Goal: Task Accomplishment & Management: Manage account settings

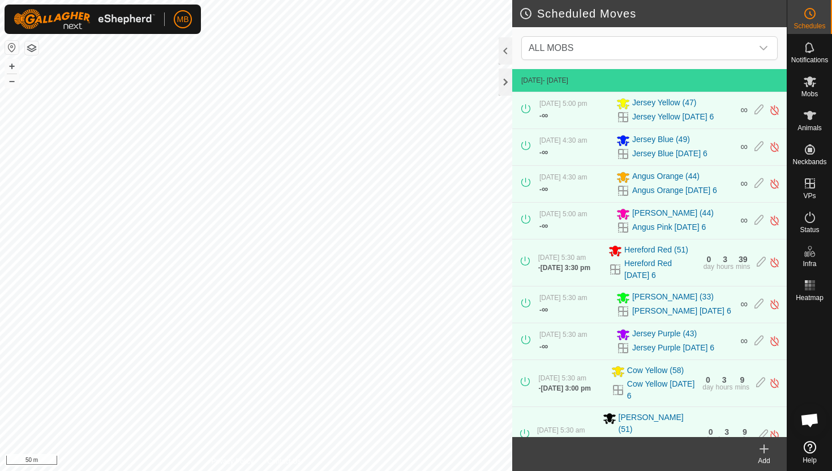
scroll to position [174, 0]
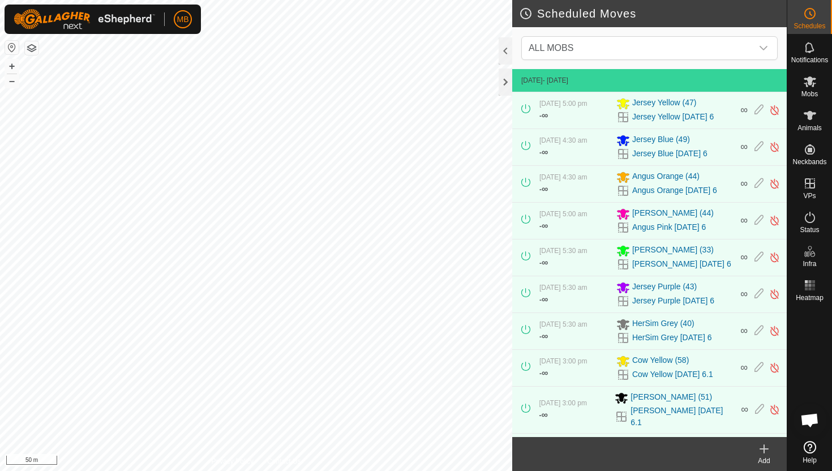
scroll to position [23, 0]
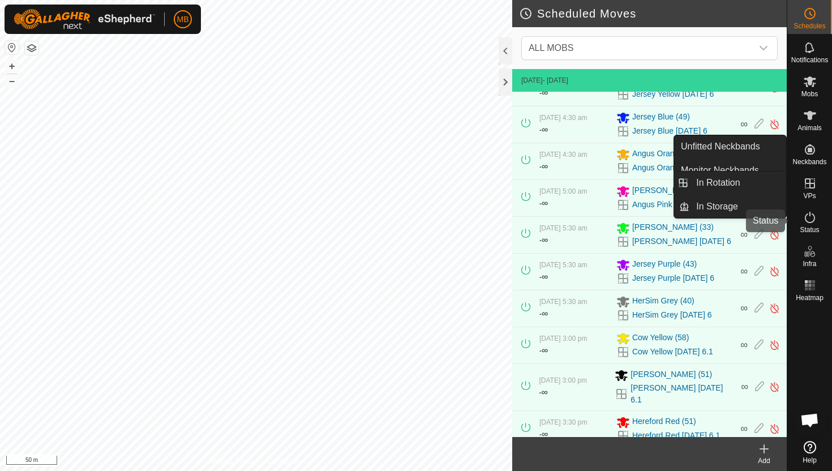
click at [809, 216] on icon at bounding box center [810, 217] width 14 height 14
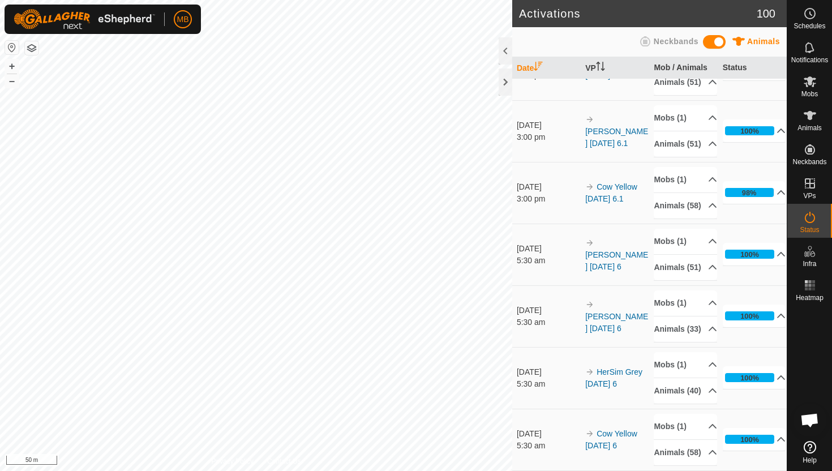
scroll to position [44, 0]
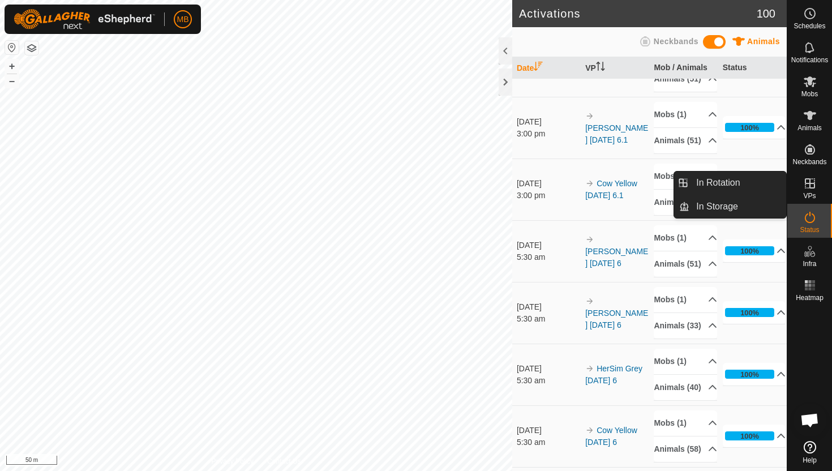
click at [809, 184] on icon at bounding box center [810, 184] width 14 height 14
click at [772, 182] on link "In Rotation" at bounding box center [737, 182] width 97 height 23
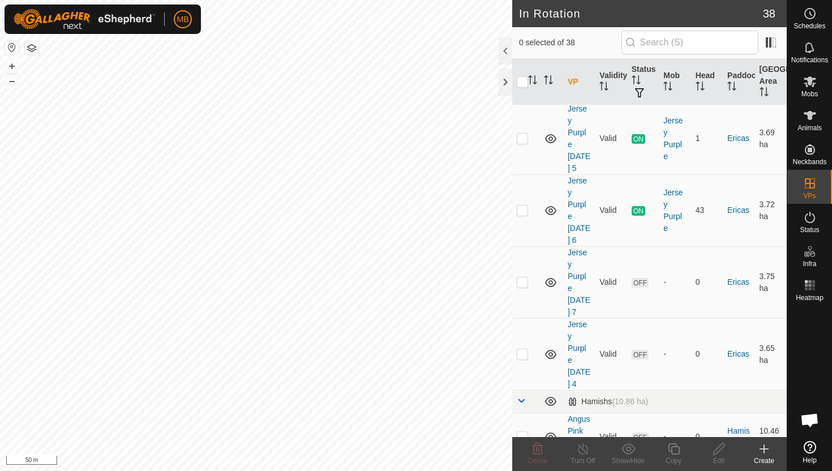
scroll to position [694, 0]
checkbox input "true"
click at [676, 449] on icon at bounding box center [674, 449] width 14 height 14
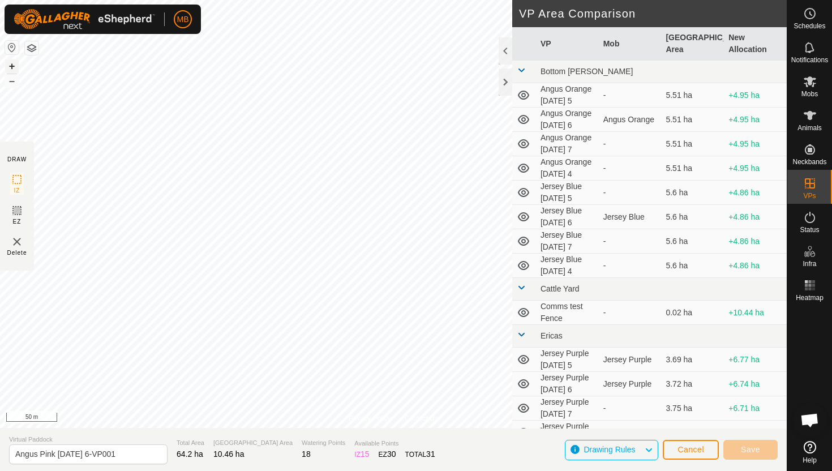
click at [15, 65] on button "+" at bounding box center [12, 66] width 14 height 14
click at [10, 65] on button "+" at bounding box center [12, 66] width 14 height 14
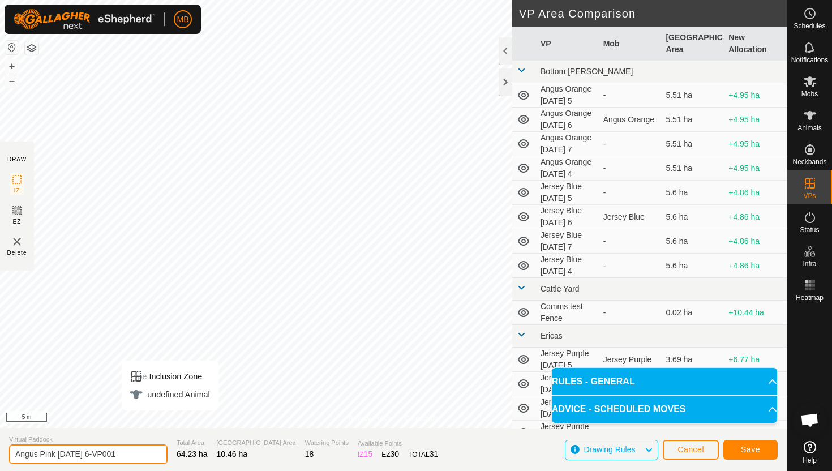
click at [134, 457] on input "Angus Pink [DATE] 6-VP001" at bounding box center [88, 454] width 158 height 20
type input "Angus Pink [DATE] 7"
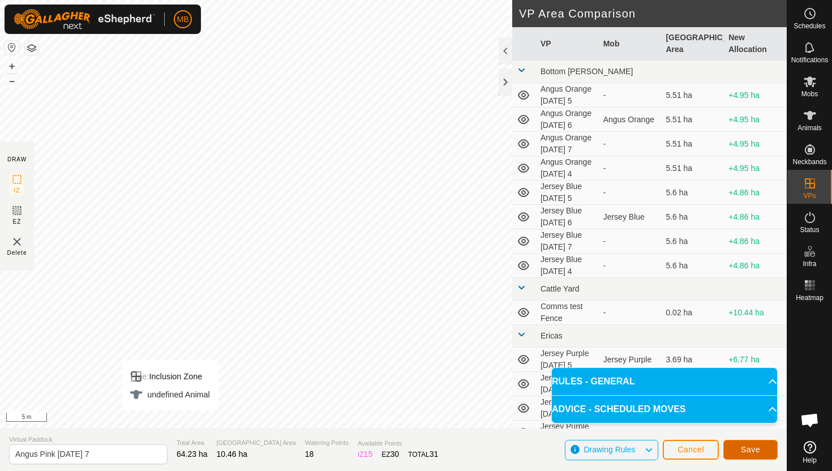
click at [761, 447] on button "Save" at bounding box center [750, 450] width 54 height 20
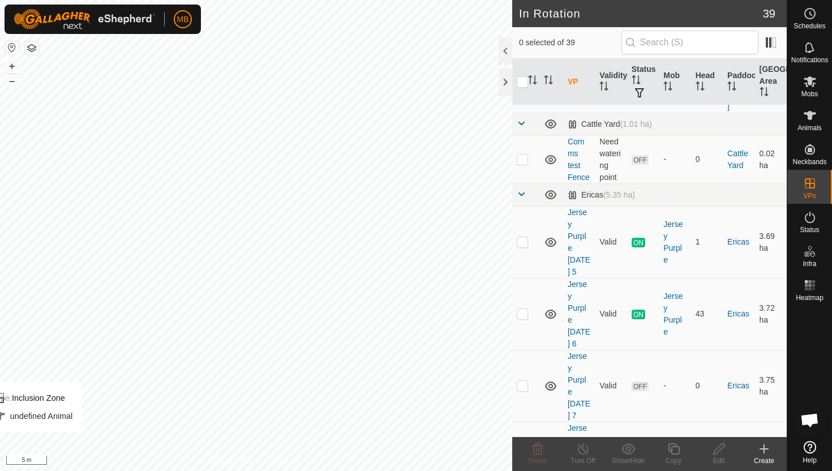
scroll to position [585, 0]
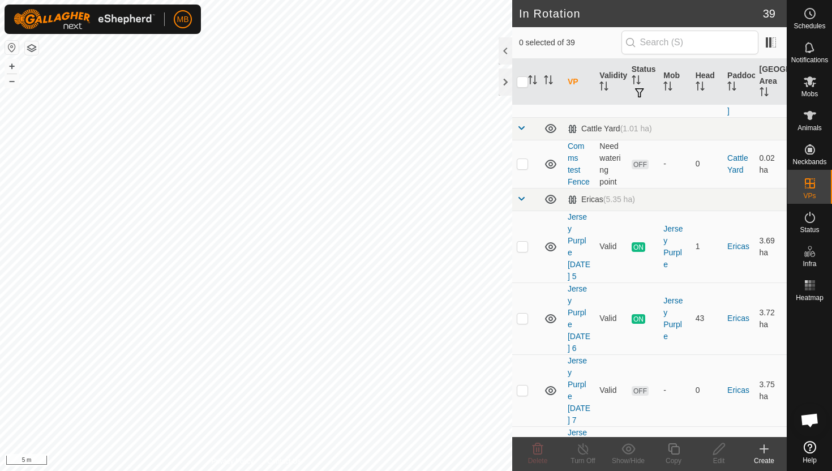
click at [519, 457] on p-checkbox at bounding box center [522, 461] width 11 height 9
checkbox input "true"
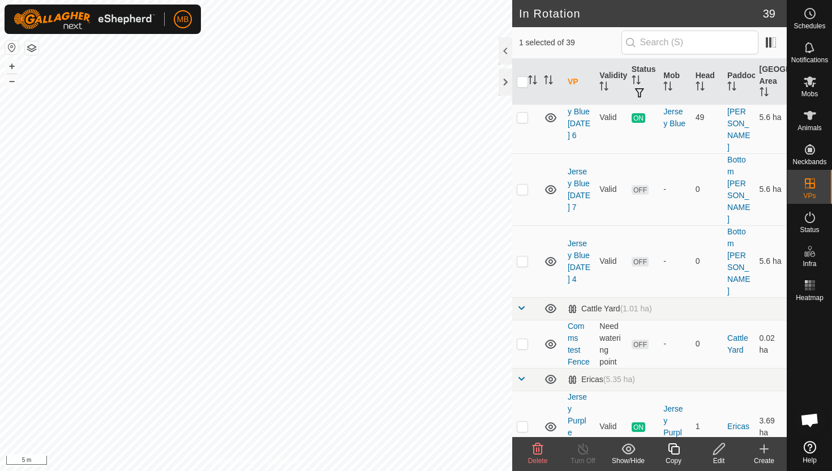
scroll to position [404, 0]
click at [522, 423] on p-checkbox at bounding box center [522, 427] width 11 height 9
checkbox input "true"
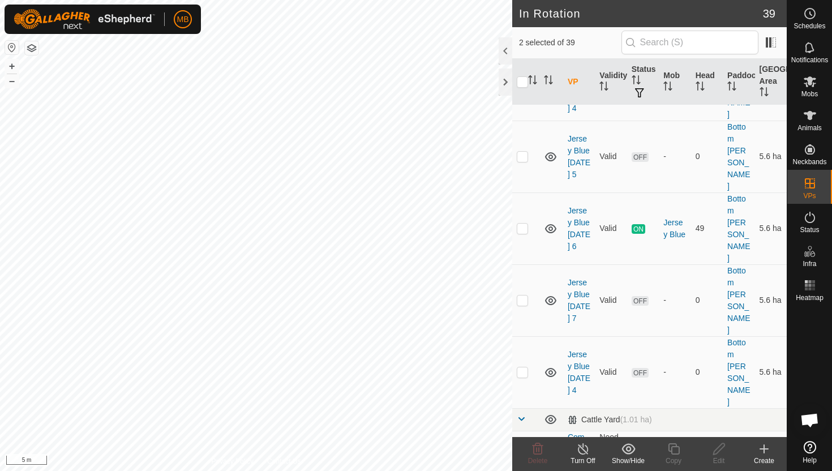
scroll to position [261, 0]
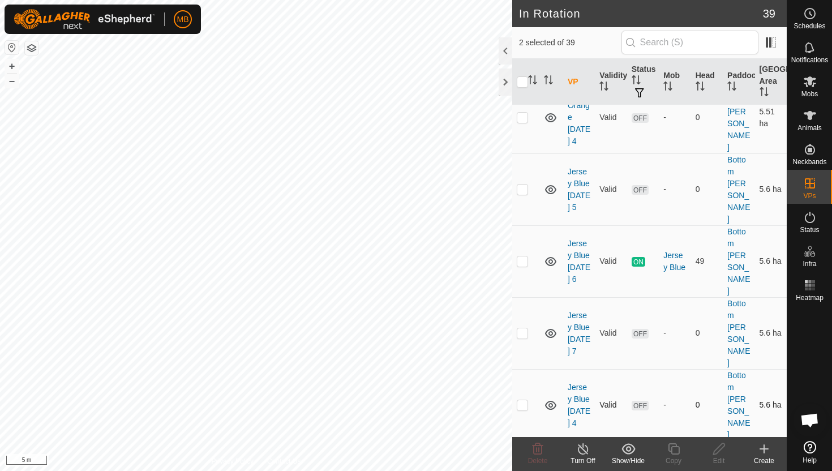
click at [523, 400] on p-checkbox at bounding box center [522, 404] width 11 height 9
checkbox input "true"
click at [526, 184] on p-checkbox at bounding box center [522, 188] width 11 height 9
checkbox input "true"
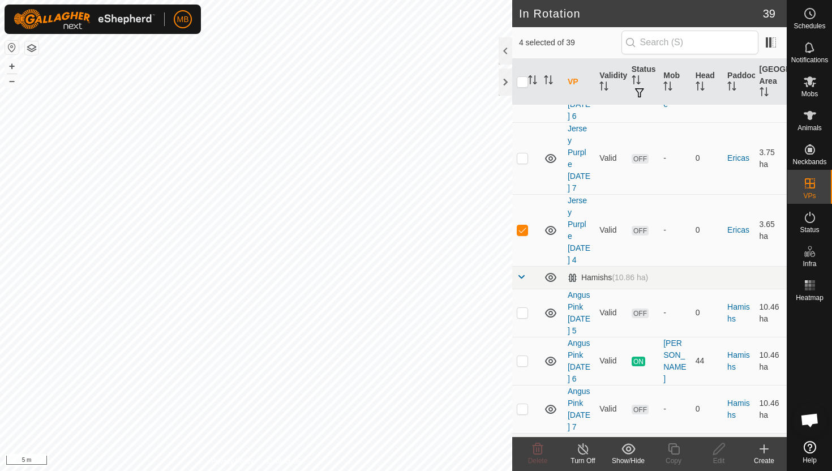
scroll to position [819, 0]
click at [519, 286] on td at bounding box center [525, 310] width 27 height 48
checkbox input "true"
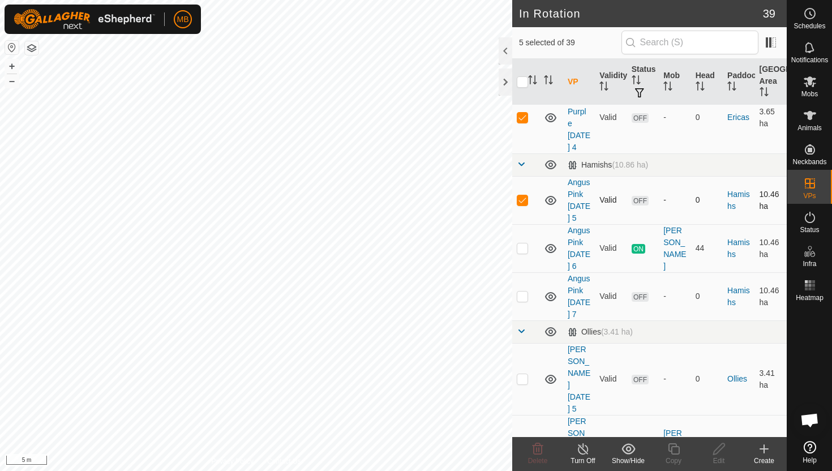
scroll to position [931, 0]
click at [523, 372] on p-checkbox at bounding box center [522, 376] width 11 height 9
checkbox input "true"
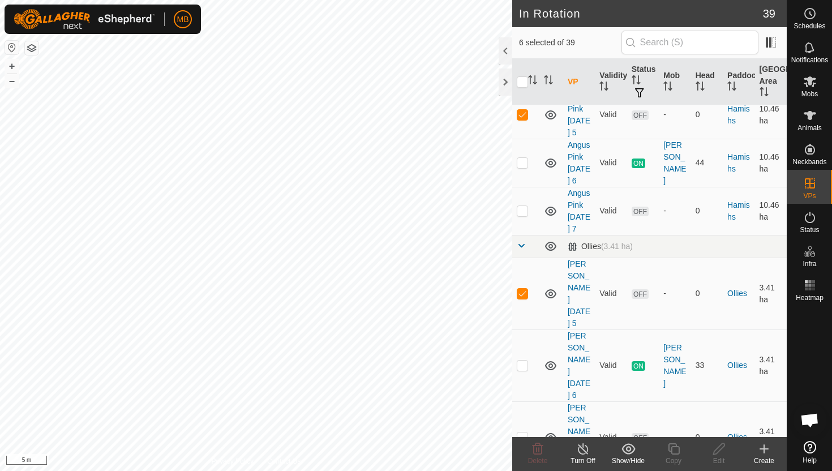
checkbox input "true"
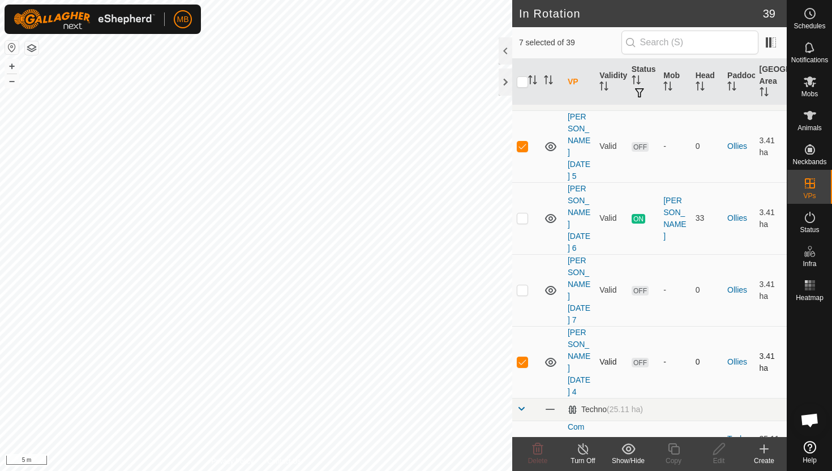
scroll to position [1163, 0]
checkbox input "true"
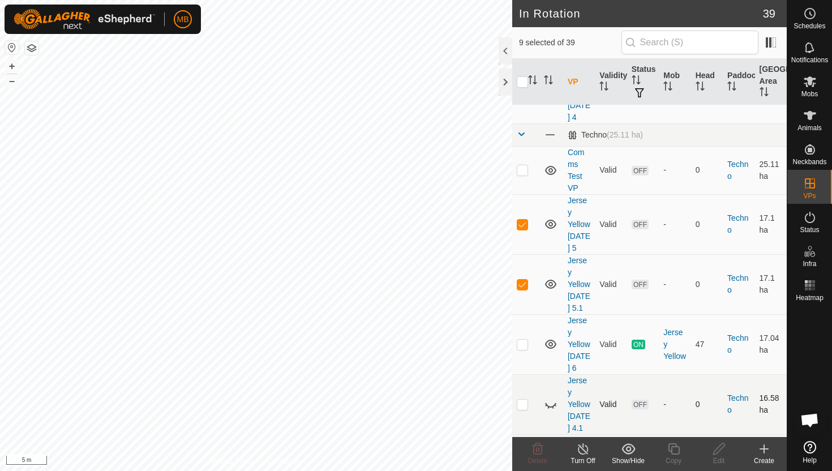
scroll to position [1439, 0]
checkbox input "true"
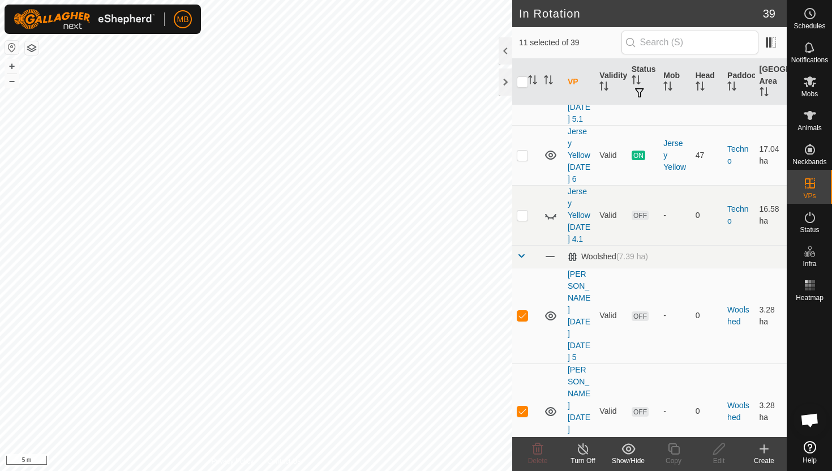
scroll to position [1626, 0]
checkbox input "true"
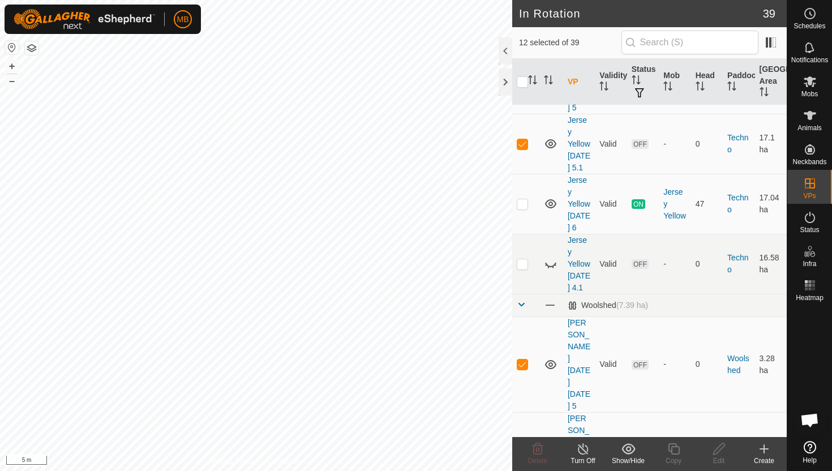
scroll to position [1575, 0]
checkbox input "true"
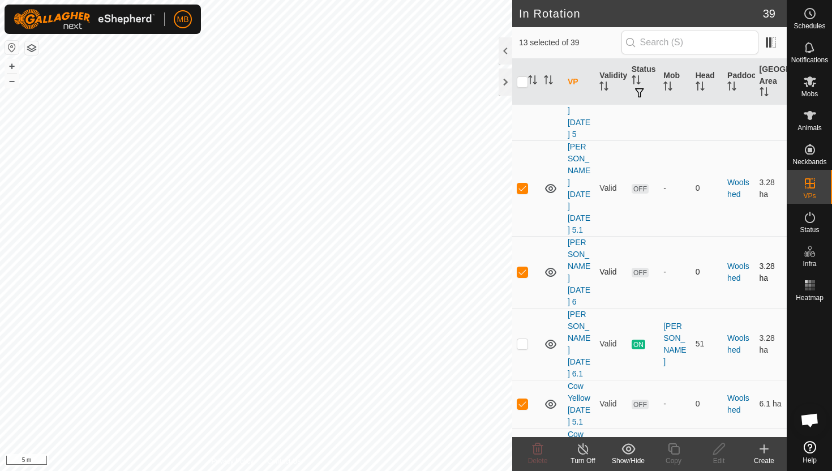
scroll to position [1868, 0]
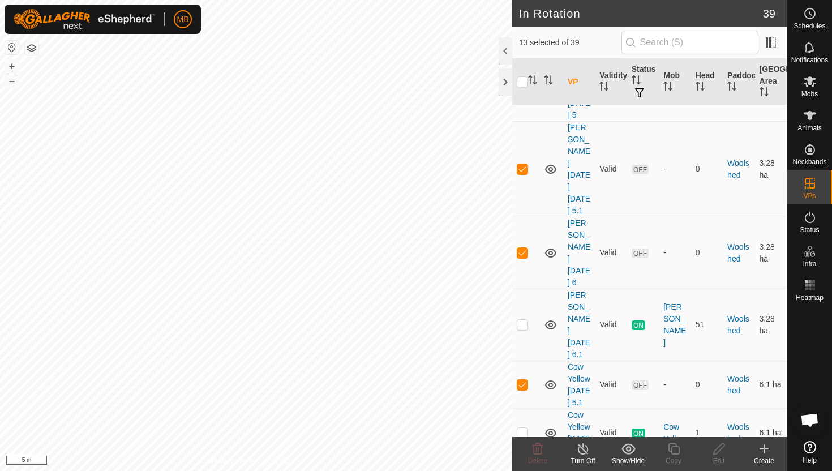
checkbox input "true"
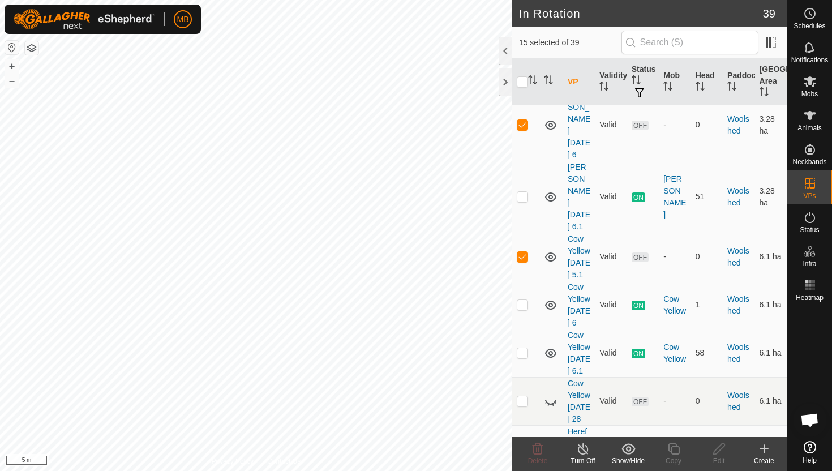
scroll to position [2023, 0]
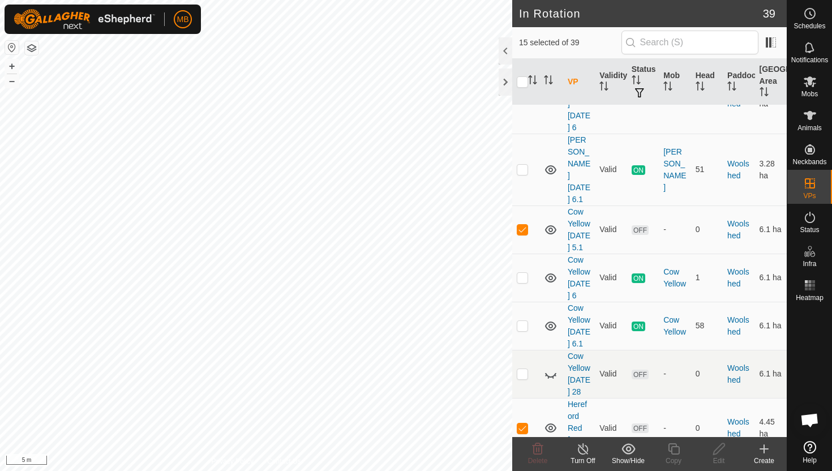
checkbox input "true"
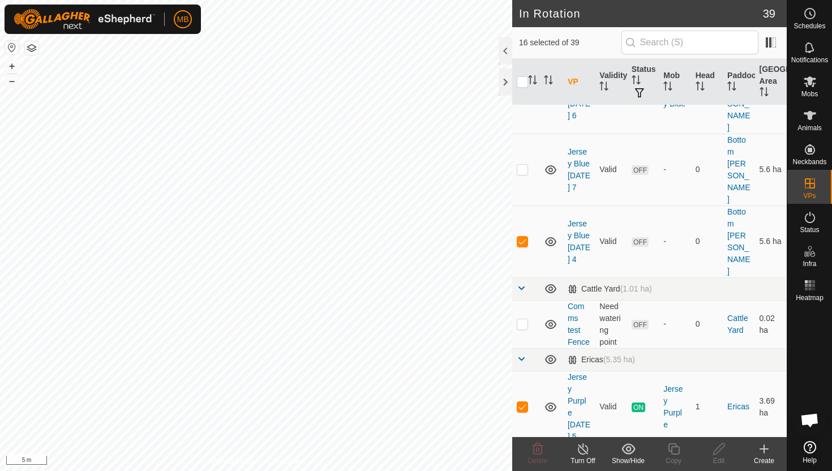
scroll to position [424, 0]
click at [521, 402] on p-checkbox at bounding box center [522, 406] width 11 height 9
checkbox input "false"
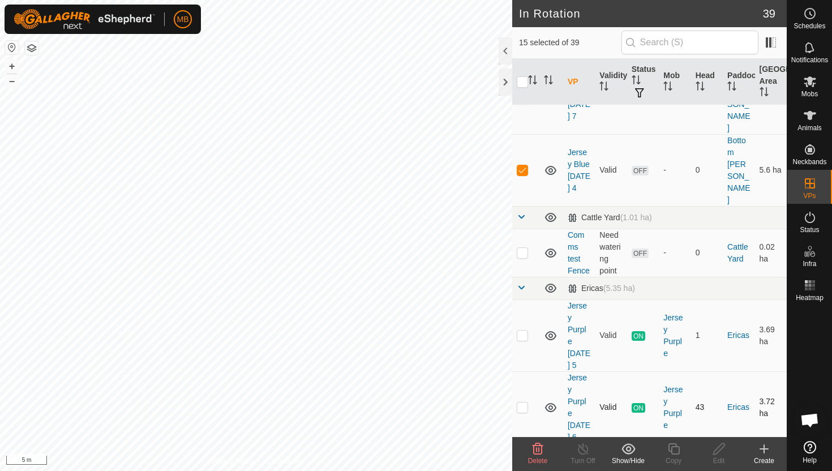
scroll to position [504, 0]
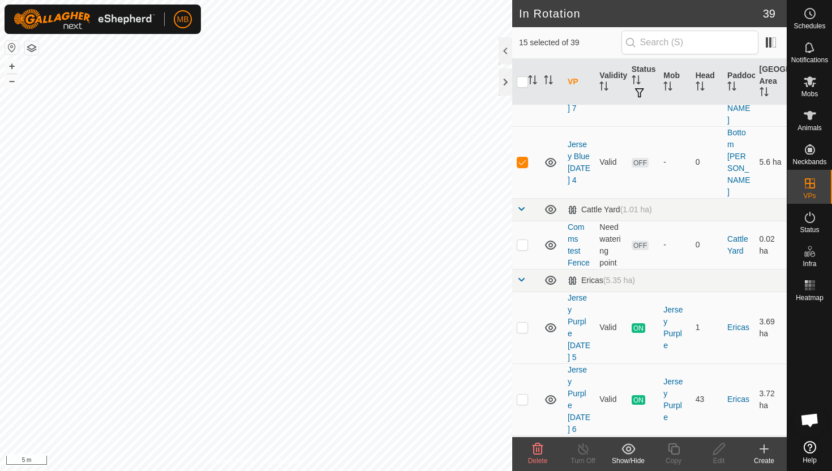
click at [538, 450] on icon at bounding box center [538, 449] width 14 height 14
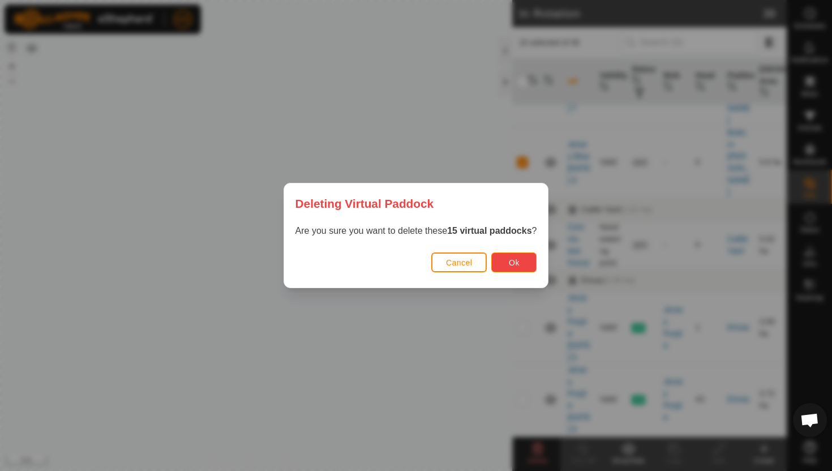
click at [525, 261] on button "Ok" at bounding box center [513, 262] width 45 height 20
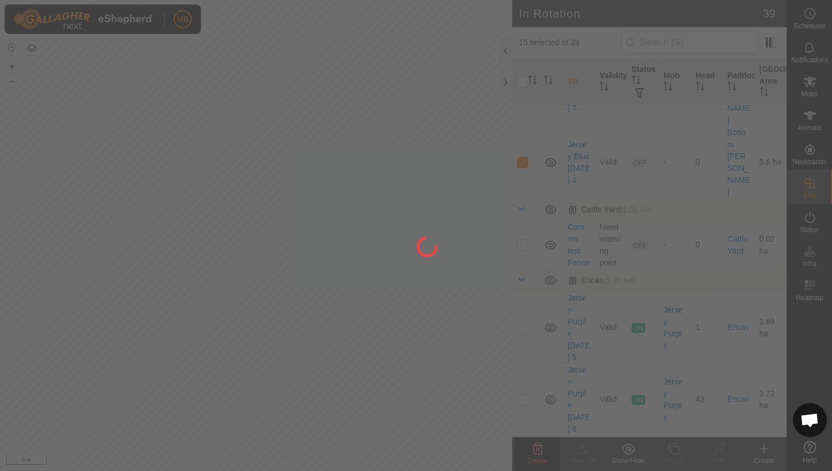
checkbox input "false"
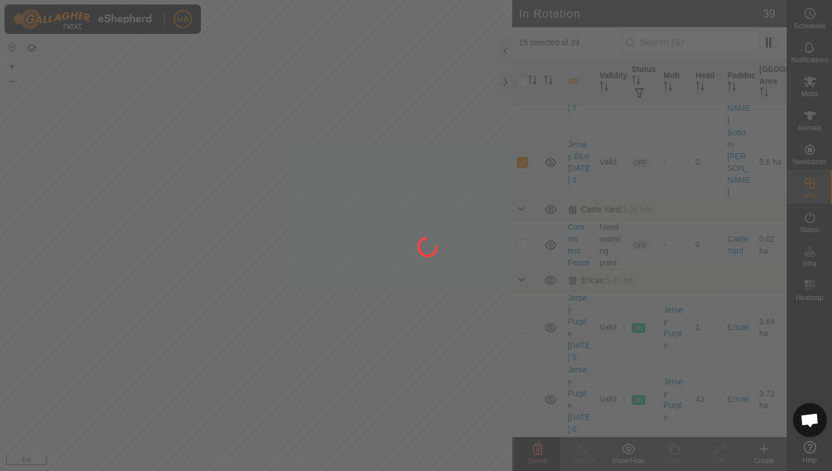
checkbox input "false"
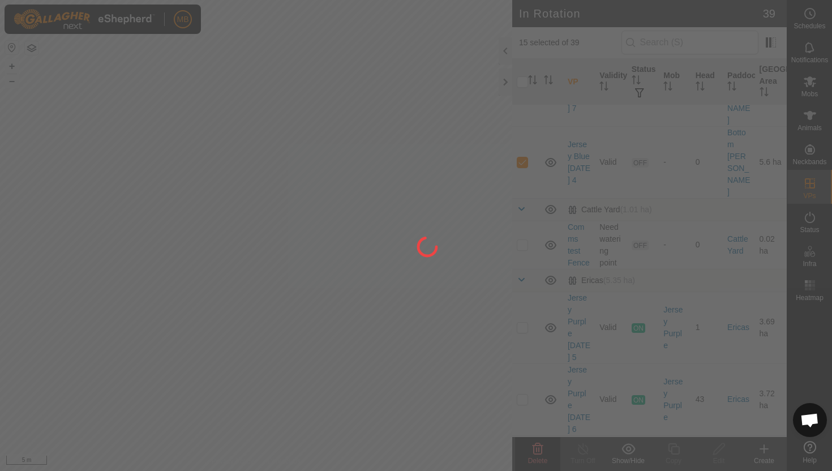
checkbox input "false"
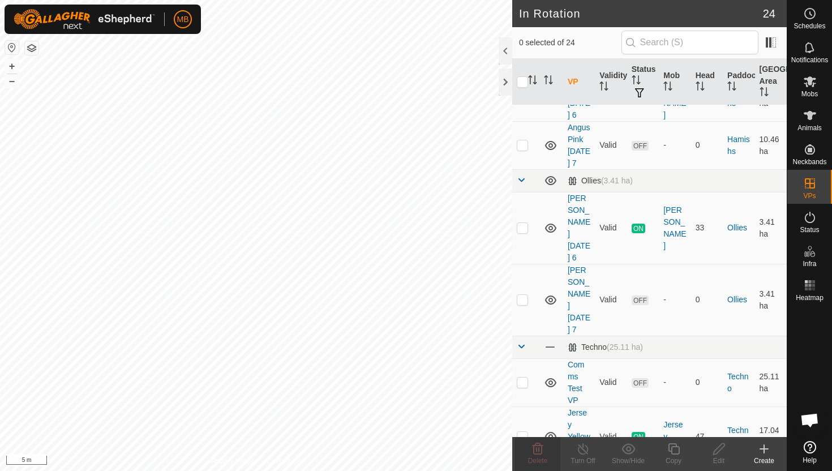
scroll to position [820, 0]
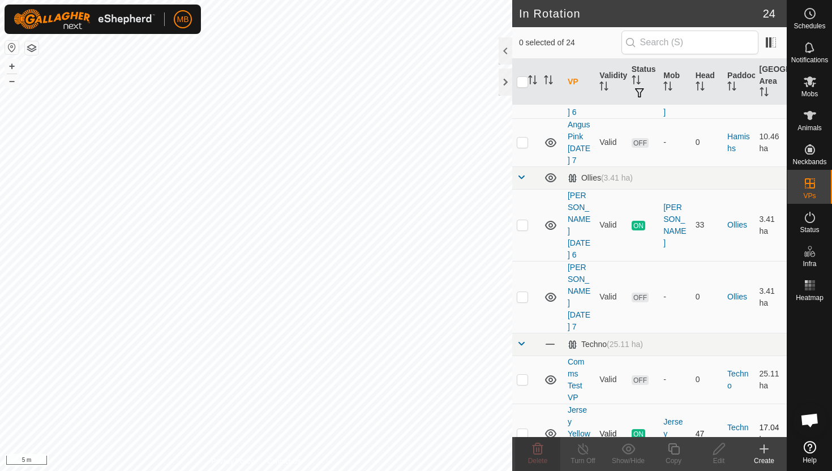
click at [522, 429] on p-checkbox at bounding box center [522, 433] width 11 height 9
checkbox input "true"
click at [675, 448] on icon at bounding box center [674, 449] width 14 height 14
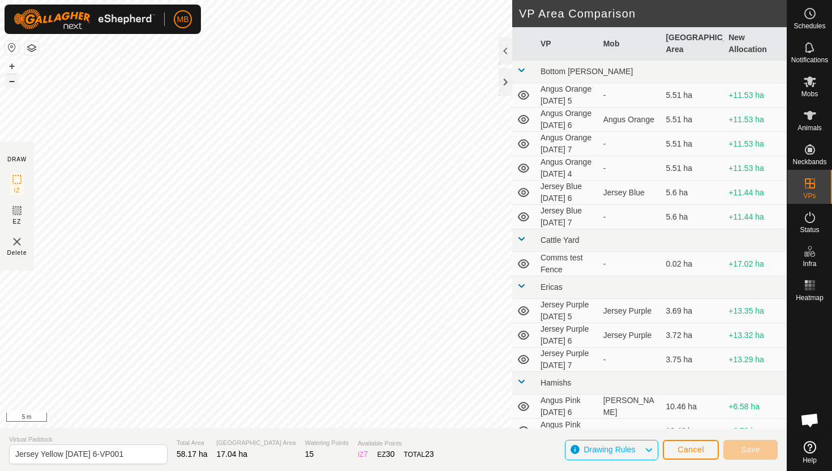
click at [12, 83] on button "–" at bounding box center [12, 81] width 14 height 14
click at [10, 80] on button "–" at bounding box center [12, 81] width 14 height 14
click at [252, 0] on html "MB Schedules Notifications Mobs Animals Neckbands VPs Status Infra Heatmap Help…" at bounding box center [416, 235] width 832 height 471
click at [16, 79] on button "–" at bounding box center [12, 81] width 14 height 14
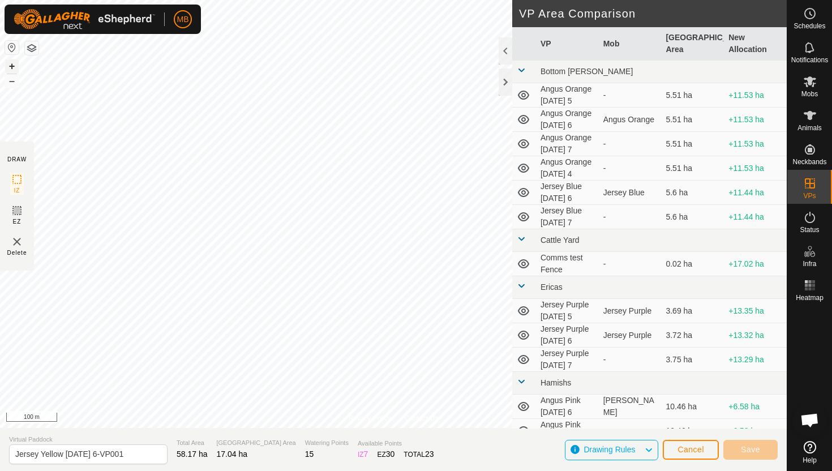
click at [14, 67] on button "+" at bounding box center [12, 66] width 14 height 14
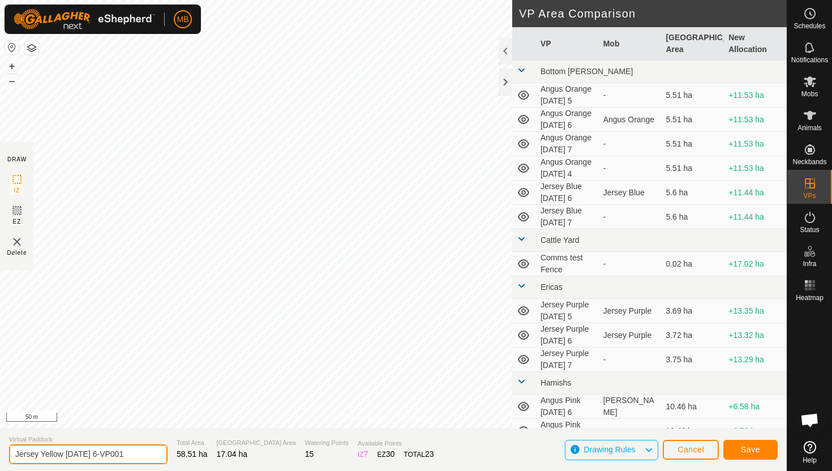
click at [138, 453] on input "Jersey Yellow [DATE] 6-VP001" at bounding box center [88, 454] width 158 height 20
type input "Jersey Yellow [DATE] 7"
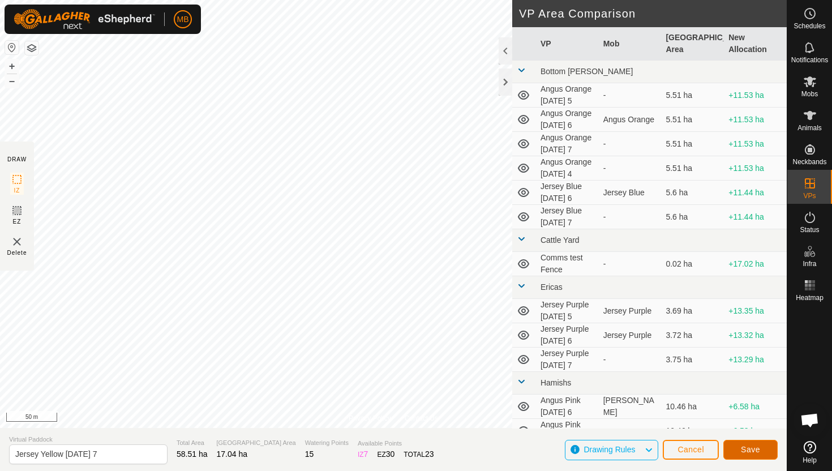
click at [759, 451] on span "Save" at bounding box center [750, 449] width 19 height 9
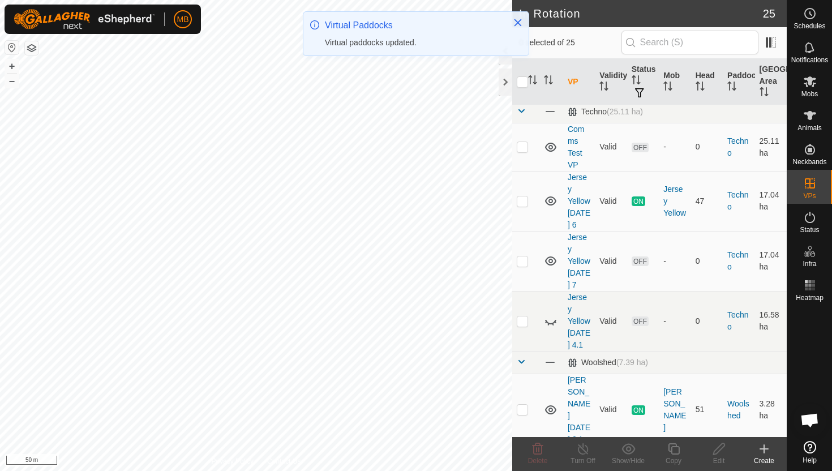
scroll to position [1053, 0]
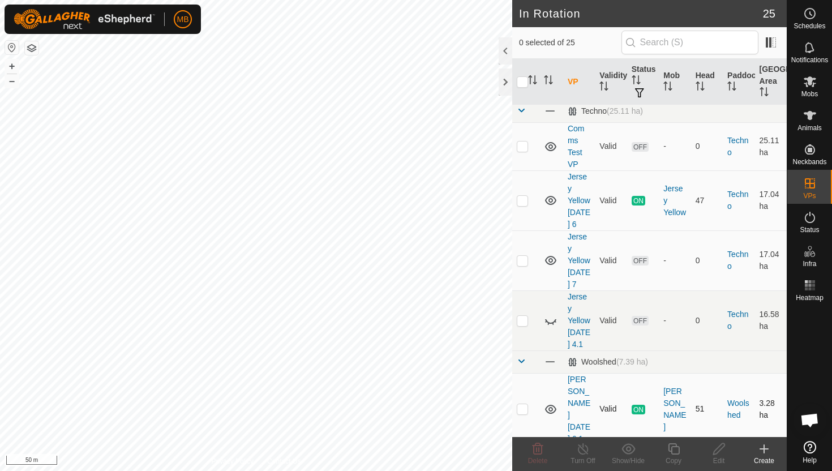
click at [525, 404] on p-checkbox at bounding box center [522, 408] width 11 height 9
checkbox input "true"
click at [671, 449] on icon at bounding box center [673, 448] width 11 height 11
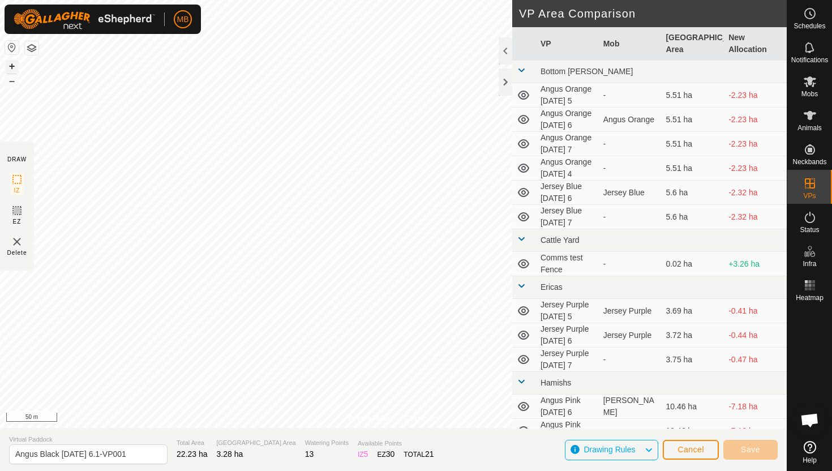
click at [12, 61] on button "+" at bounding box center [12, 66] width 14 height 14
click at [13, 63] on button "+" at bounding box center [12, 66] width 14 height 14
click at [14, 66] on button "+" at bounding box center [12, 66] width 14 height 14
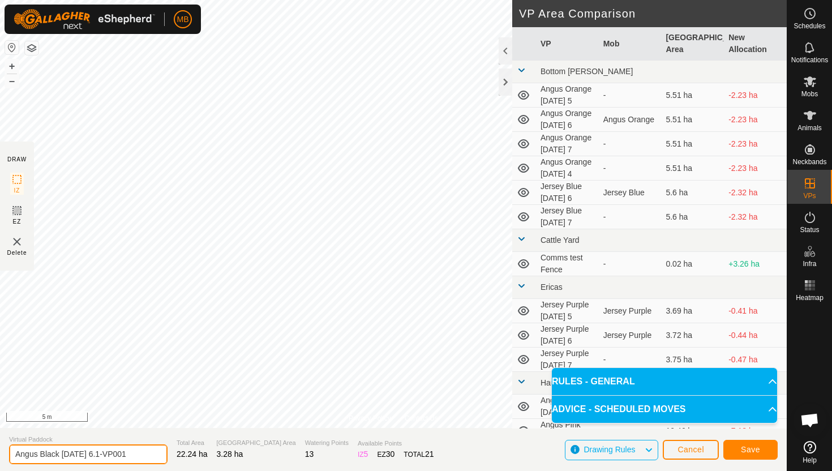
click at [138, 454] on input "Angus Black [DATE] 6.1-VP001" at bounding box center [88, 454] width 158 height 20
type input "Angus Black [DATE] 7"
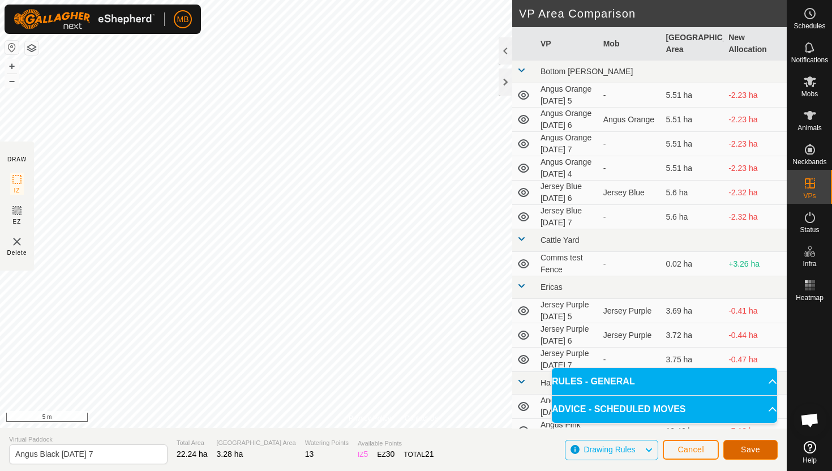
click at [737, 453] on button "Save" at bounding box center [750, 450] width 54 height 20
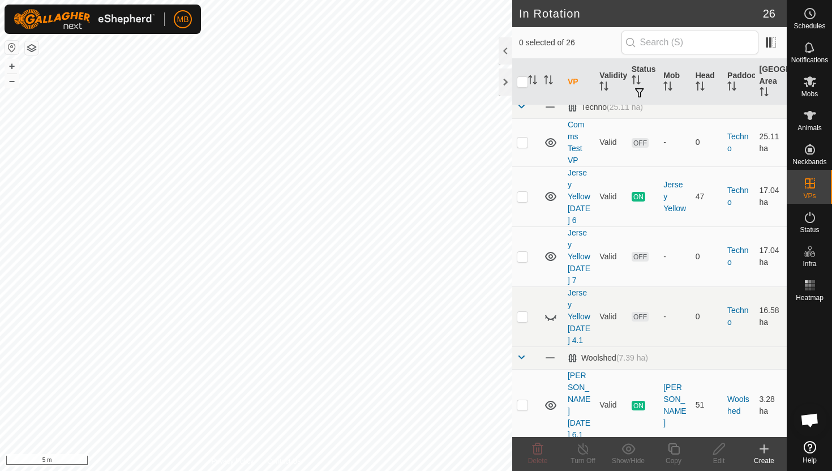
scroll to position [1059, 0]
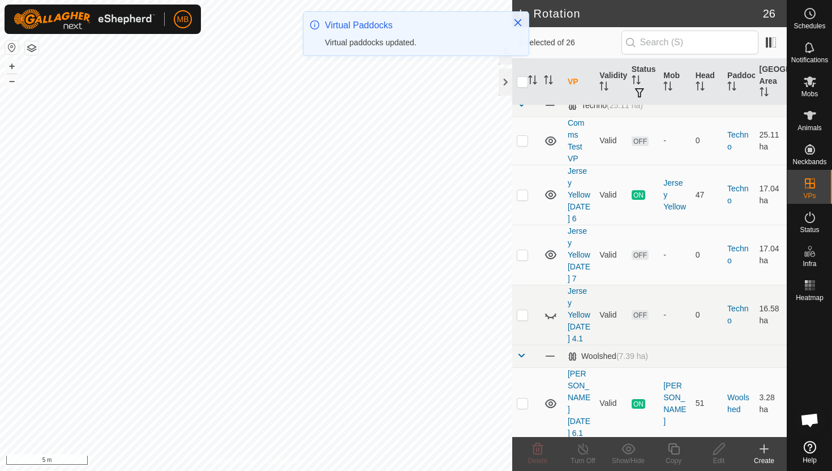
click at [526, 458] on p-checkbox at bounding box center [522, 462] width 11 height 9
checkbox input "true"
click at [672, 452] on icon at bounding box center [674, 449] width 14 height 14
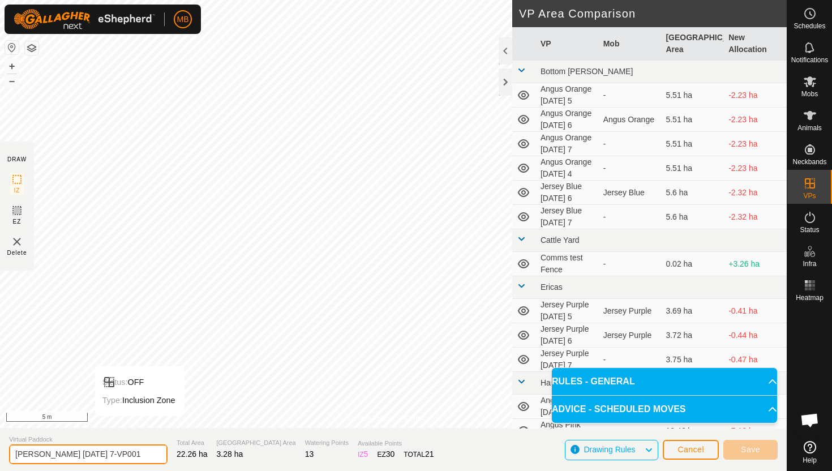
click at [134, 455] on input "[PERSON_NAME] [DATE] 7-VP001" at bounding box center [88, 454] width 158 height 20
type input "Angus Black [DATE] 7.1"
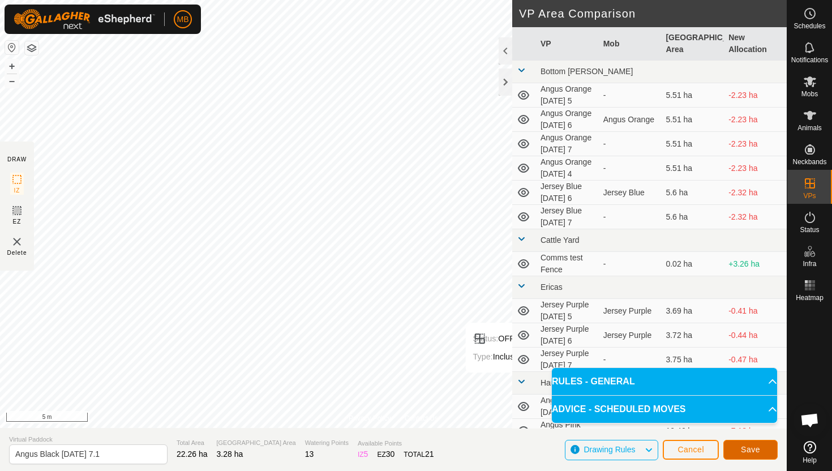
click at [761, 451] on button "Save" at bounding box center [750, 450] width 54 height 20
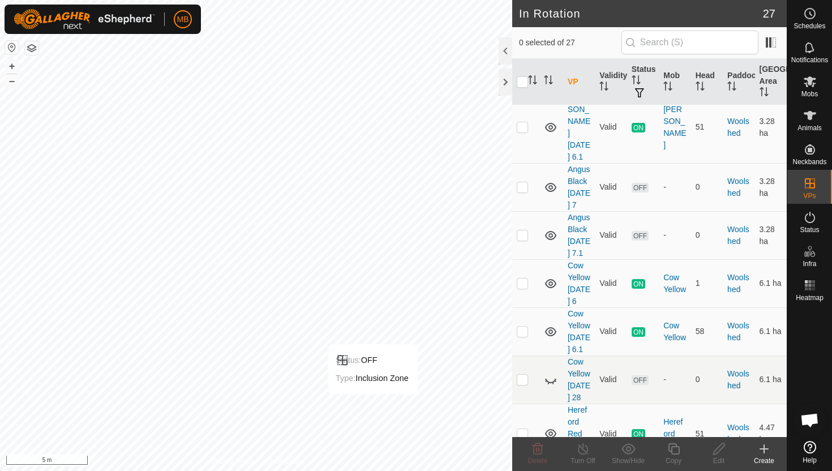
scroll to position [1336, 0]
click at [523, 325] on p-checkbox at bounding box center [522, 329] width 11 height 9
checkbox input "true"
click at [674, 445] on icon at bounding box center [674, 449] width 14 height 14
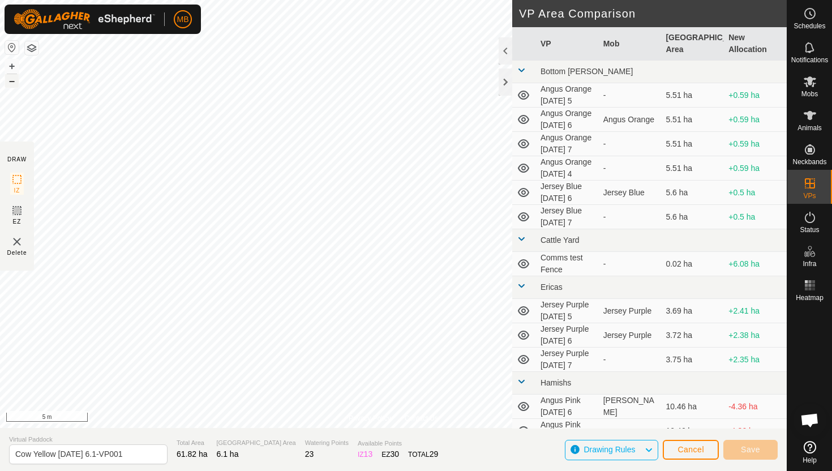
click at [12, 81] on button "–" at bounding box center [12, 81] width 14 height 14
click at [399, 0] on html "MB Schedules Notifications Mobs Animals Neckbands VPs Status Infra Heatmap Help…" at bounding box center [416, 235] width 832 height 471
click at [453, 0] on html "MB Schedules Notifications Mobs Animals Neckbands VPs Status Infra Heatmap Help…" at bounding box center [416, 235] width 832 height 471
click at [234, 0] on html "MB Schedules Notifications Mobs Animals Neckbands VPs Status Infra Heatmap Help…" at bounding box center [416, 235] width 832 height 471
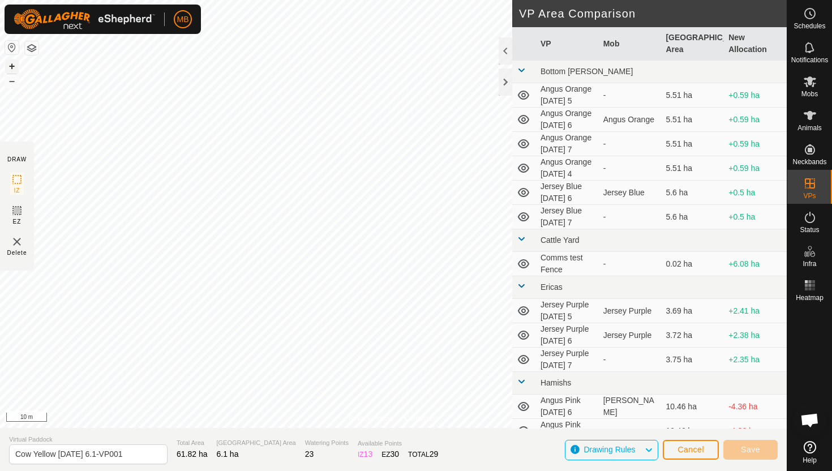
click at [8, 68] on button "+" at bounding box center [12, 66] width 14 height 14
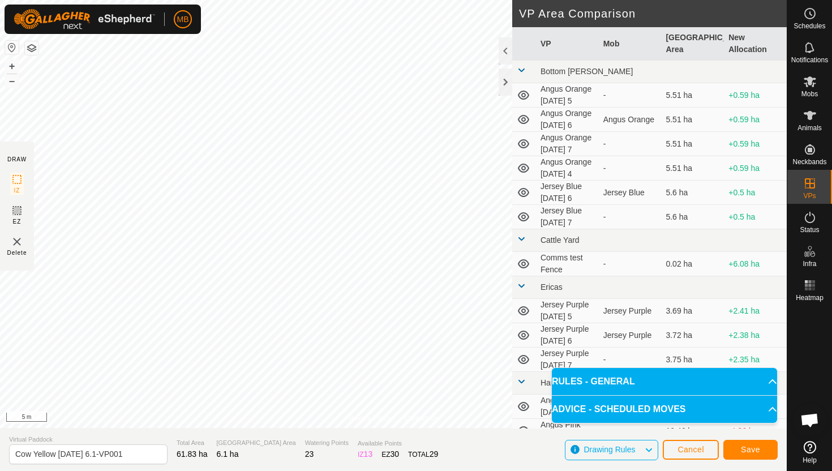
click at [284, 0] on html "MB Schedules Notifications Mobs Animals Neckbands VPs Status Infra Heatmap Help…" at bounding box center [416, 235] width 832 height 471
click at [133, 452] on input "Cow Yellow [DATE] 6.1-VP001" at bounding box center [88, 454] width 158 height 20
type input "Cow Yellow [DATE] 7"
click at [761, 450] on button "Save" at bounding box center [750, 450] width 54 height 20
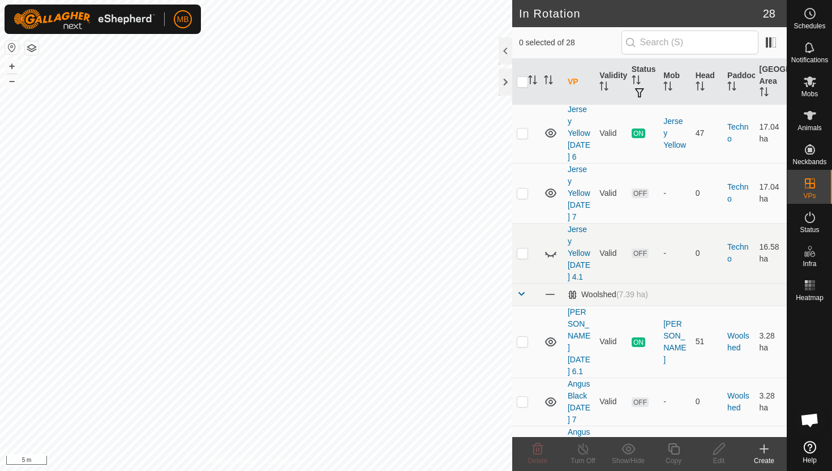
scroll to position [1118, 0]
drag, startPoint x: 618, startPoint y: 355, endPoint x: 760, endPoint y: 334, distance: 143.1
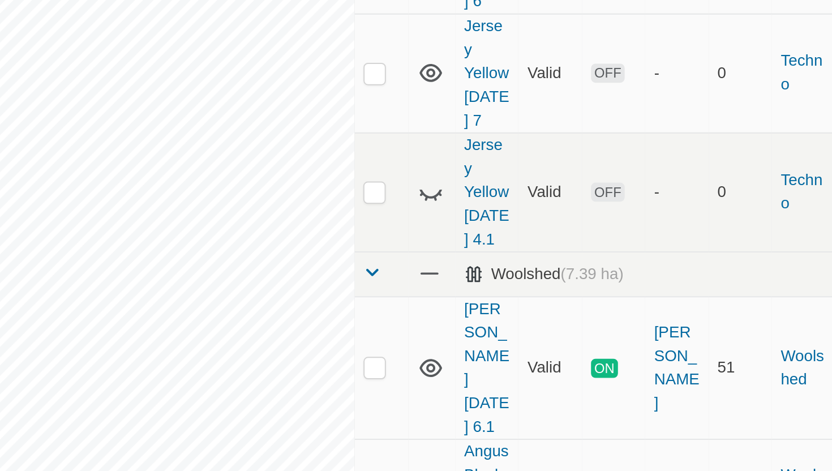
scroll to position [1112, 0]
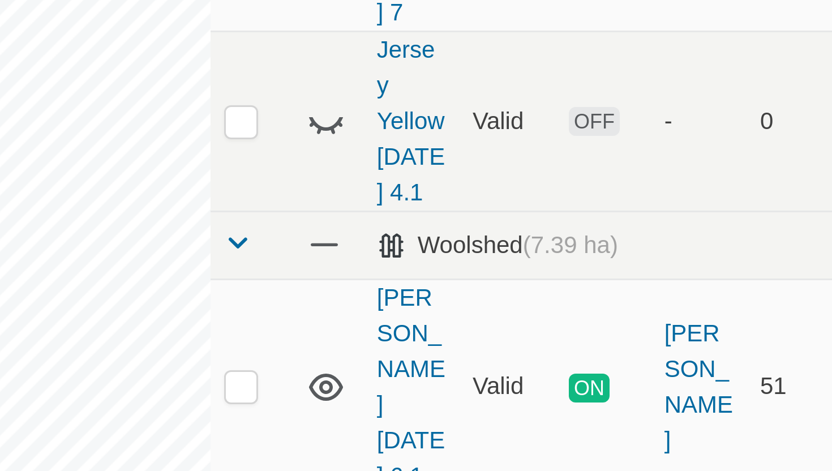
click at [697, 386] on td "0" at bounding box center [707, 410] width 32 height 48
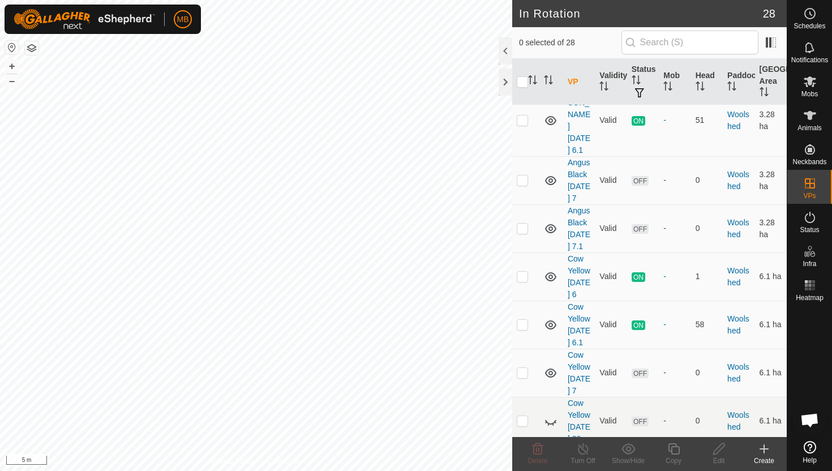
scroll to position [1343, 0]
click at [524, 367] on p-checkbox at bounding box center [522, 371] width 11 height 9
checkbox input "true"
click at [672, 448] on icon at bounding box center [673, 448] width 11 height 11
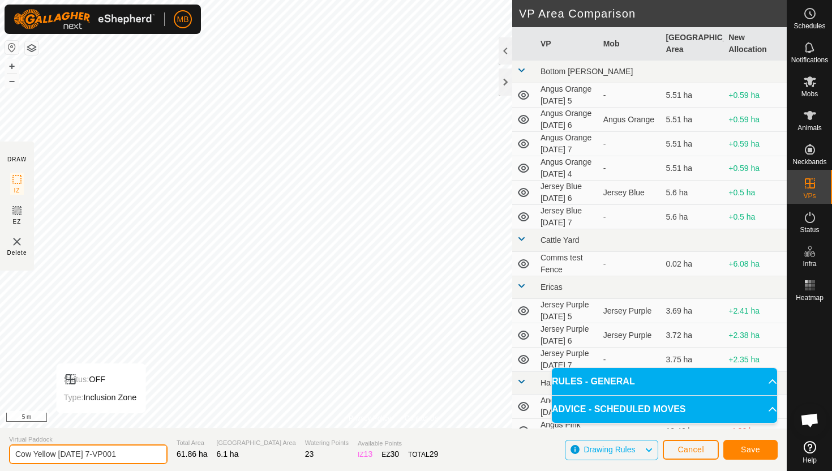
click at [130, 452] on input "Cow Yellow Sunday 7-VP001" at bounding box center [88, 454] width 158 height 20
type input "Cow Yellow Sunday 7.1"
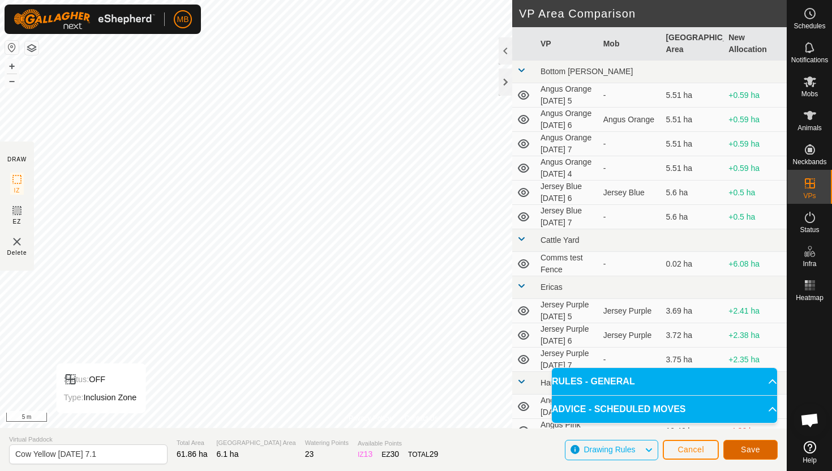
click at [755, 450] on span "Save" at bounding box center [750, 449] width 19 height 9
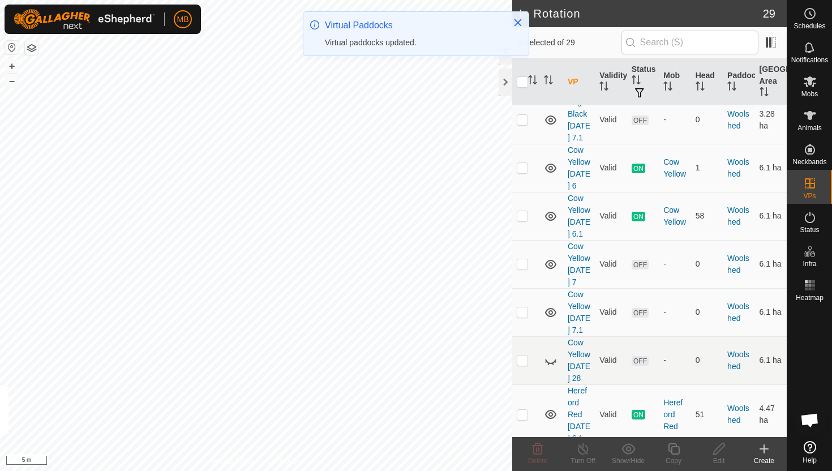
scroll to position [1471, 0]
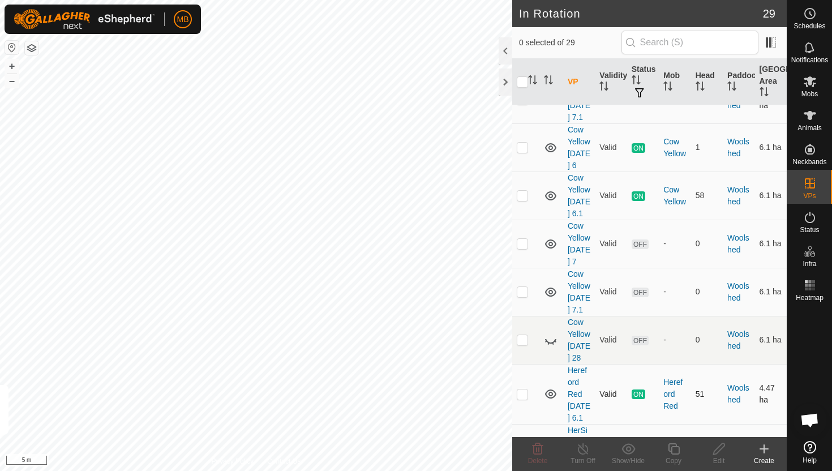
click at [525, 389] on p-checkbox at bounding box center [522, 393] width 11 height 9
checkbox input "true"
click at [674, 449] on icon at bounding box center [674, 449] width 14 height 14
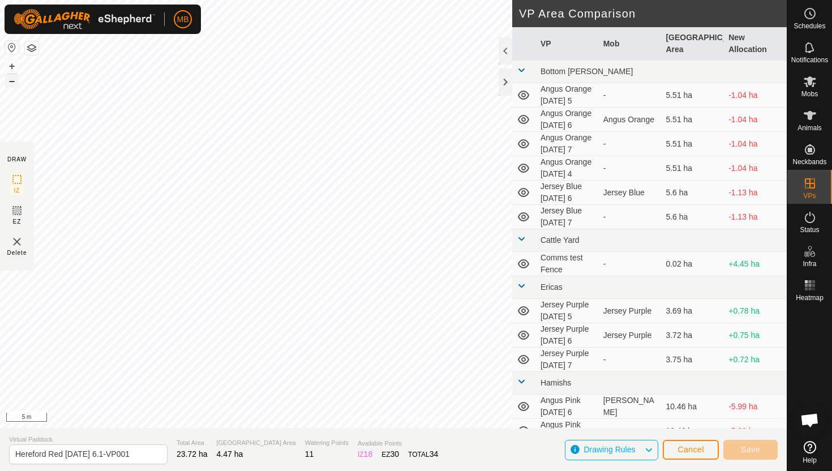
click at [10, 83] on button "–" at bounding box center [12, 81] width 14 height 14
click at [171, 470] on div "Privacy Policy Contact Us Status: OFF Type: Inclusion Zone + – ⇧ i 20 m DRAW IZ…" at bounding box center [393, 235] width 787 height 471
click at [12, 65] on button "+" at bounding box center [12, 66] width 14 height 14
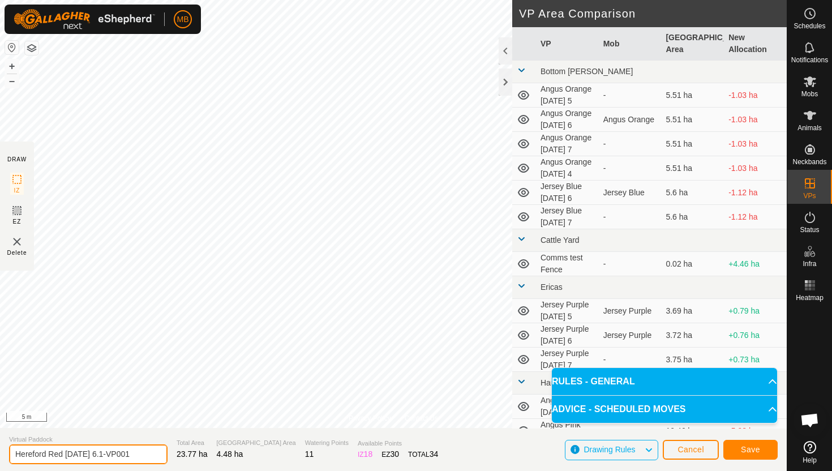
click at [138, 457] on input "Hereford Red Saturday 6.1-VP001" at bounding box center [88, 454] width 158 height 20
type input "Hereford Red Sunday 7"
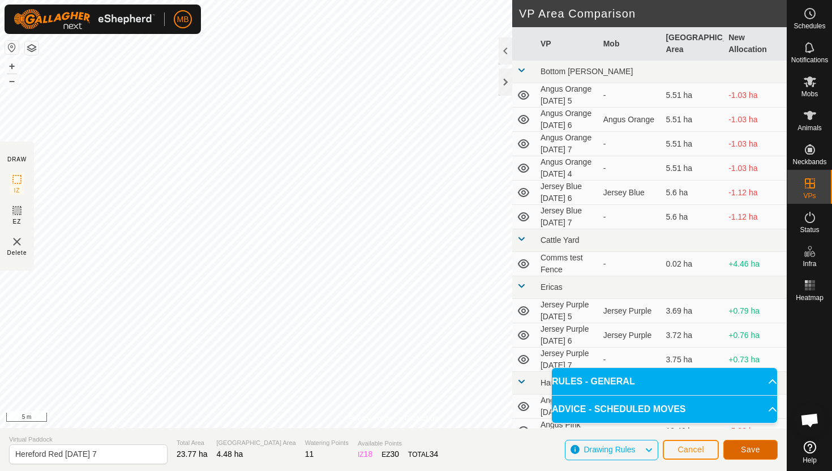
click at [747, 451] on span "Save" at bounding box center [750, 449] width 19 height 9
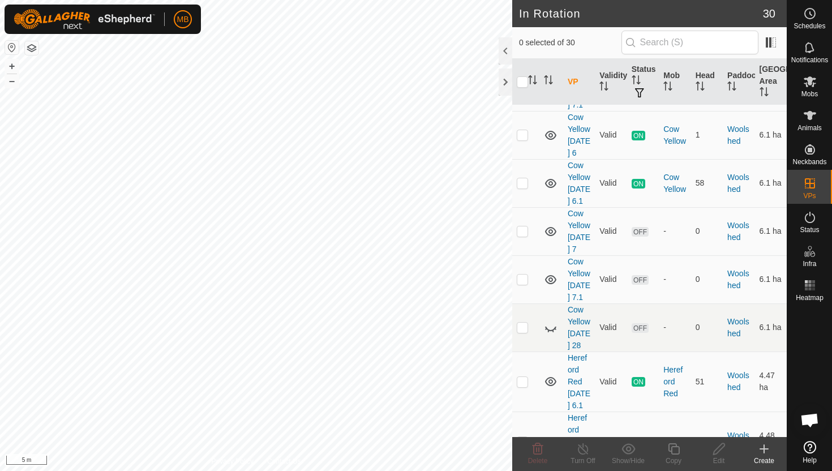
scroll to position [1484, 0]
click at [524, 436] on p-checkbox at bounding box center [522, 440] width 11 height 9
checkbox input "true"
click at [675, 449] on icon at bounding box center [674, 449] width 14 height 14
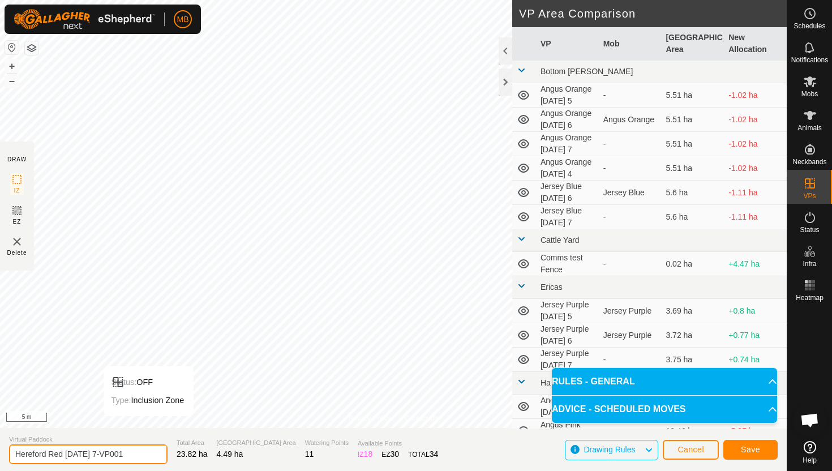
click at [131, 456] on input "Hereford Red Sunday 7-VP001" at bounding box center [88, 454] width 158 height 20
type input "Hereford Red Sunday 7.1"
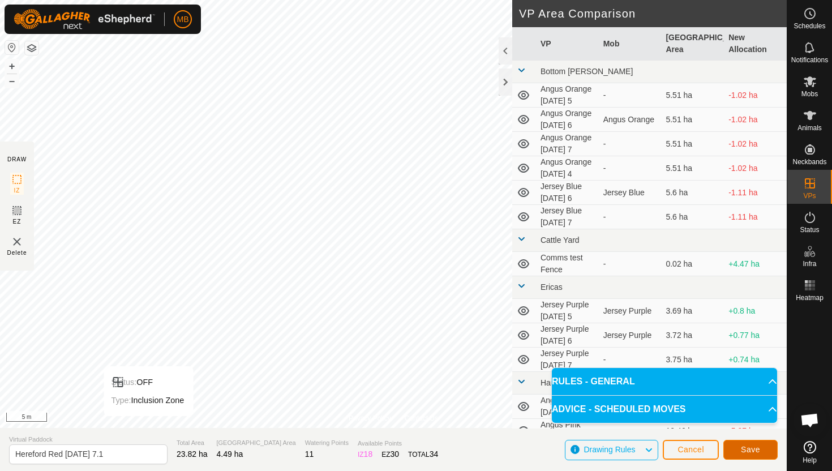
click at [741, 450] on span "Save" at bounding box center [750, 449] width 19 height 9
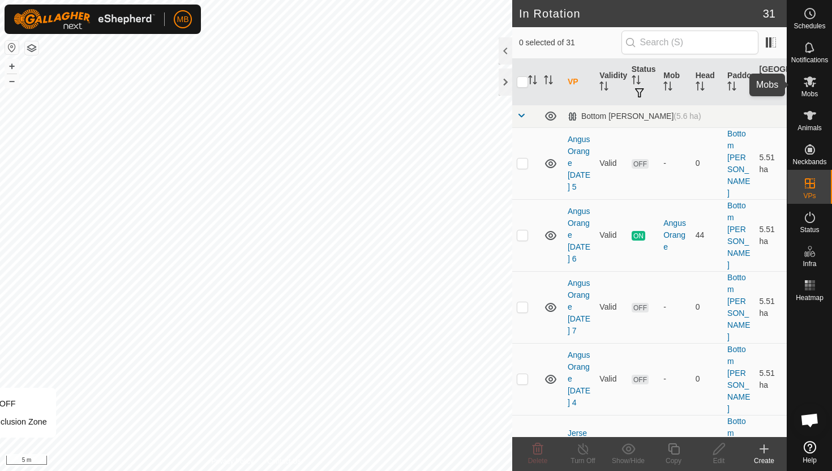
click at [807, 84] on icon at bounding box center [810, 82] width 14 height 14
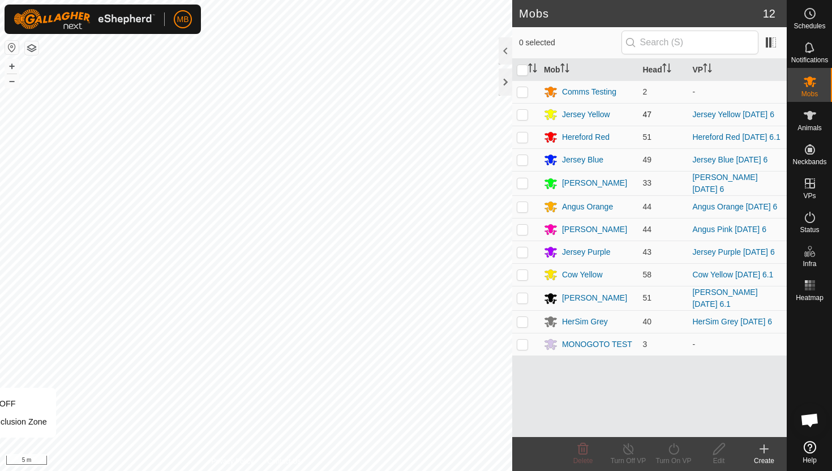
click at [523, 115] on p-checkbox at bounding box center [522, 114] width 11 height 9
checkbox input "true"
click at [672, 453] on icon at bounding box center [674, 449] width 14 height 14
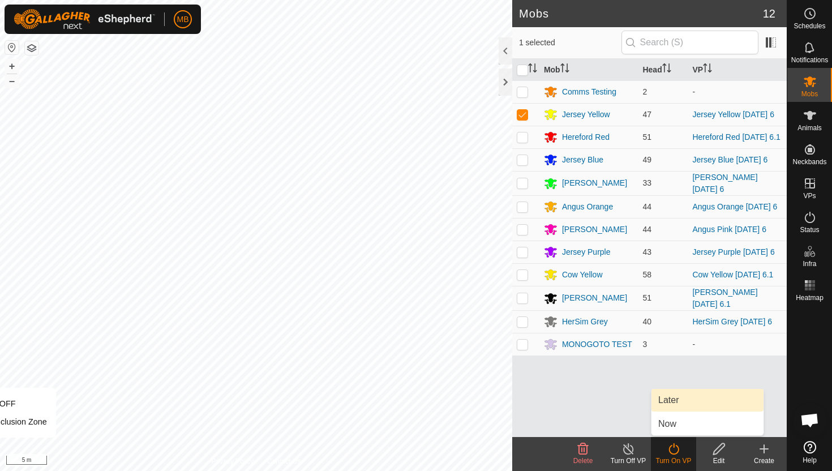
click at [678, 401] on link "Later" at bounding box center [707, 400] width 112 height 23
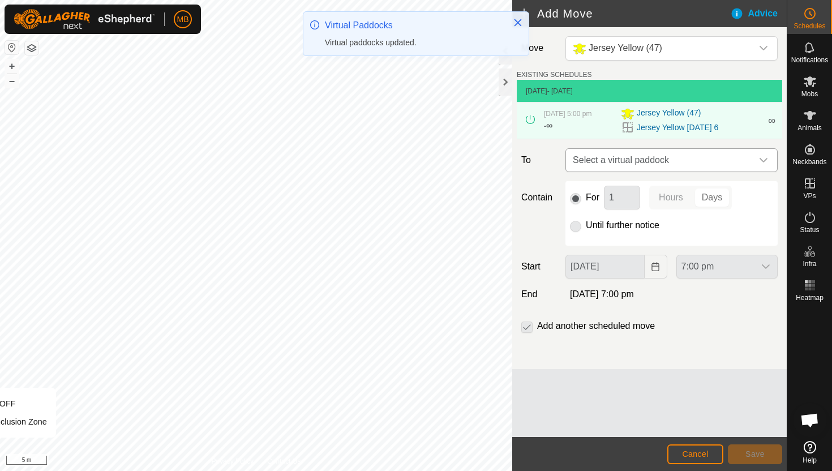
click at [759, 157] on icon "dropdown trigger" at bounding box center [763, 160] width 9 height 9
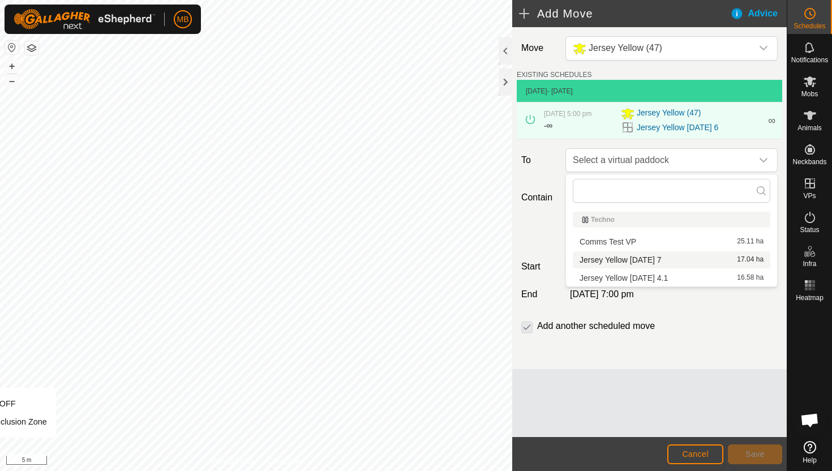
click at [668, 258] on li "Jersey Yellow Sunday 7 17.04 ha" at bounding box center [671, 259] width 197 height 17
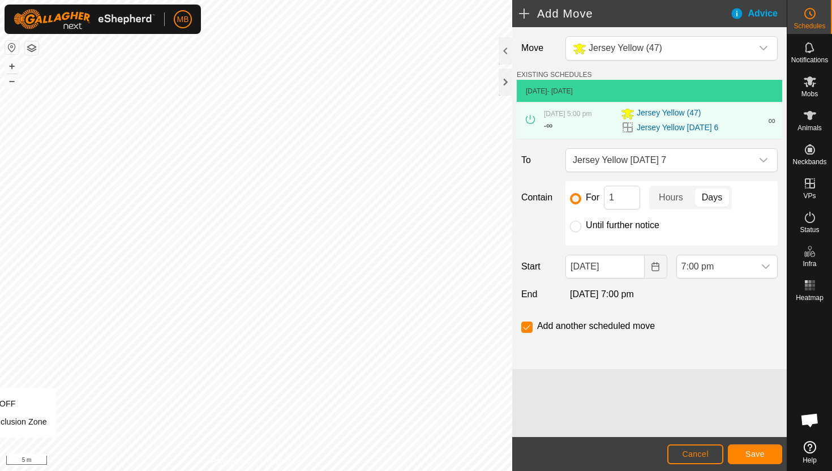
click at [624, 228] on label "Until further notice" at bounding box center [623, 225] width 74 height 9
click at [581, 228] on input "Until further notice" at bounding box center [575, 226] width 11 height 11
radio input "true"
checkbox input "false"
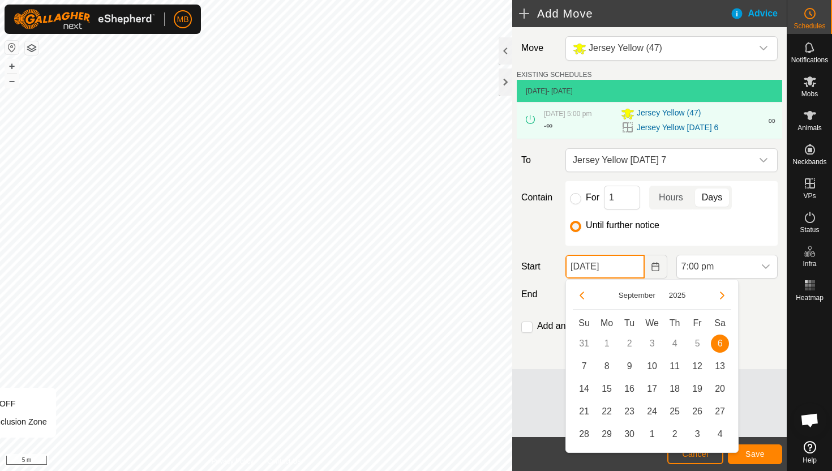
click at [629, 269] on input "06 Sep, 2025" at bounding box center [604, 267] width 79 height 24
click at [585, 364] on span "7" at bounding box center [584, 366] width 18 height 18
type input "07 Sep, 2025"
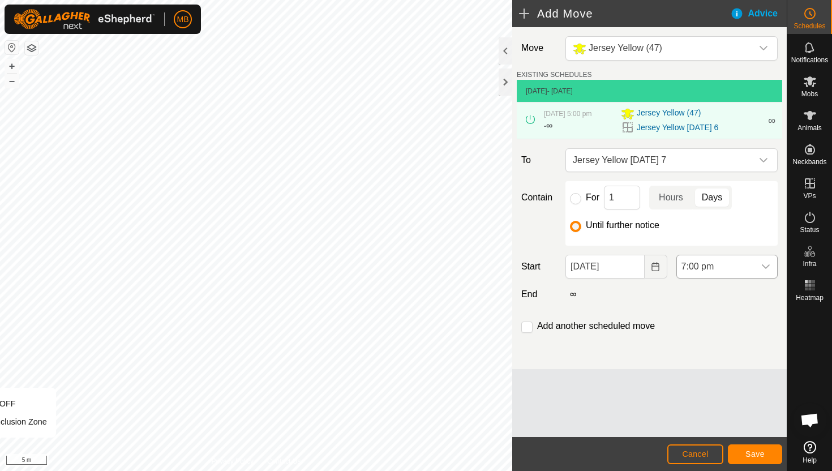
click at [734, 263] on span "7:00 pm" at bounding box center [716, 266] width 78 height 23
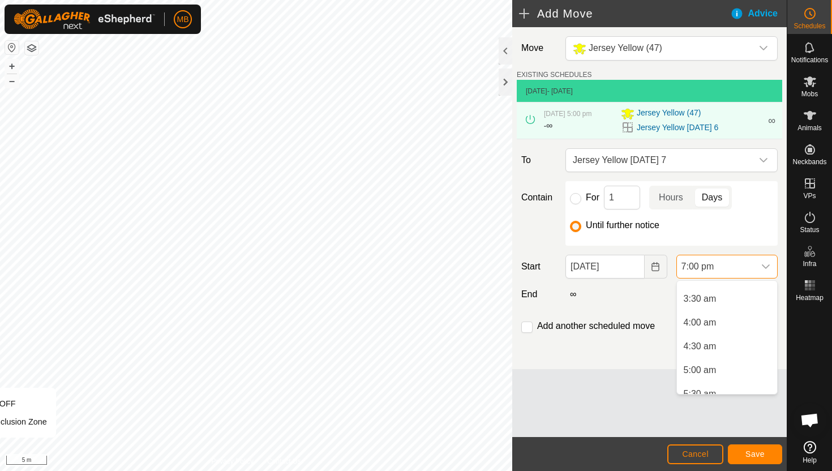
scroll to position [157, 0]
click at [719, 323] on li "4:00 am" at bounding box center [727, 325] width 100 height 23
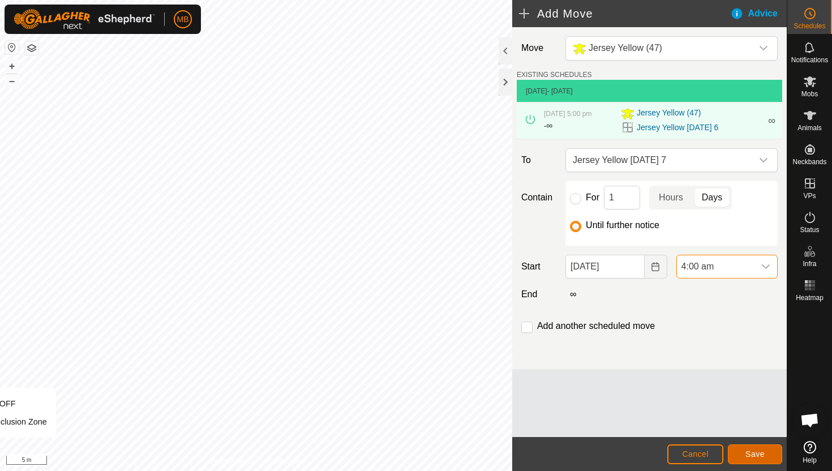
click at [755, 453] on span "Save" at bounding box center [754, 453] width 19 height 9
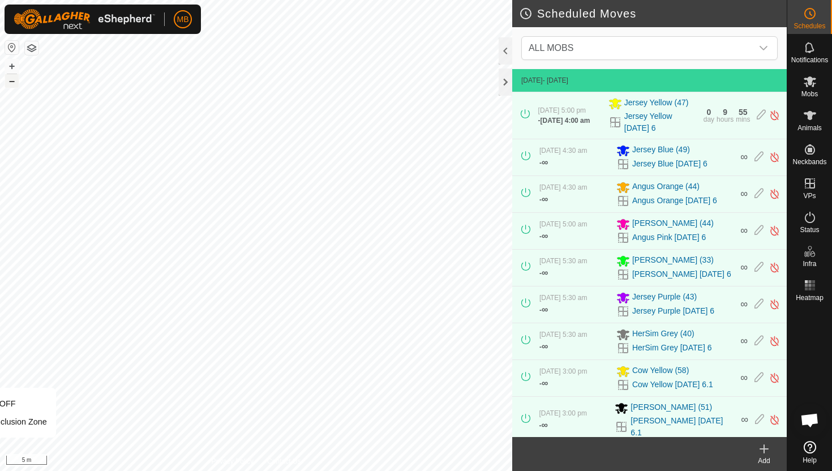
click at [11, 85] on button "–" at bounding box center [12, 81] width 14 height 14
click at [810, 87] on icon at bounding box center [810, 82] width 14 height 14
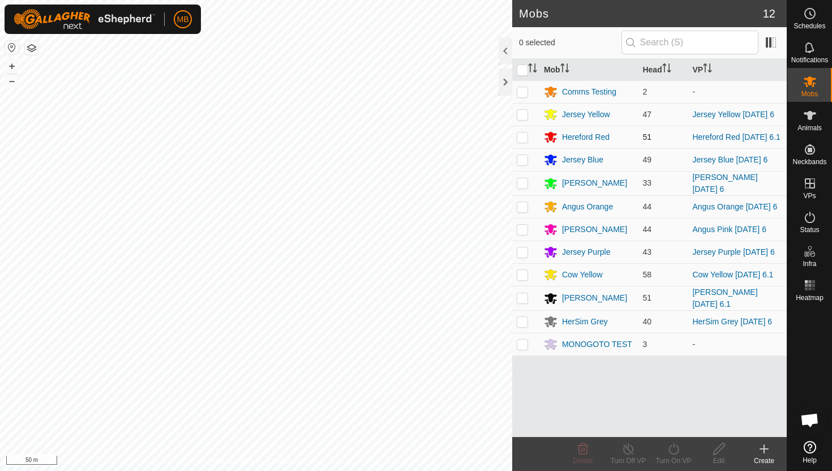
click at [525, 137] on p-checkbox at bounding box center [522, 136] width 11 height 9
checkbox input "true"
click at [675, 451] on icon at bounding box center [674, 449] width 14 height 14
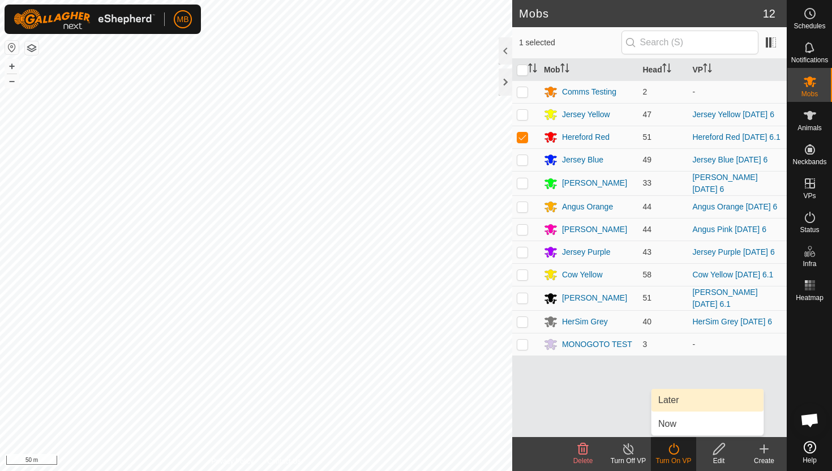
click at [677, 403] on link "Later" at bounding box center [707, 400] width 112 height 23
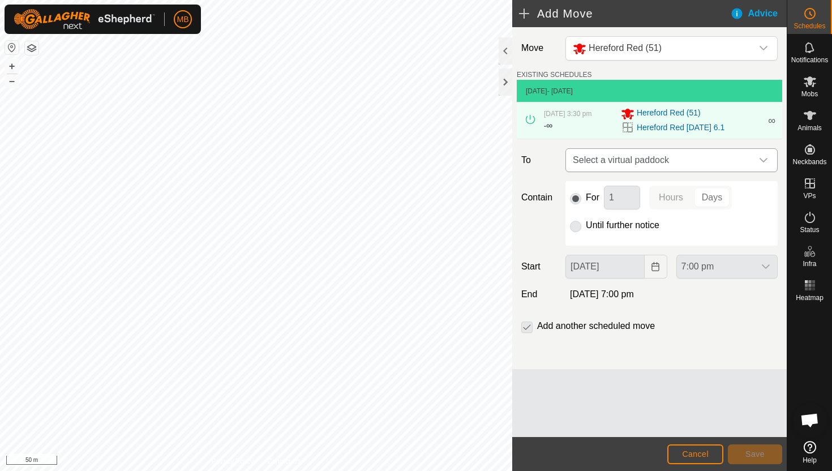
click at [758, 165] on div "dropdown trigger" at bounding box center [763, 160] width 23 height 23
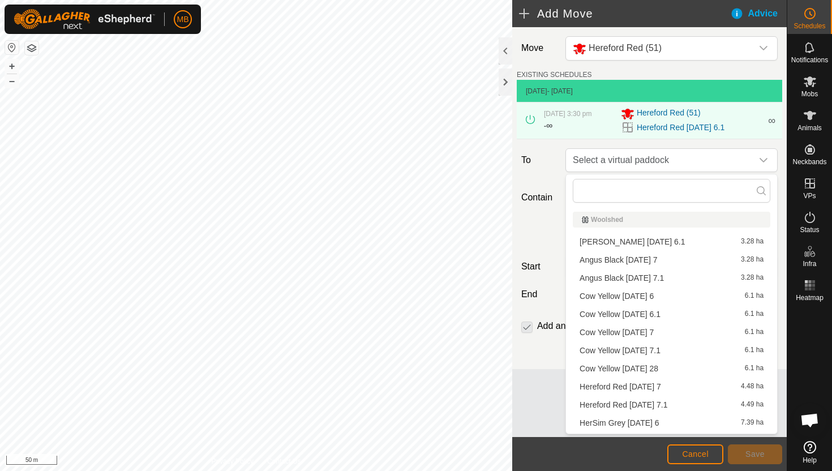
click at [642, 386] on li "Hereford Red Sunday 7 4.48 ha" at bounding box center [671, 386] width 197 height 17
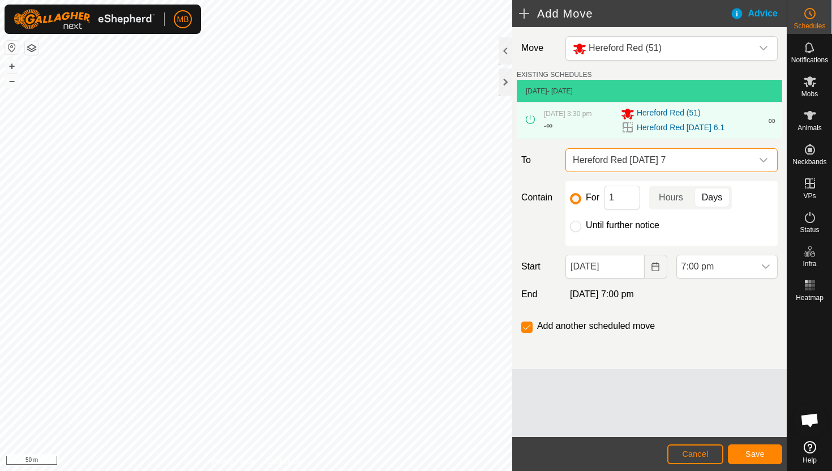
click at [604, 226] on label "Until further notice" at bounding box center [623, 225] width 74 height 9
click at [581, 226] on input "Until further notice" at bounding box center [575, 226] width 11 height 11
radio input "true"
checkbox input "false"
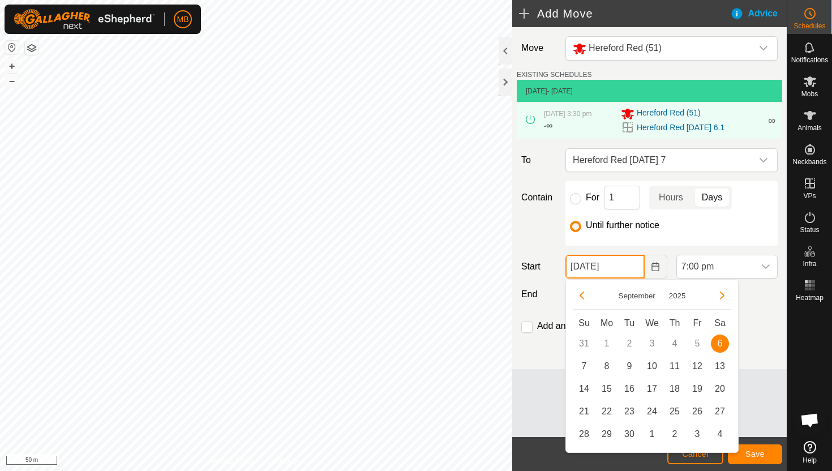
click at [637, 269] on input "06 Sep, 2025" at bounding box center [604, 267] width 79 height 24
click at [584, 361] on span "7" at bounding box center [584, 366] width 18 height 18
type input "07 Sep, 2025"
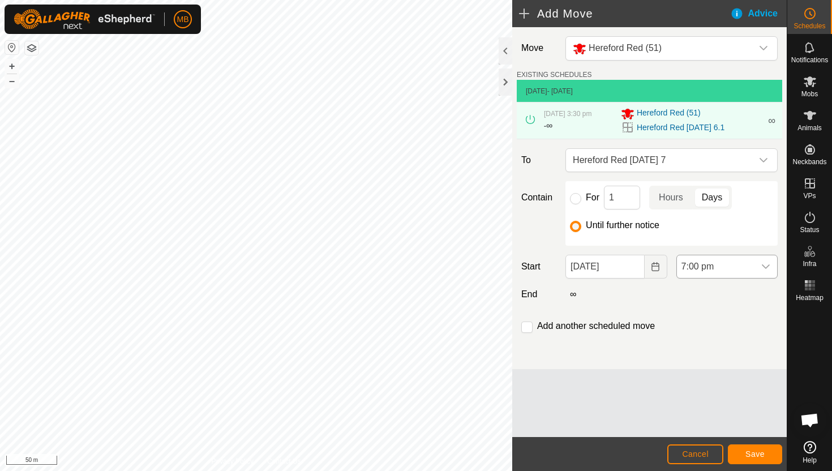
click at [728, 269] on span "7:00 pm" at bounding box center [716, 266] width 78 height 23
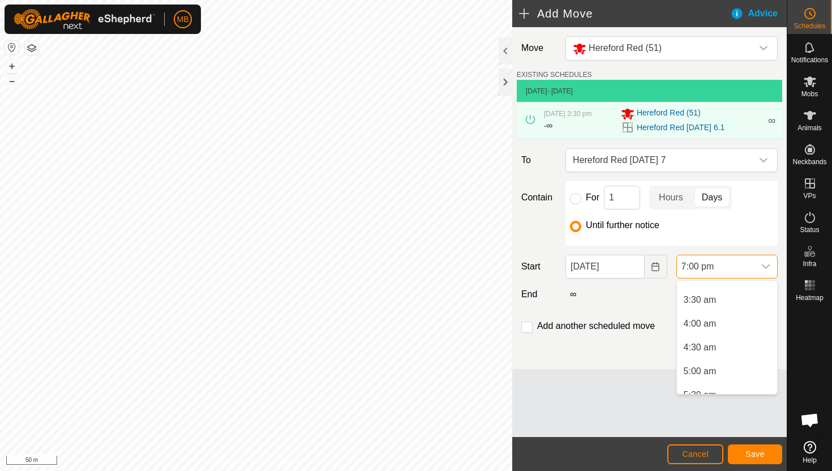
scroll to position [154, 0]
click at [719, 353] on li "4:30 am" at bounding box center [727, 352] width 100 height 23
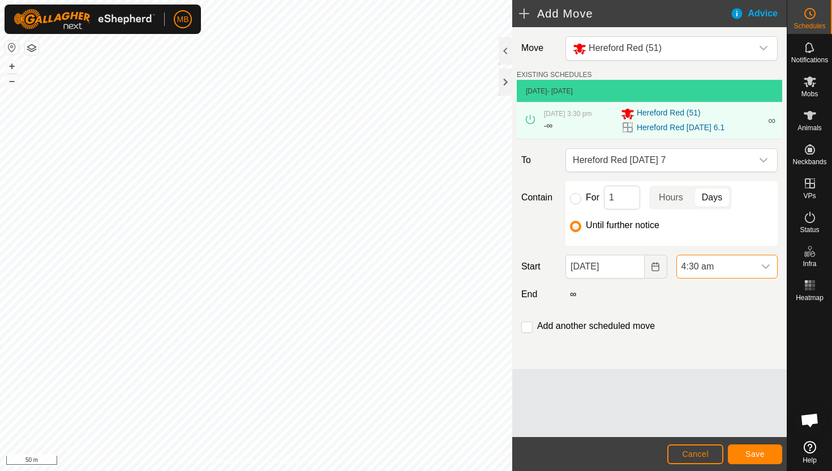
scroll to position [813, 0]
click at [759, 455] on span "Save" at bounding box center [754, 453] width 19 height 9
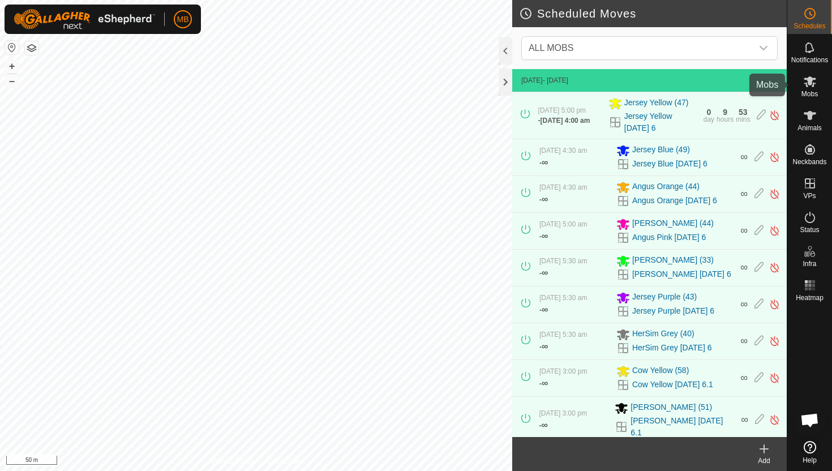
click at [811, 79] on icon at bounding box center [810, 81] width 12 height 11
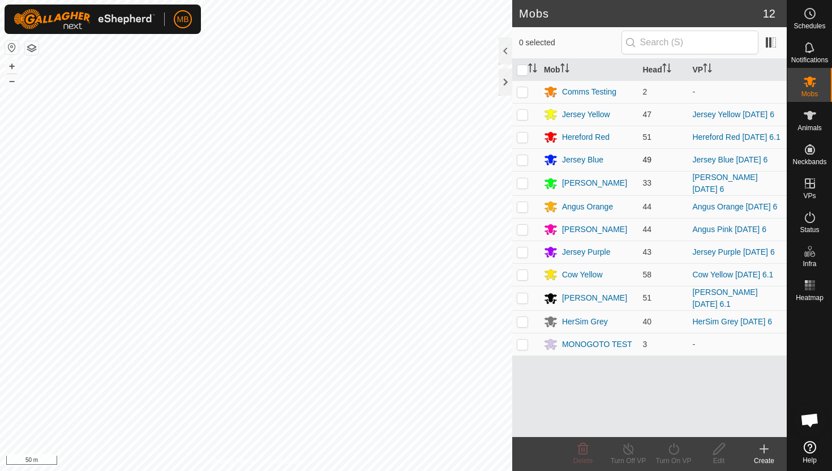
click at [521, 162] on p-checkbox at bounding box center [522, 159] width 11 height 9
checkbox input "true"
click at [673, 444] on icon at bounding box center [673, 448] width 10 height 11
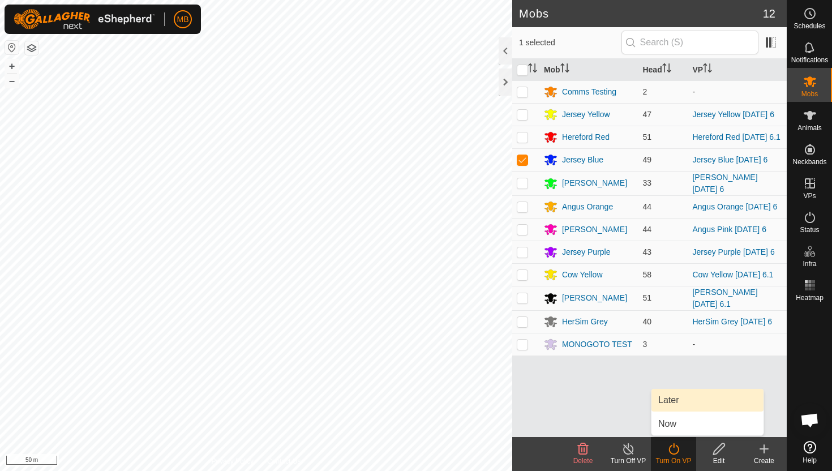
click at [675, 398] on link "Later" at bounding box center [707, 400] width 112 height 23
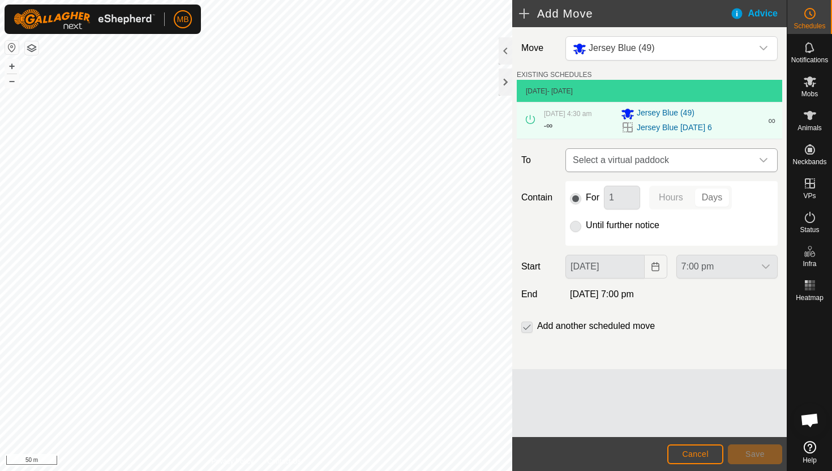
click at [762, 162] on icon "dropdown trigger" at bounding box center [763, 160] width 9 height 9
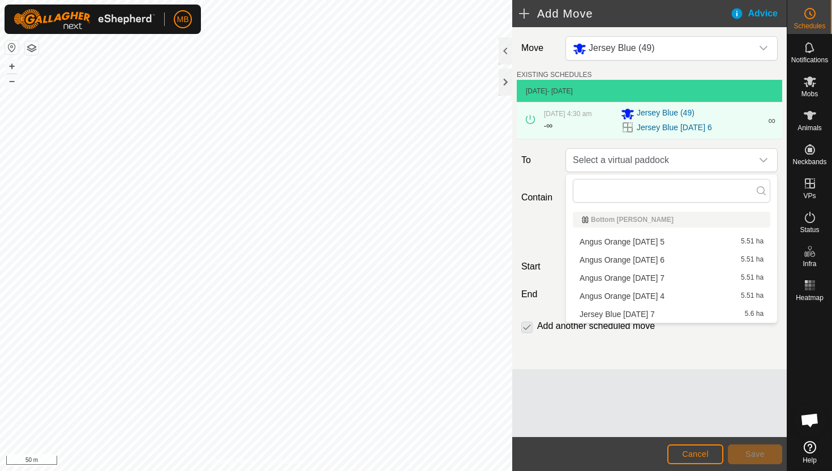
click at [653, 310] on li "Jersey Blue Sunday 7 5.6 ha" at bounding box center [671, 314] width 197 height 17
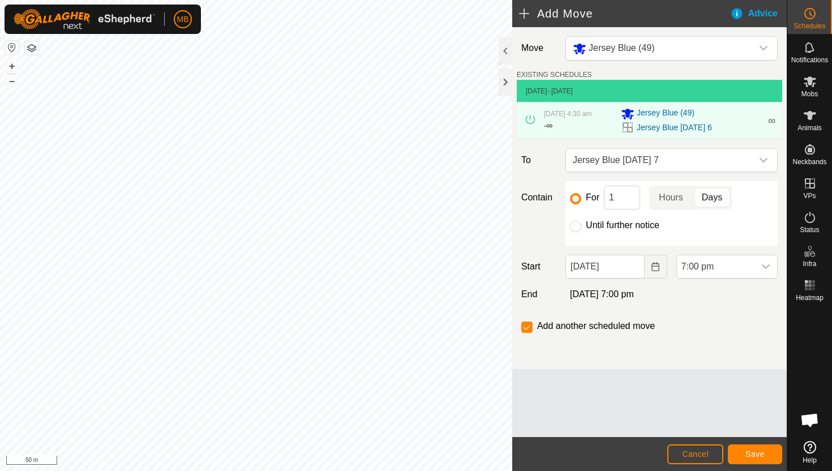
click at [620, 222] on label "Until further notice" at bounding box center [623, 225] width 74 height 9
click at [581, 222] on input "Until further notice" at bounding box center [575, 226] width 11 height 11
radio input "true"
checkbox input "false"
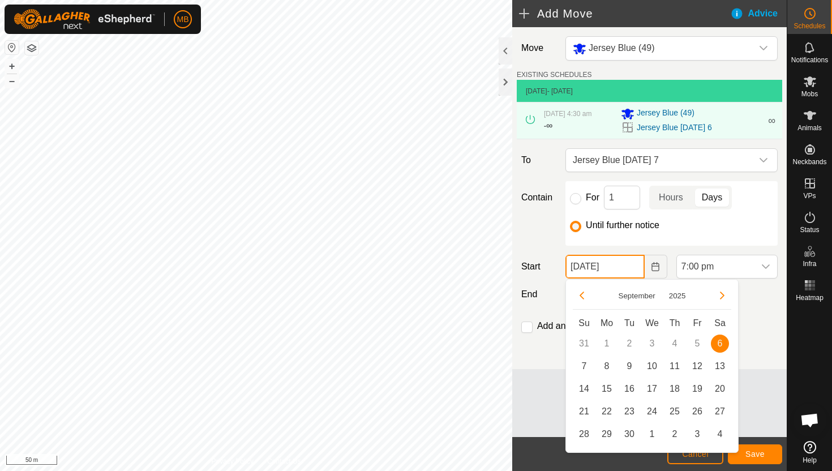
click at [633, 269] on input "06 Sep, 2025" at bounding box center [604, 267] width 79 height 24
click at [588, 363] on span "7" at bounding box center [584, 366] width 18 height 18
type input "07 Sep, 2025"
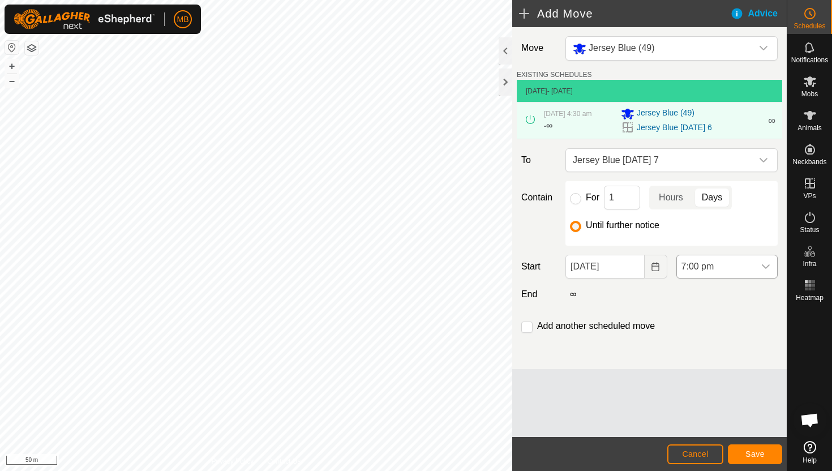
click at [726, 263] on span "7:00 pm" at bounding box center [716, 266] width 78 height 23
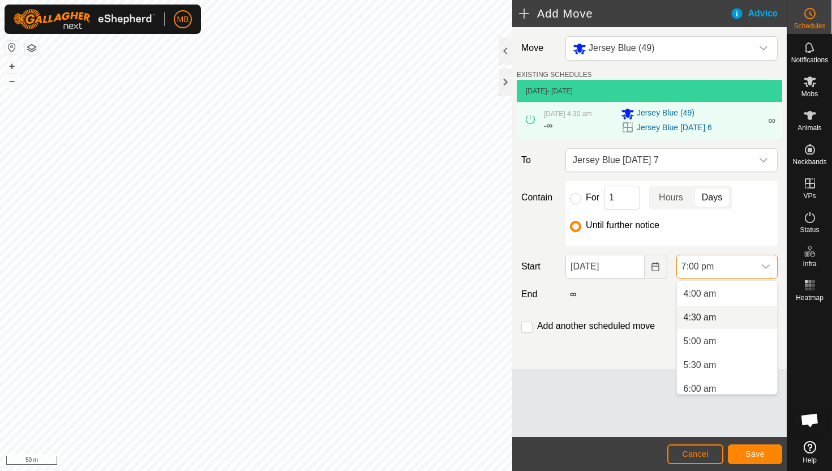
click at [720, 314] on li "4:30 am" at bounding box center [727, 317] width 100 height 23
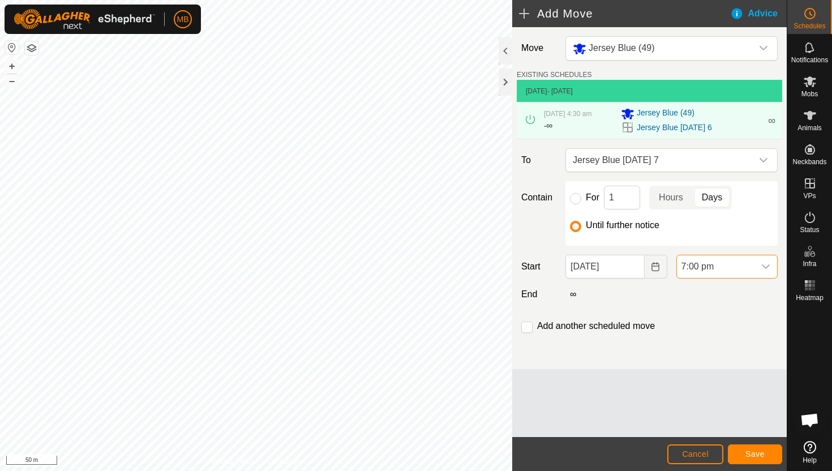
scroll to position [813, 0]
click at [749, 449] on button "Save" at bounding box center [755, 454] width 54 height 20
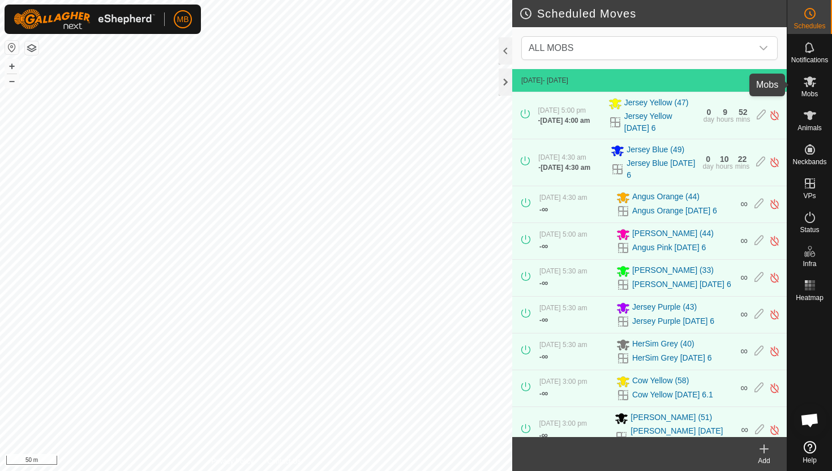
click at [807, 87] on icon at bounding box center [810, 82] width 14 height 14
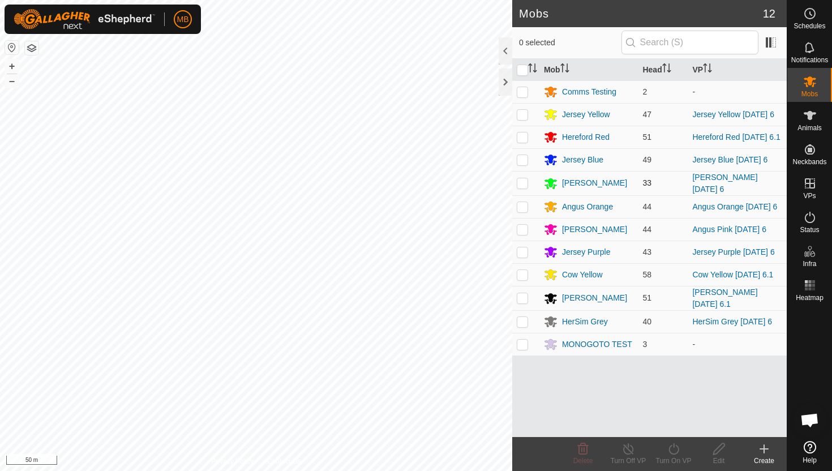
click at [521, 184] on p-checkbox at bounding box center [522, 182] width 11 height 9
checkbox input "true"
click at [675, 445] on icon at bounding box center [674, 449] width 14 height 14
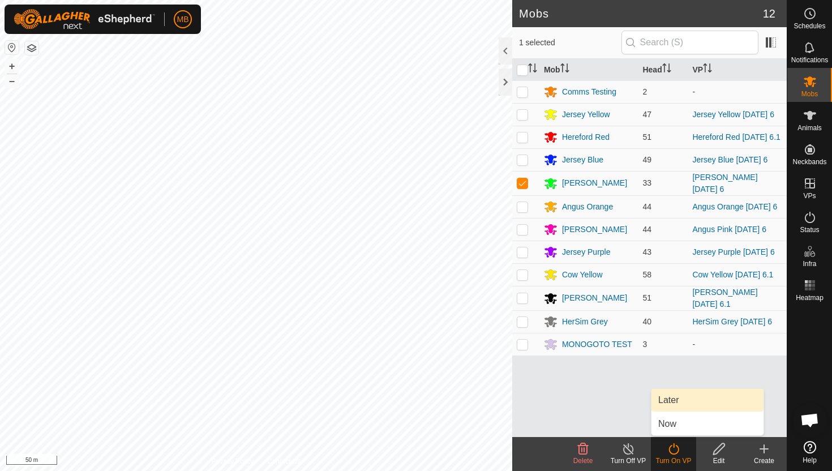
click at [686, 398] on link "Later" at bounding box center [707, 400] width 112 height 23
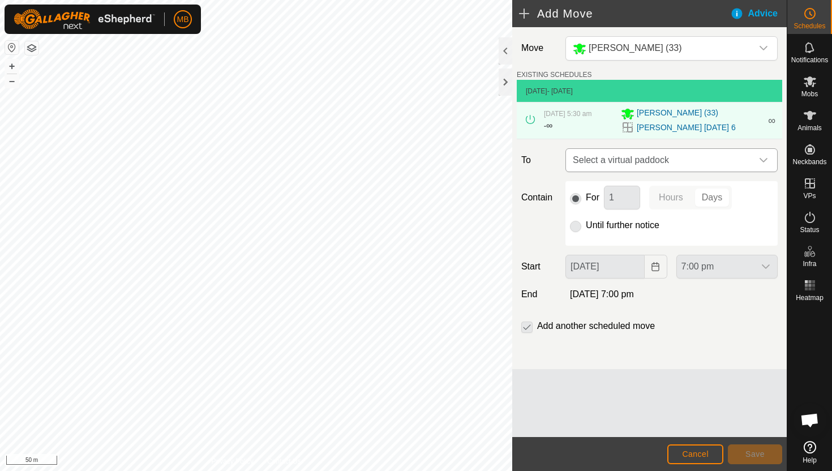
click at [757, 162] on div "dropdown trigger" at bounding box center [763, 160] width 23 height 23
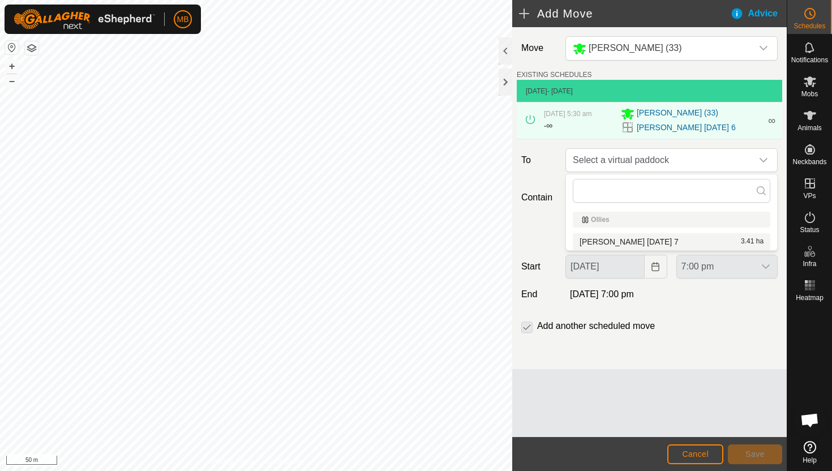
click at [653, 240] on li "Angus Green Sunday 7 3.41 ha" at bounding box center [671, 241] width 197 height 17
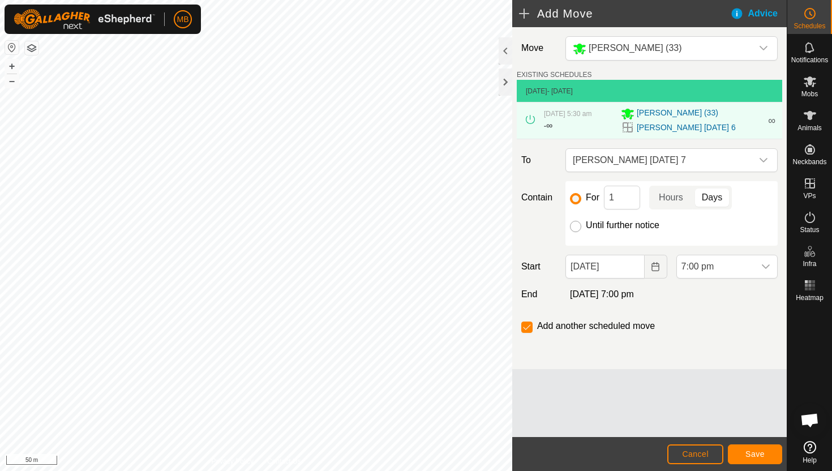
click at [578, 225] on input "Until further notice" at bounding box center [575, 226] width 11 height 11
radio input "true"
checkbox input "false"
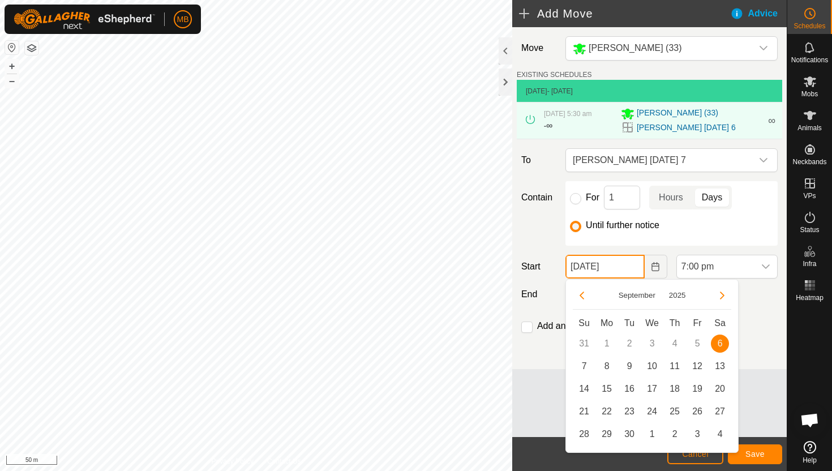
click at [626, 263] on input "06 Sep, 2025" at bounding box center [604, 267] width 79 height 24
click at [582, 365] on span "7" at bounding box center [584, 366] width 18 height 18
type input "07 Sep, 2025"
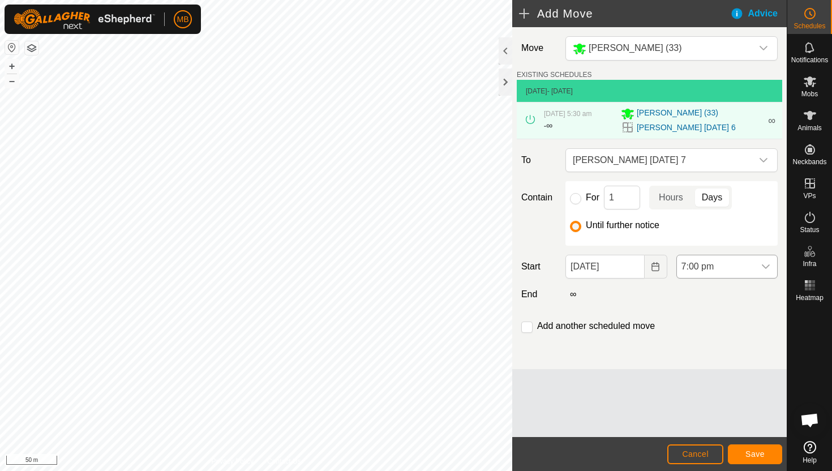
click at [746, 264] on span "7:00 pm" at bounding box center [716, 266] width 78 height 23
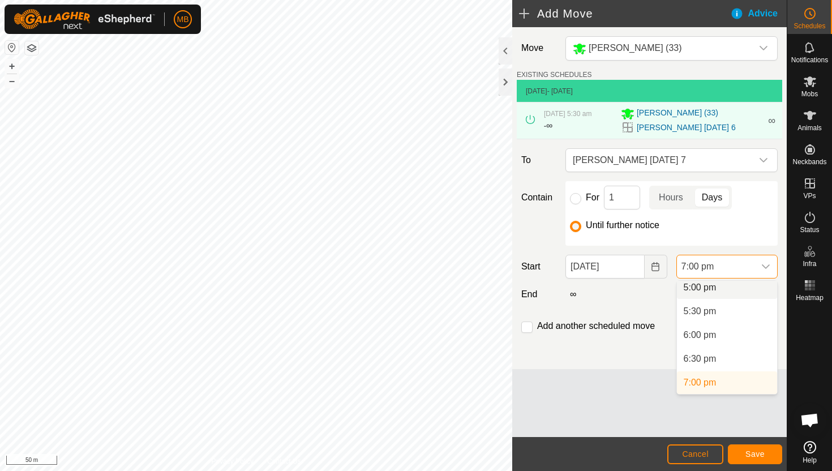
scroll to position [808, 0]
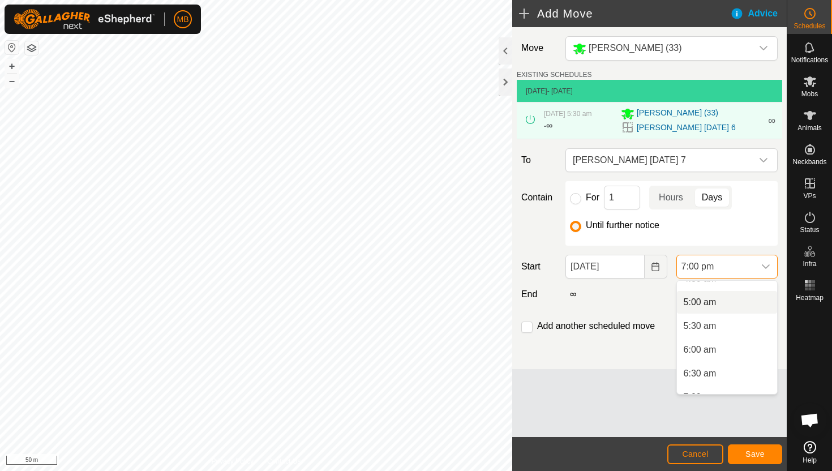
click at [744, 302] on li "5:00 am" at bounding box center [727, 302] width 100 height 23
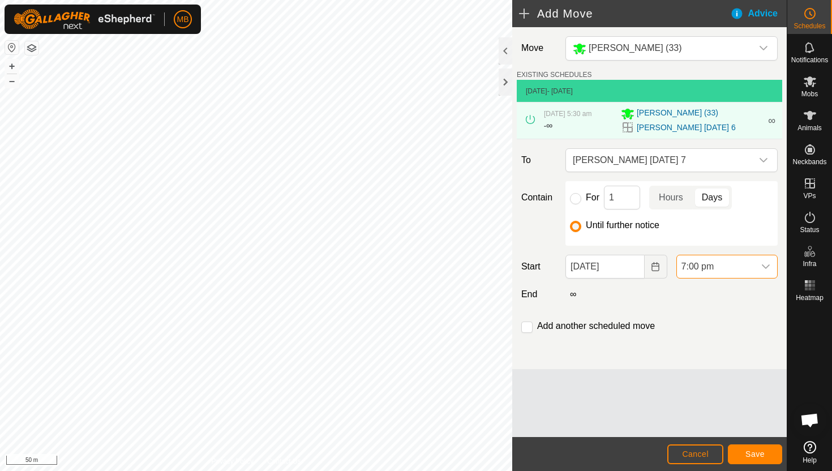
scroll to position [813, 0]
click at [753, 450] on span "Save" at bounding box center [754, 453] width 19 height 9
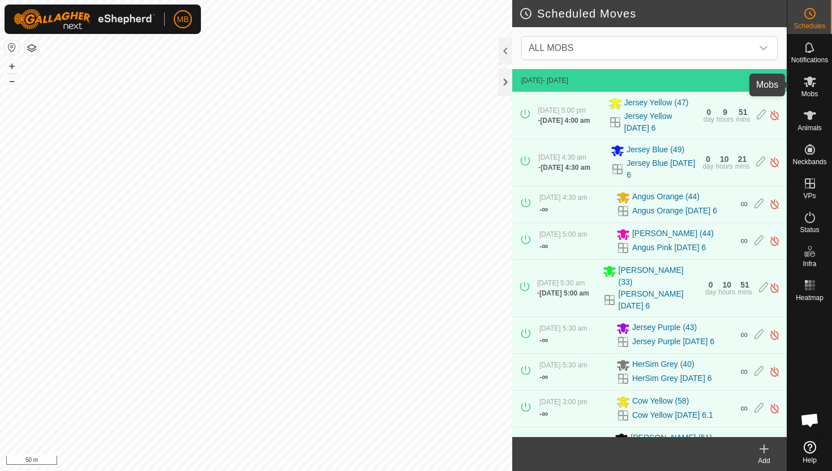
click at [809, 86] on icon at bounding box center [810, 82] width 14 height 14
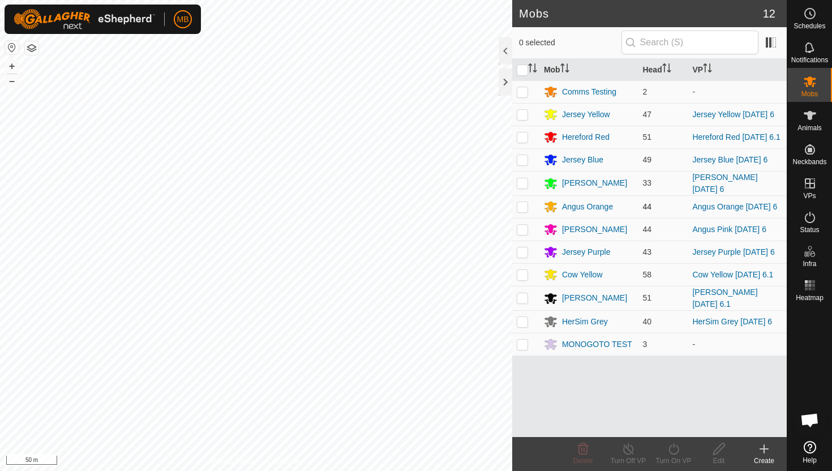
click at [521, 207] on p-checkbox at bounding box center [522, 206] width 11 height 9
checkbox input "true"
click at [671, 452] on icon at bounding box center [674, 449] width 14 height 14
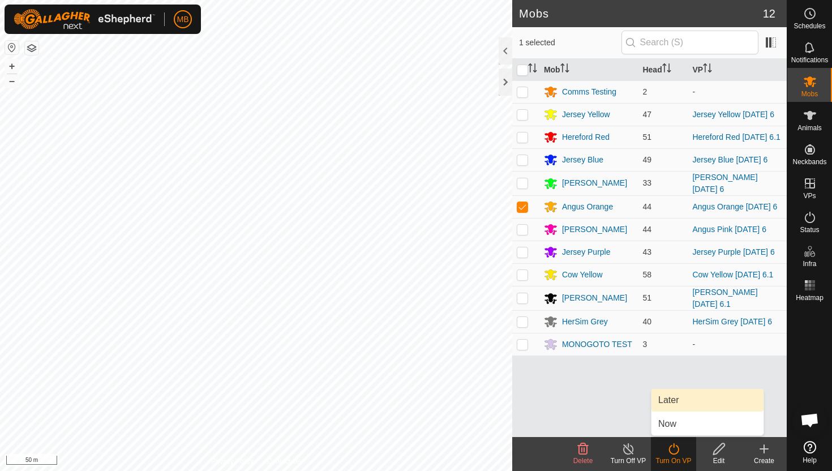
click at [678, 398] on link "Later" at bounding box center [707, 400] width 112 height 23
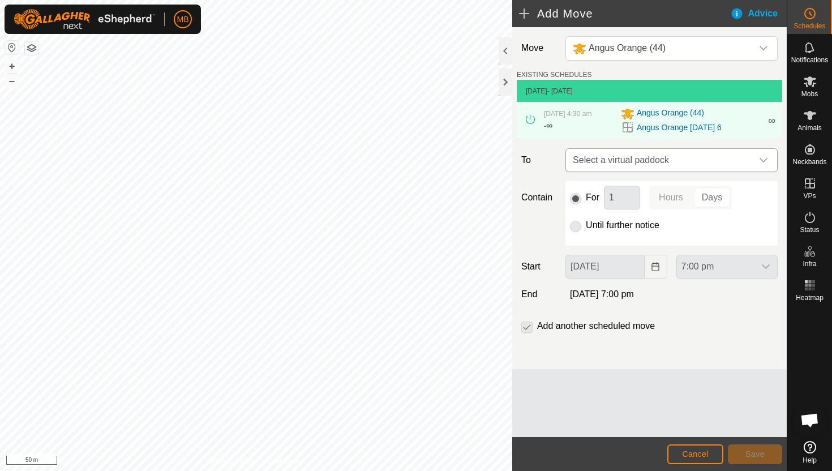
click at [768, 159] on div "dropdown trigger" at bounding box center [763, 160] width 23 height 23
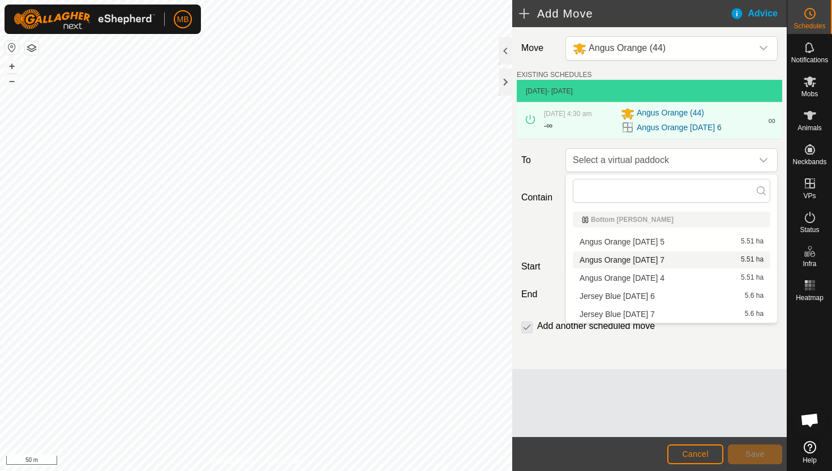
click at [667, 256] on li "Angus Orange Sunday 7 5.51 ha" at bounding box center [671, 259] width 197 height 17
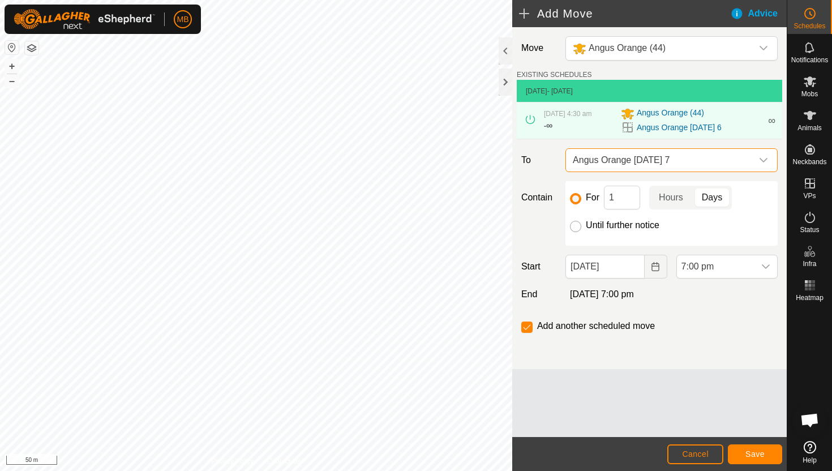
click at [578, 225] on input "Until further notice" at bounding box center [575, 226] width 11 height 11
radio input "true"
checkbox input "false"
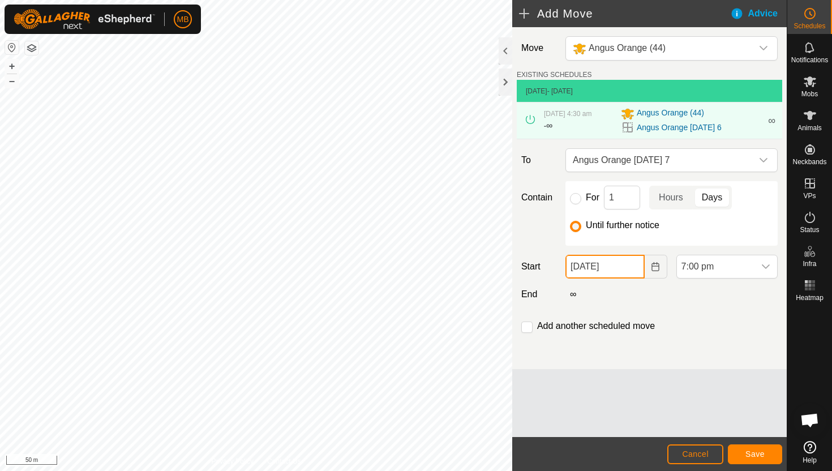
click at [631, 269] on input "06 Sep, 2025" at bounding box center [604, 267] width 79 height 24
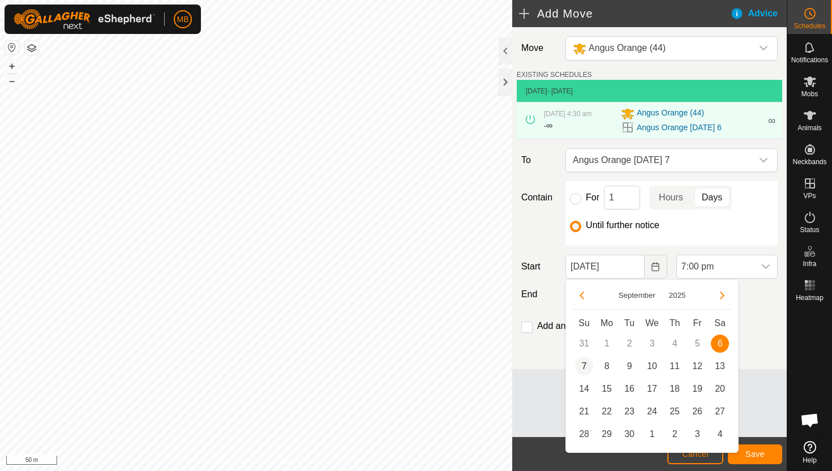
click at [582, 364] on span "7" at bounding box center [584, 366] width 18 height 18
type input "07 Sep, 2025"
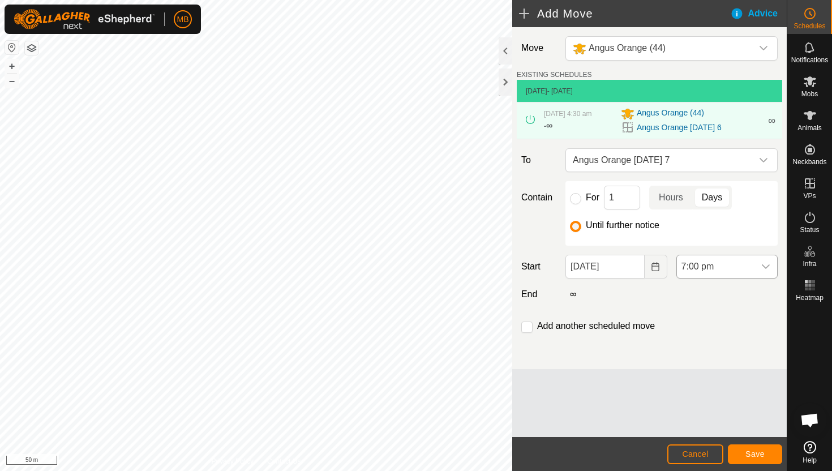
click at [744, 268] on span "7:00 pm" at bounding box center [716, 266] width 78 height 23
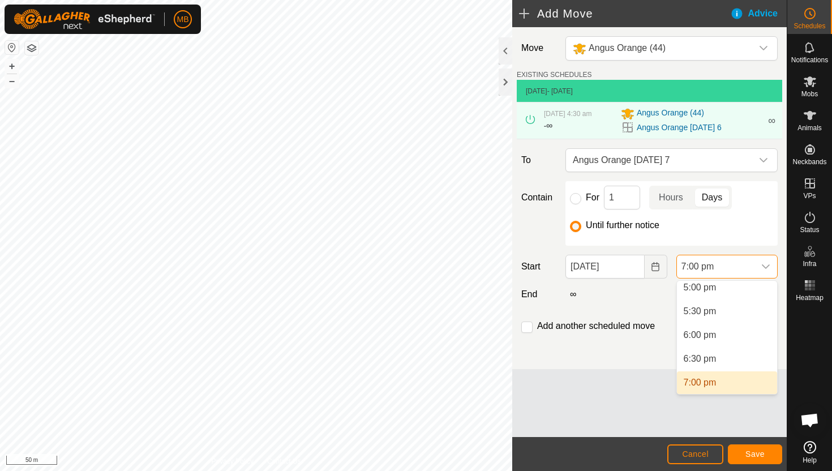
scroll to position [808, 0]
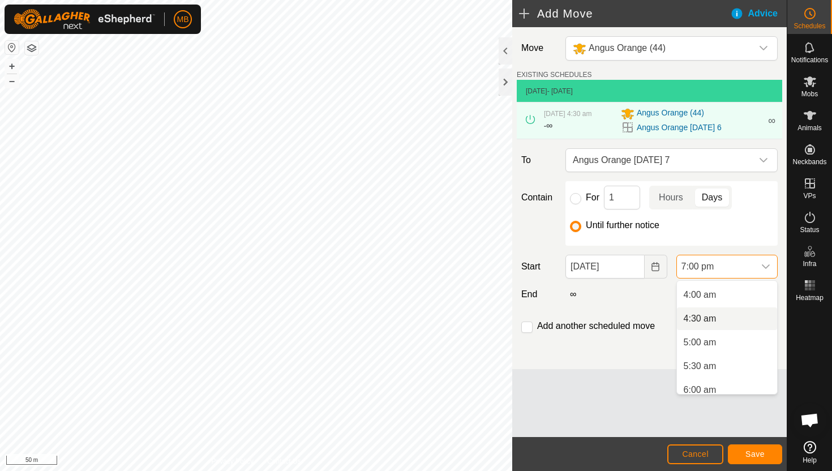
click at [732, 316] on li "4:30 am" at bounding box center [727, 318] width 100 height 23
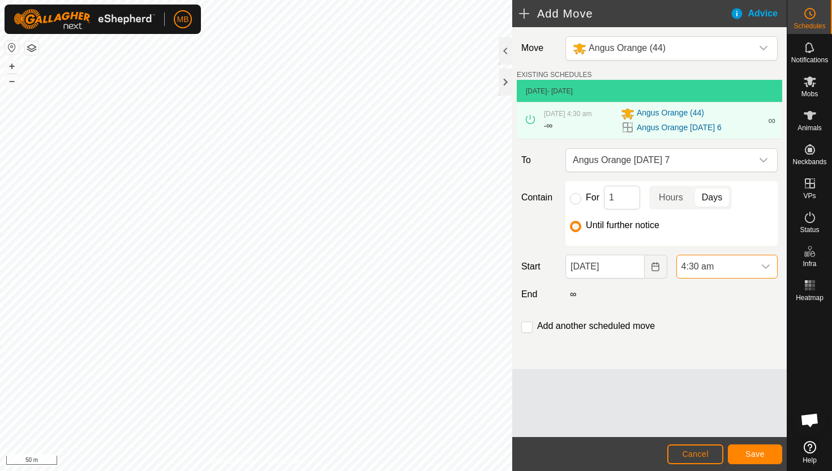
scroll to position [813, 0]
click at [754, 452] on span "Save" at bounding box center [754, 453] width 19 height 9
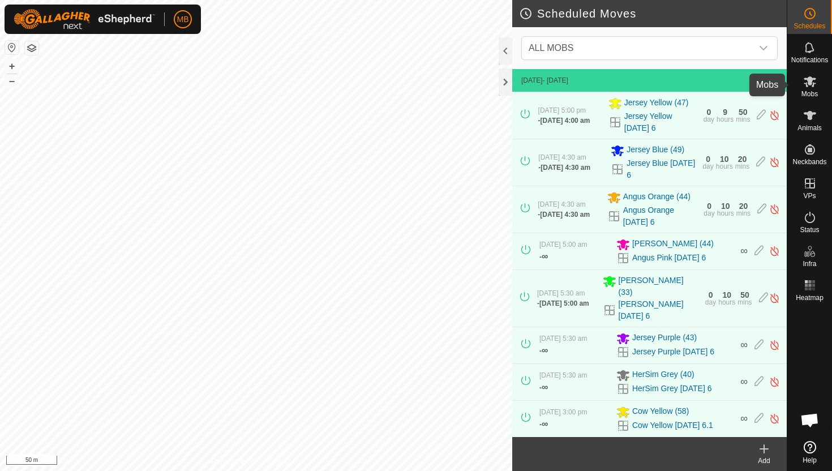
click at [811, 83] on icon at bounding box center [810, 81] width 12 height 11
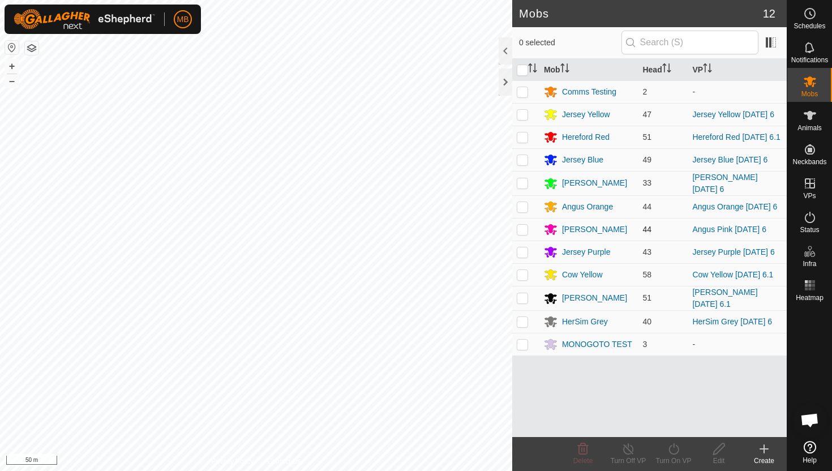
click at [522, 229] on p-checkbox at bounding box center [522, 229] width 11 height 9
checkbox input "true"
click at [675, 452] on icon at bounding box center [674, 449] width 14 height 14
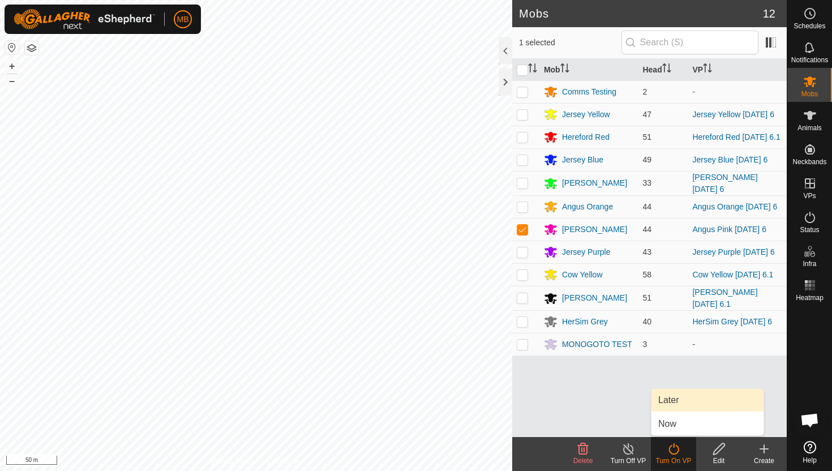
click at [684, 400] on link "Later" at bounding box center [707, 400] width 112 height 23
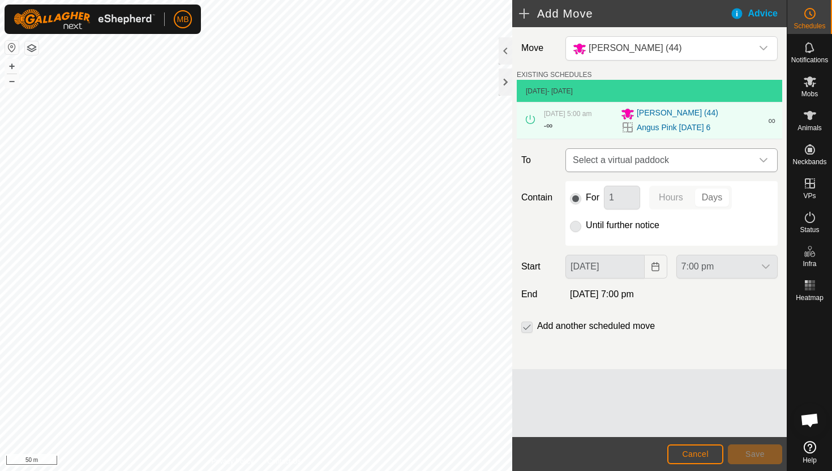
click at [768, 158] on div "dropdown trigger" at bounding box center [763, 160] width 23 height 23
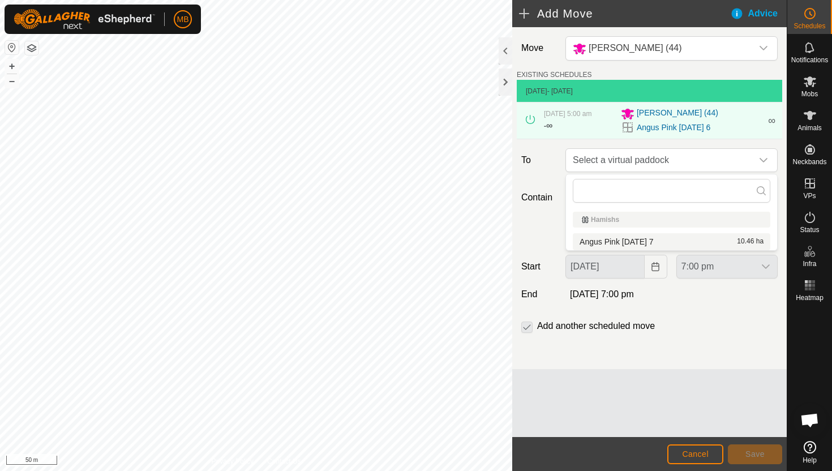
click at [664, 239] on li "Angus Pink Sunday 7 10.46 ha" at bounding box center [671, 241] width 197 height 17
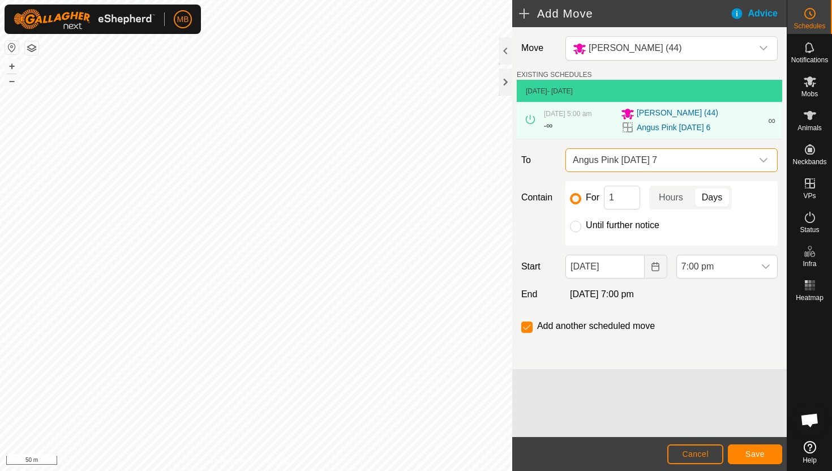
click at [590, 224] on label "Until further notice" at bounding box center [623, 225] width 74 height 9
click at [581, 224] on input "Until further notice" at bounding box center [575, 226] width 11 height 11
radio input "true"
checkbox input "false"
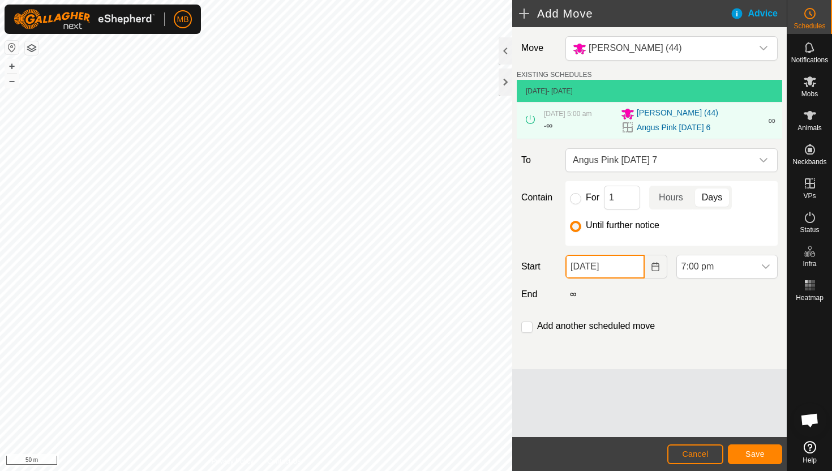
click at [629, 266] on input "06 Sep, 2025" at bounding box center [604, 267] width 79 height 24
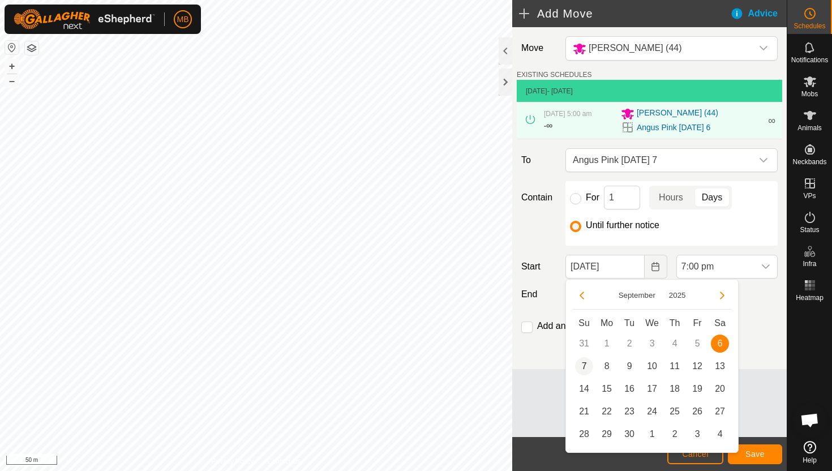
click at [584, 365] on span "7" at bounding box center [584, 366] width 18 height 18
type input "07 Sep, 2025"
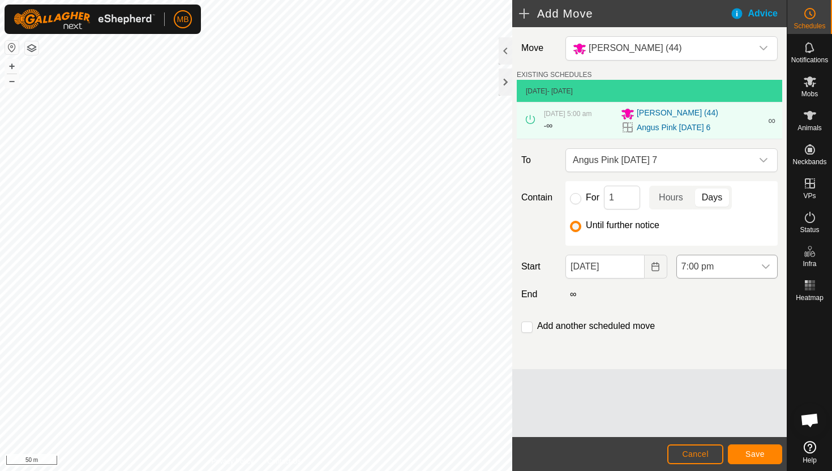
click at [734, 267] on span "7:00 pm" at bounding box center [716, 266] width 78 height 23
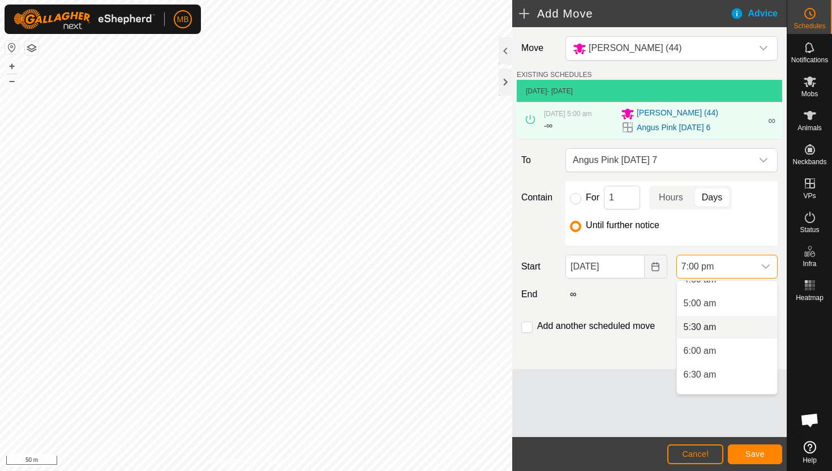
scroll to position [217, 0]
click at [731, 311] on li "5:00 am" at bounding box center [727, 313] width 100 height 23
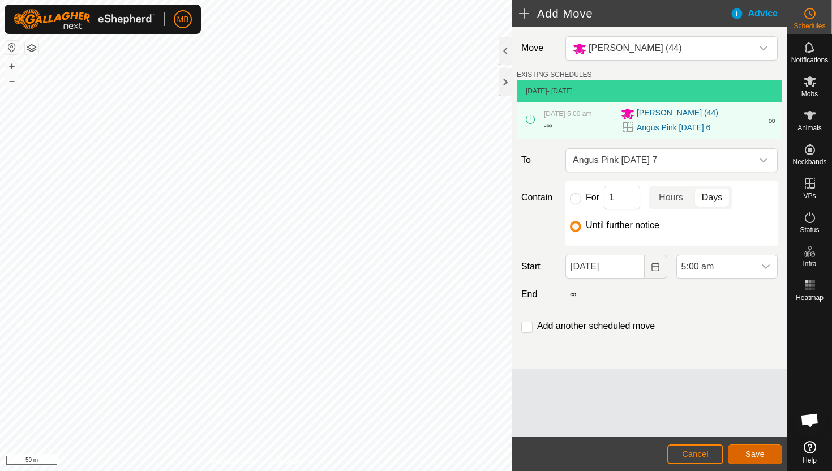
click at [749, 451] on span "Save" at bounding box center [754, 453] width 19 height 9
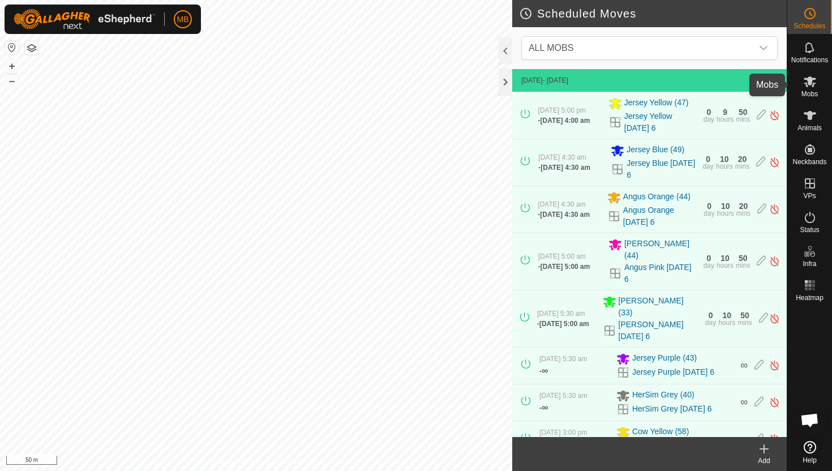
click at [811, 87] on icon at bounding box center [810, 82] width 14 height 14
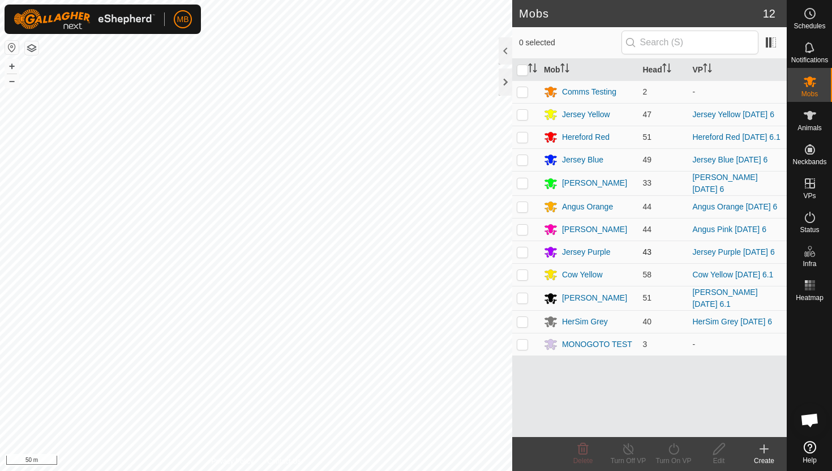
click at [522, 254] on p-checkbox at bounding box center [522, 251] width 11 height 9
checkbox input "true"
click at [675, 446] on icon at bounding box center [674, 449] width 14 height 14
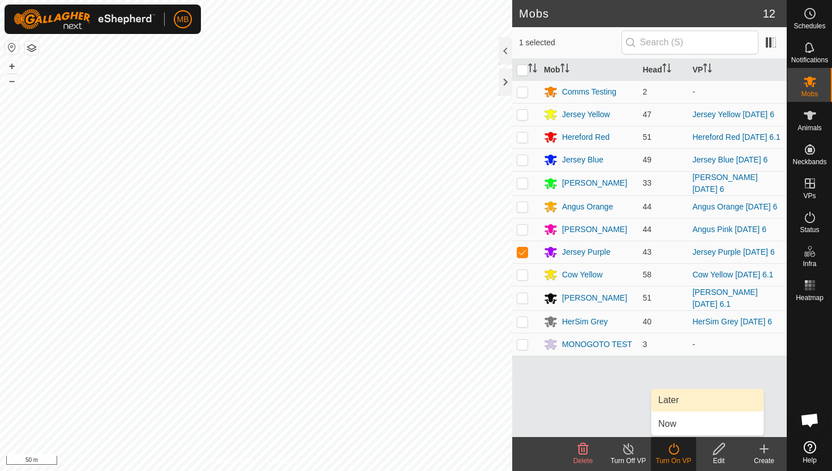
click at [688, 400] on link "Later" at bounding box center [707, 400] width 112 height 23
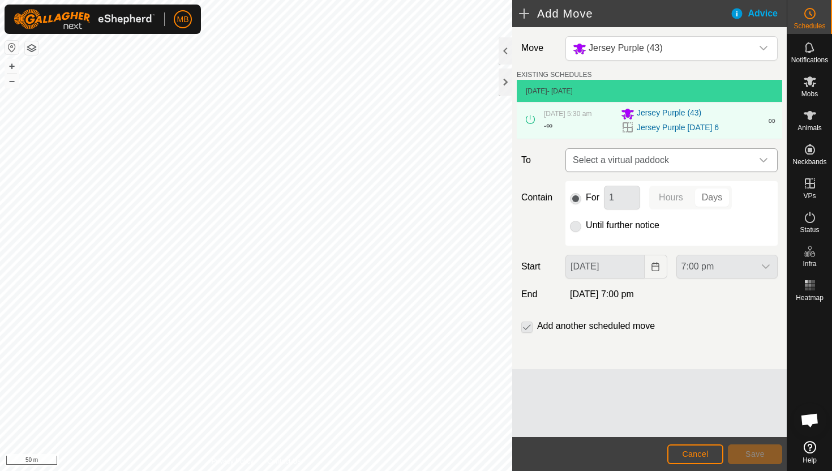
click at [764, 160] on icon "dropdown trigger" at bounding box center [763, 160] width 9 height 9
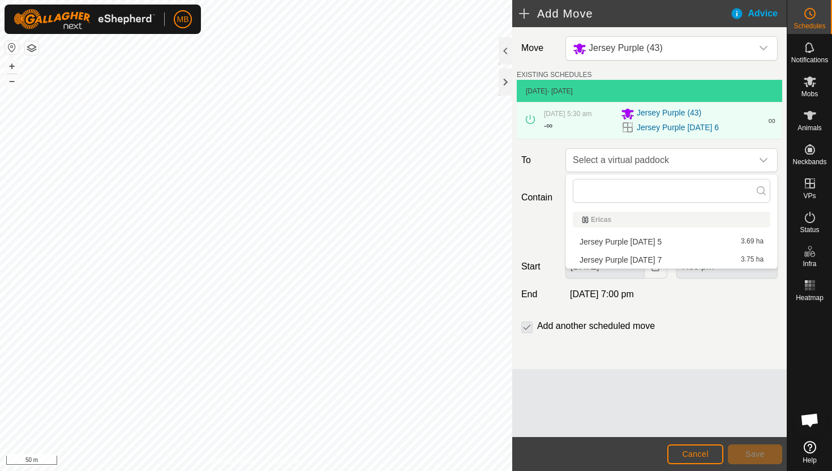
click at [643, 259] on li "Jersey Purple Sunday 7 3.75 ha" at bounding box center [671, 259] width 197 height 17
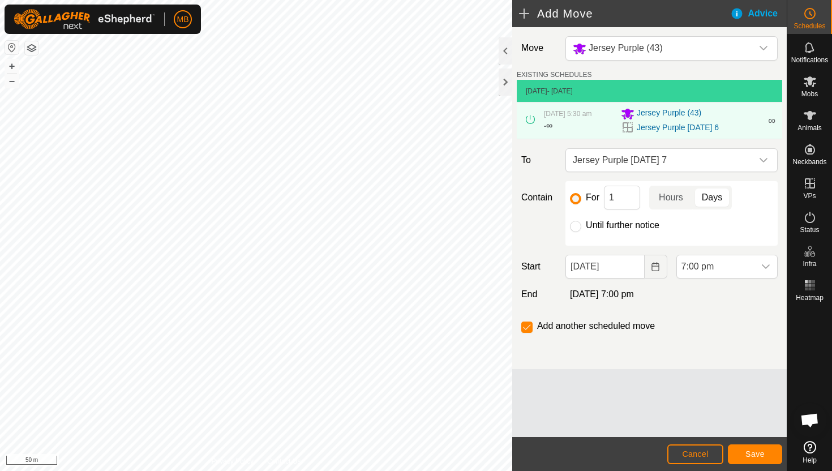
click at [626, 223] on label "Until further notice" at bounding box center [623, 225] width 74 height 9
click at [581, 223] on input "Until further notice" at bounding box center [575, 226] width 11 height 11
radio input "true"
checkbox input "false"
click at [629, 267] on input "06 Sep, 2025" at bounding box center [604, 267] width 79 height 24
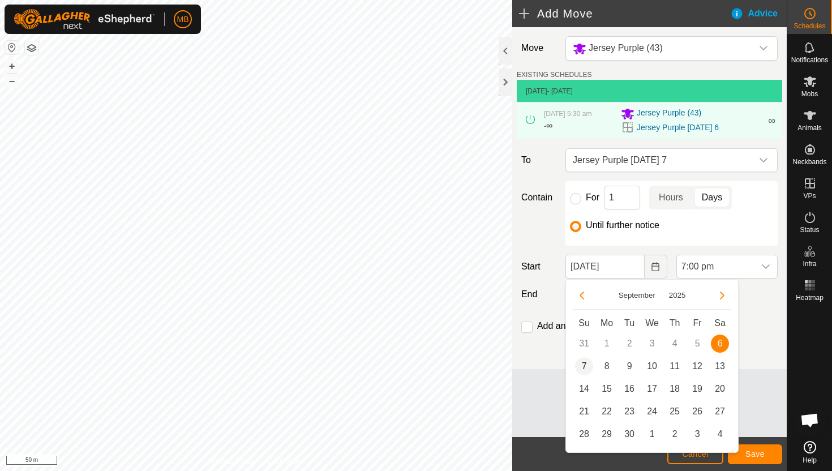
click at [587, 365] on span "7" at bounding box center [584, 366] width 18 height 18
type input "07 Sep, 2025"
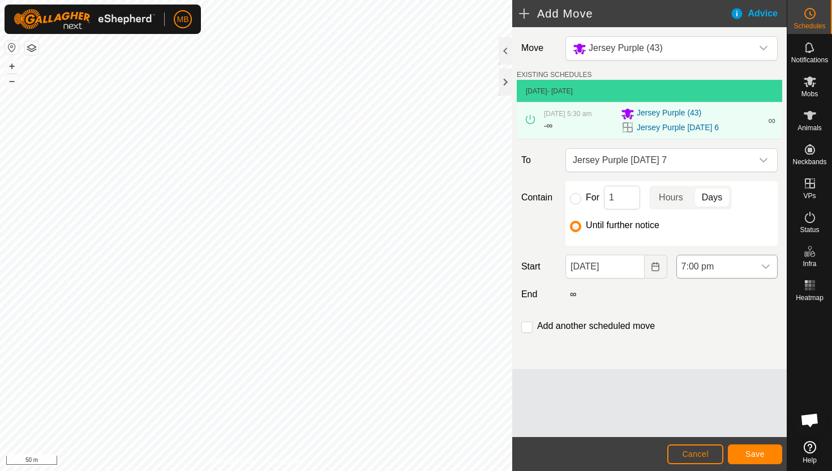
click at [734, 261] on span "7:00 pm" at bounding box center [716, 266] width 78 height 23
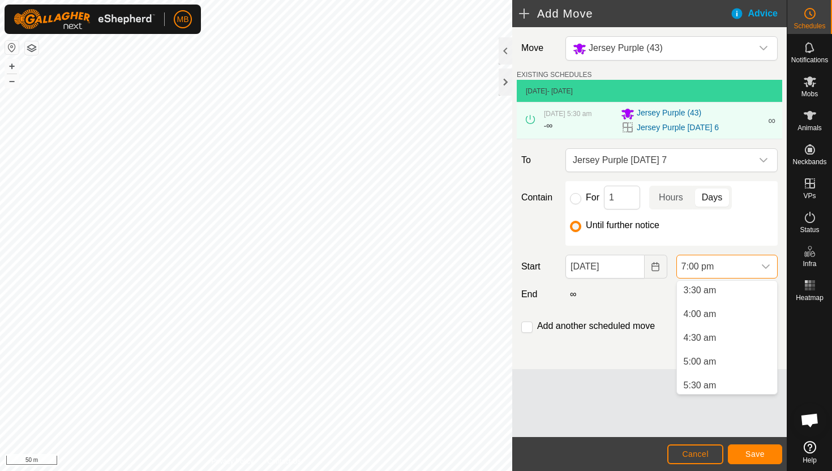
scroll to position [170, 0]
click at [716, 338] on li "4:30 am" at bounding box center [727, 335] width 100 height 23
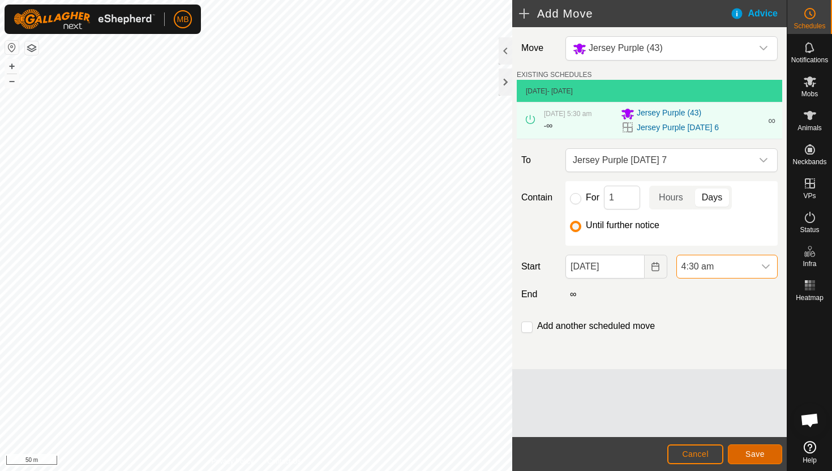
click at [758, 456] on span "Save" at bounding box center [754, 453] width 19 height 9
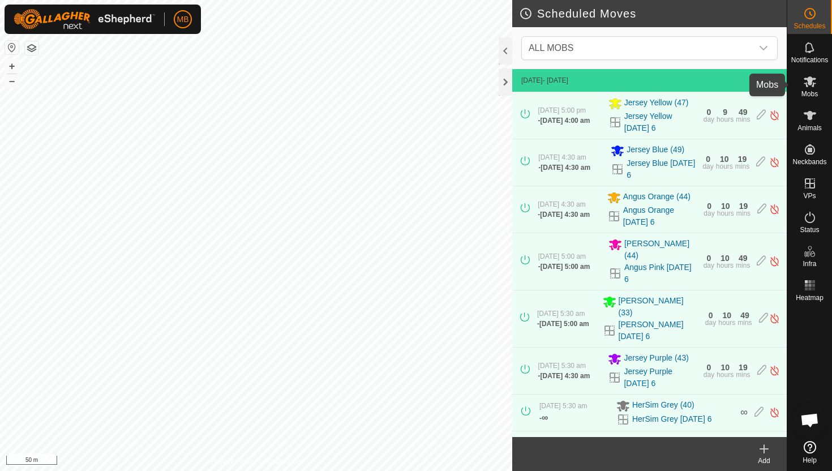
click at [807, 85] on icon at bounding box center [810, 82] width 14 height 14
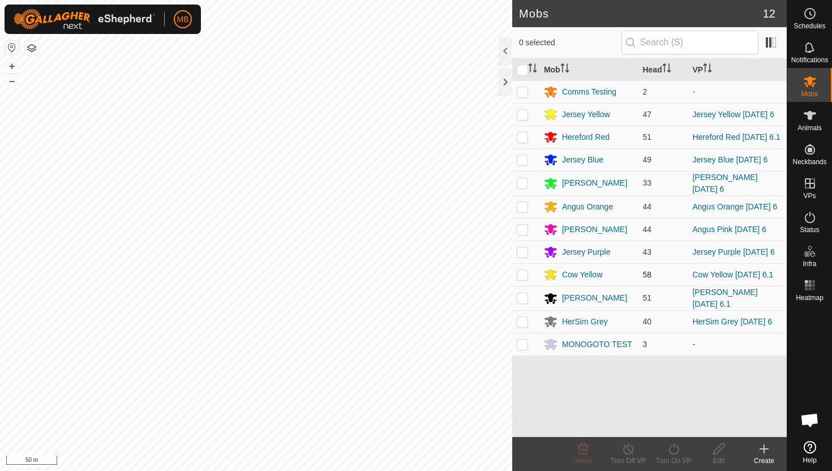
click at [519, 277] on p-checkbox at bounding box center [522, 274] width 11 height 9
checkbox input "true"
click at [676, 451] on icon at bounding box center [674, 449] width 14 height 14
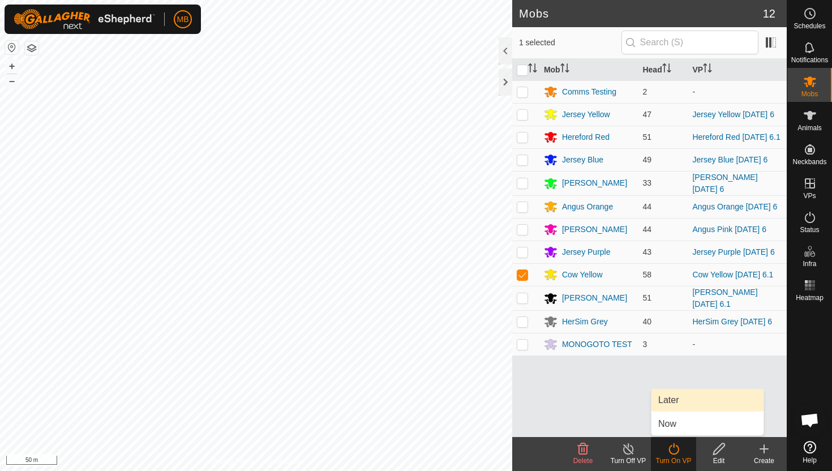
click at [680, 407] on link "Later" at bounding box center [707, 400] width 112 height 23
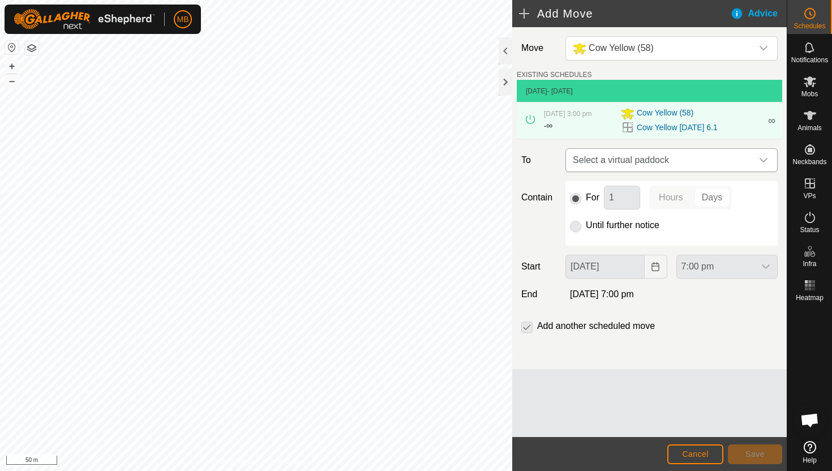
click at [764, 164] on icon "dropdown trigger" at bounding box center [763, 160] width 9 height 9
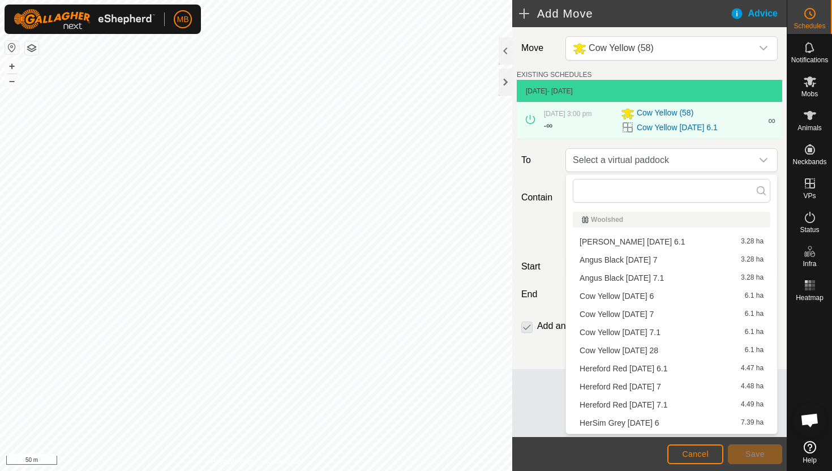
click at [655, 314] on li "Cow Yellow Sunday 7 6.1 ha" at bounding box center [671, 314] width 197 height 17
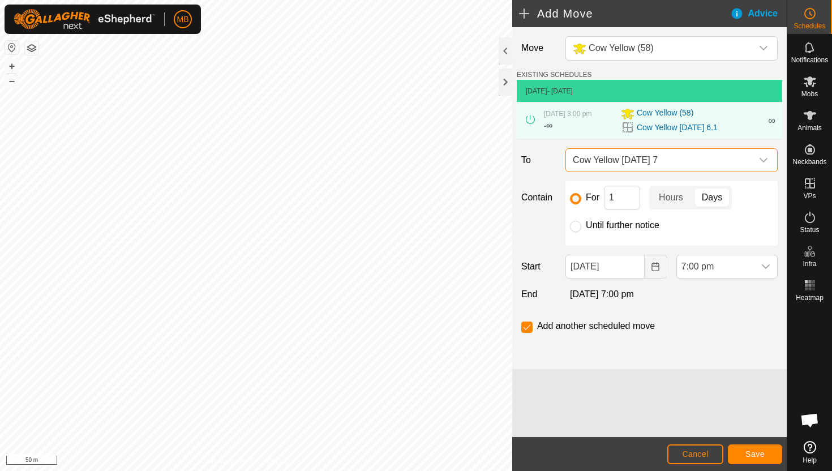
click at [618, 224] on label "Until further notice" at bounding box center [623, 225] width 74 height 9
click at [581, 224] on input "Until further notice" at bounding box center [575, 226] width 11 height 11
radio input "true"
checkbox input "false"
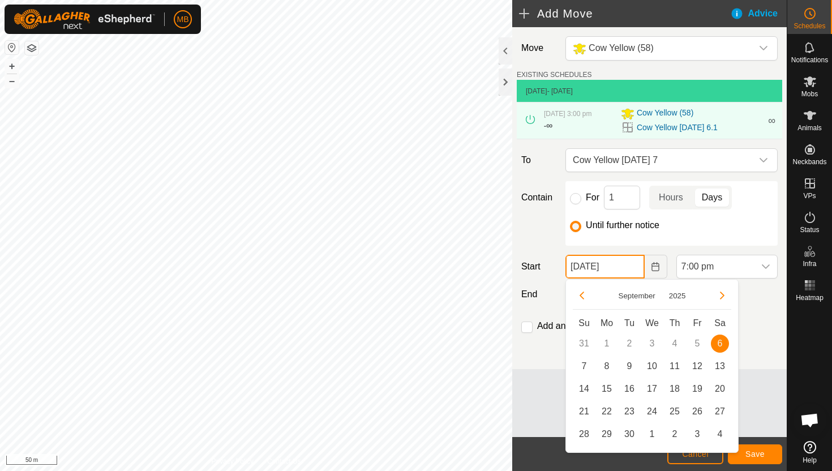
click at [636, 268] on input "06 Sep, 2025" at bounding box center [604, 267] width 79 height 24
click at [583, 364] on span "7" at bounding box center [584, 366] width 18 height 18
type input "07 Sep, 2025"
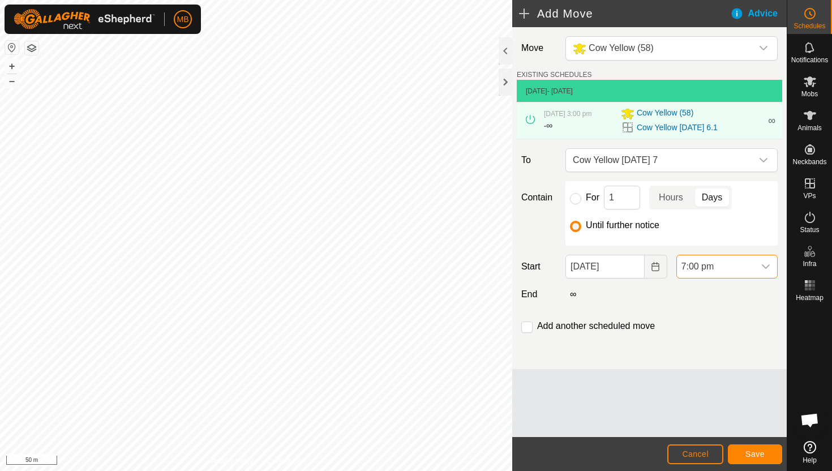
click at [735, 269] on span "7:00 pm" at bounding box center [716, 266] width 78 height 23
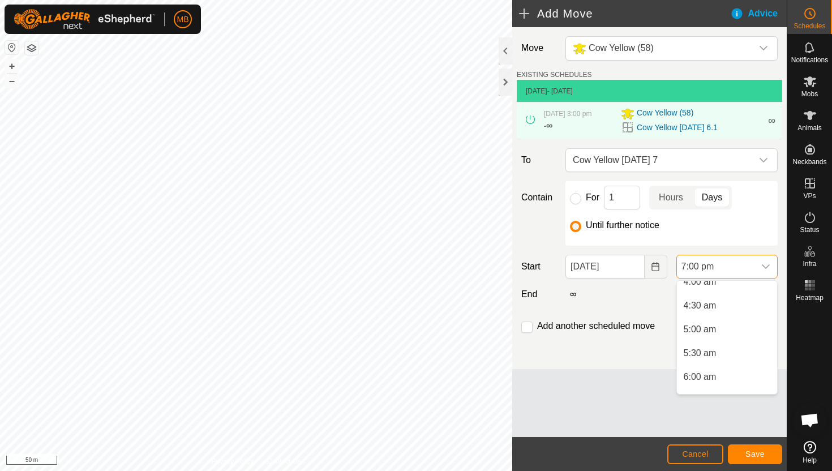
scroll to position [196, 0]
click at [723, 383] on li "6:00 am" at bounding box center [727, 381] width 100 height 23
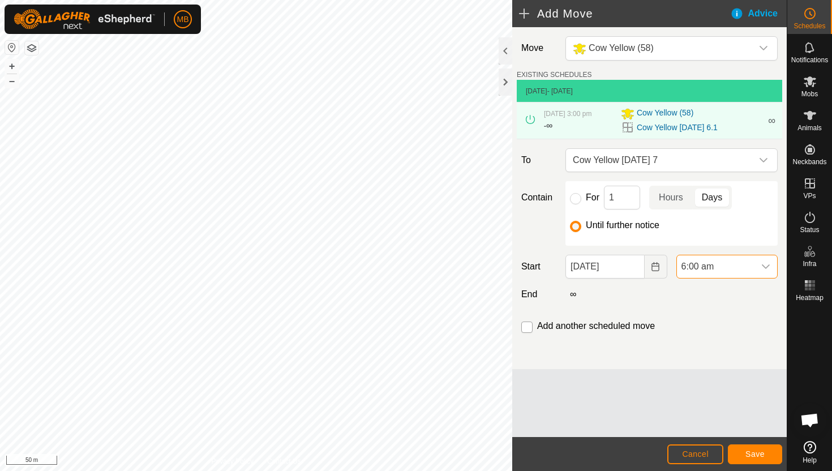
click at [527, 329] on input "checkbox" at bounding box center [526, 326] width 11 height 11
checkbox input "true"
click at [749, 450] on span "Save" at bounding box center [754, 453] width 19 height 9
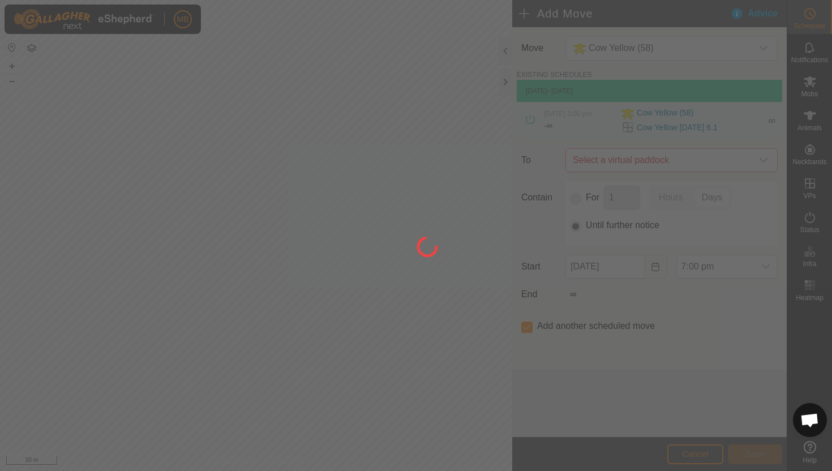
type input "07 Sep, 2025"
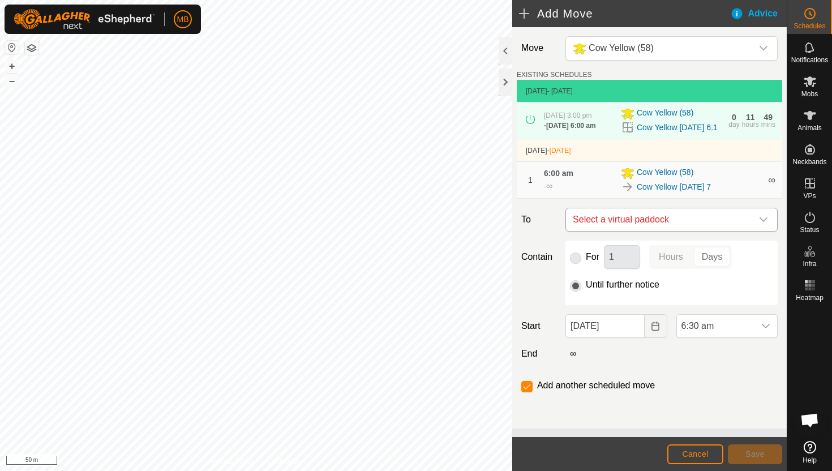
click at [755, 231] on div "dropdown trigger" at bounding box center [763, 219] width 23 height 23
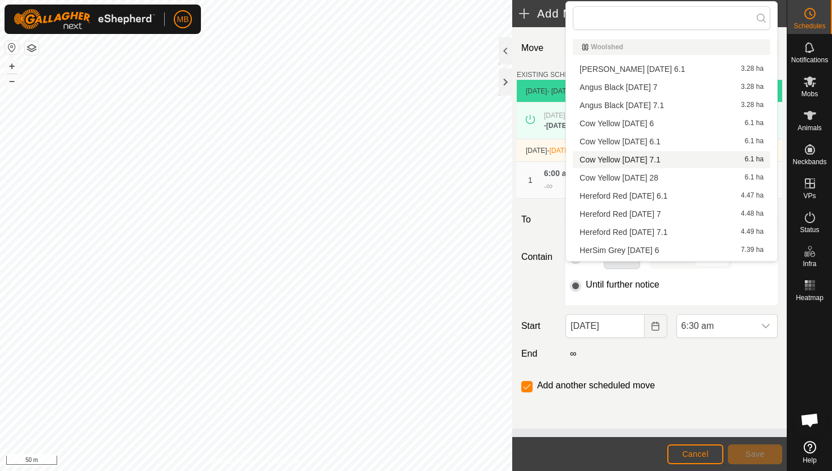
click at [697, 162] on li "Cow Yellow Sunday 7.1 6.1 ha" at bounding box center [671, 159] width 197 height 17
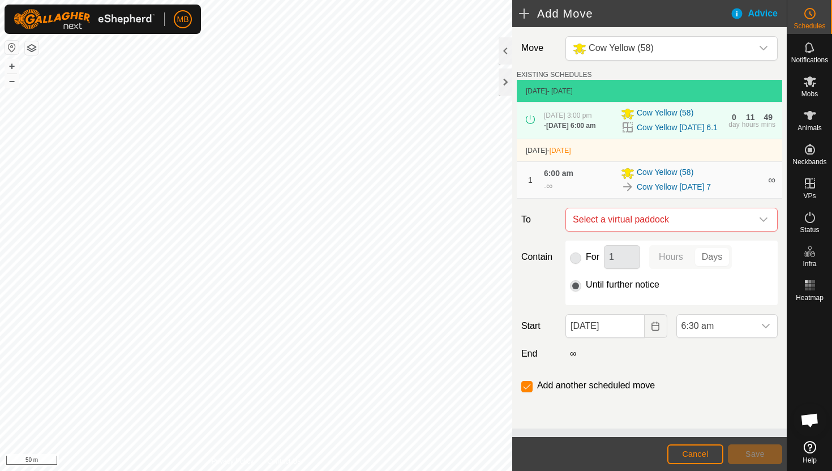
checkbox input "false"
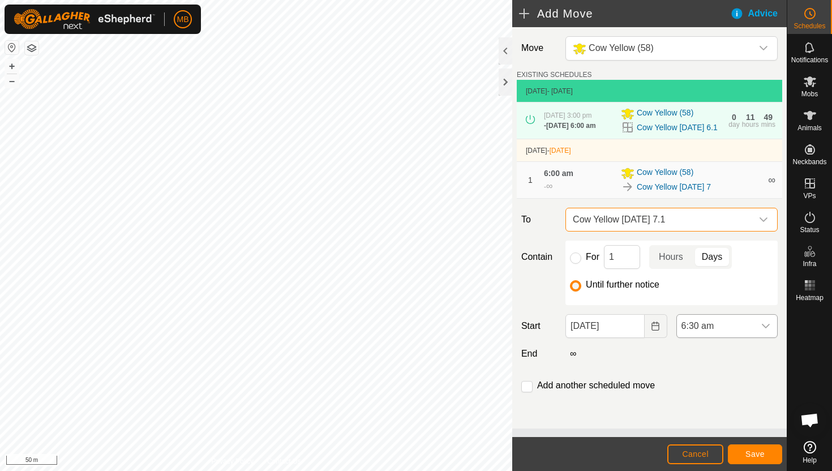
click at [757, 337] on div "dropdown trigger" at bounding box center [765, 326] width 23 height 23
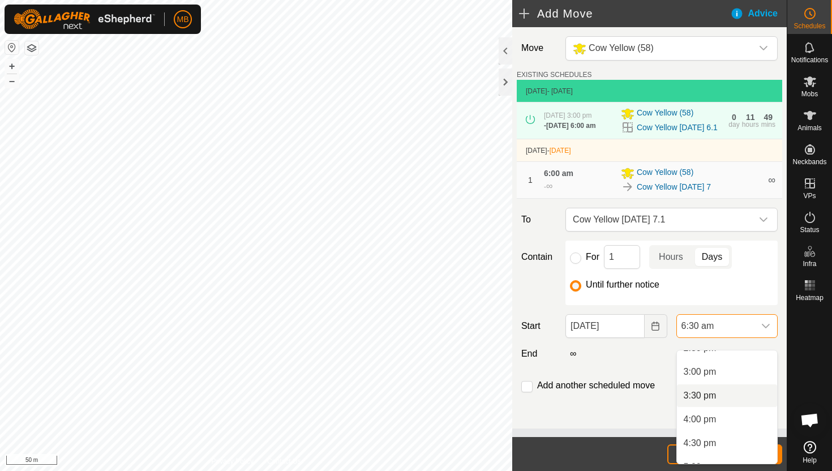
scroll to position [701, 0]
click at [727, 379] on li "3:00 pm" at bounding box center [727, 374] width 100 height 23
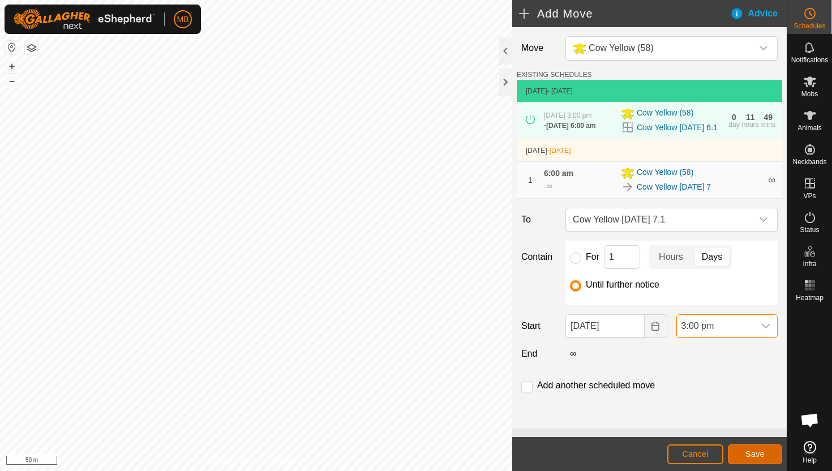
click at [752, 453] on span "Save" at bounding box center [754, 453] width 19 height 9
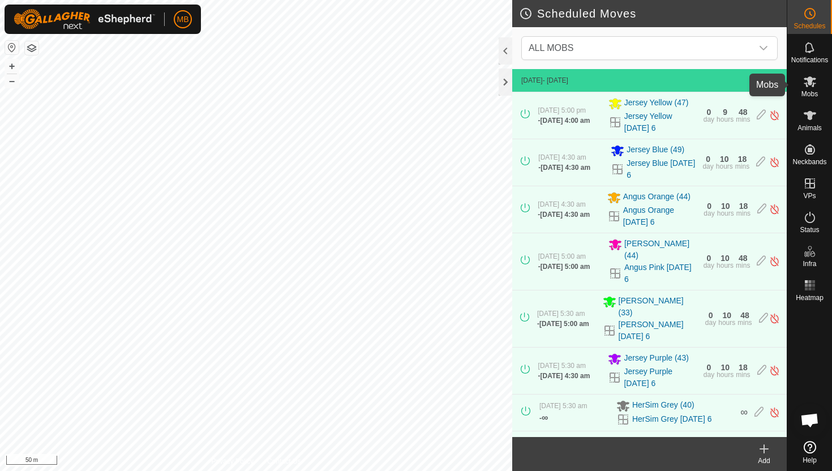
click at [813, 91] on span "Mobs" at bounding box center [809, 94] width 16 height 7
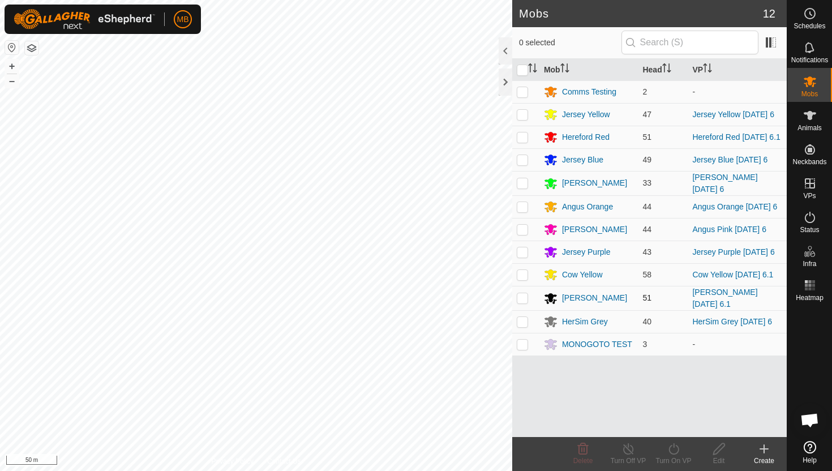
click at [523, 298] on p-checkbox at bounding box center [522, 297] width 11 height 9
checkbox input "true"
click at [674, 452] on icon at bounding box center [674, 449] width 14 height 14
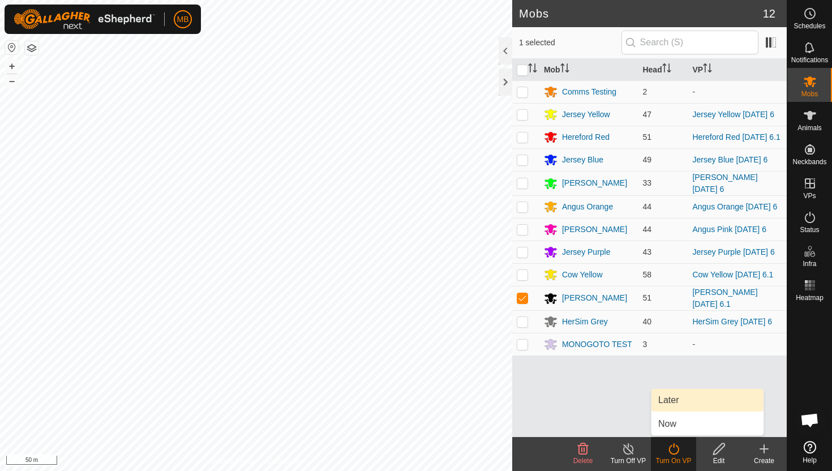
click at [681, 404] on link "Later" at bounding box center [707, 400] width 112 height 23
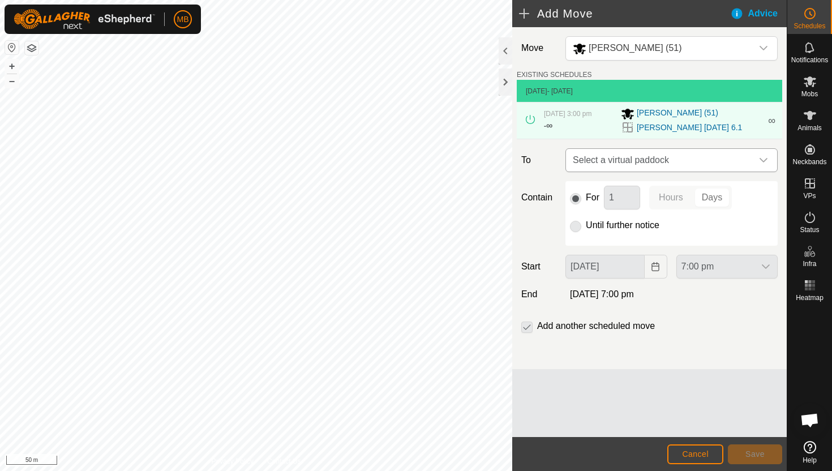
click at [764, 160] on icon "dropdown trigger" at bounding box center [763, 160] width 8 height 5
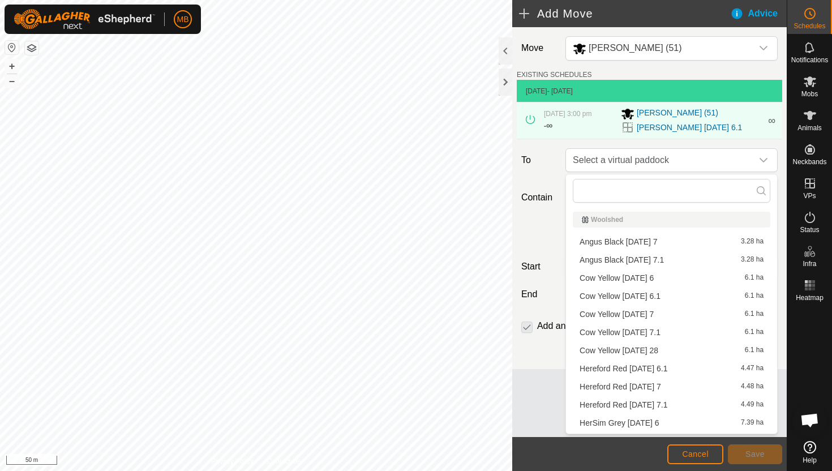
click at [660, 242] on li "Angus Black Sunday 7 3.28 ha" at bounding box center [671, 241] width 197 height 17
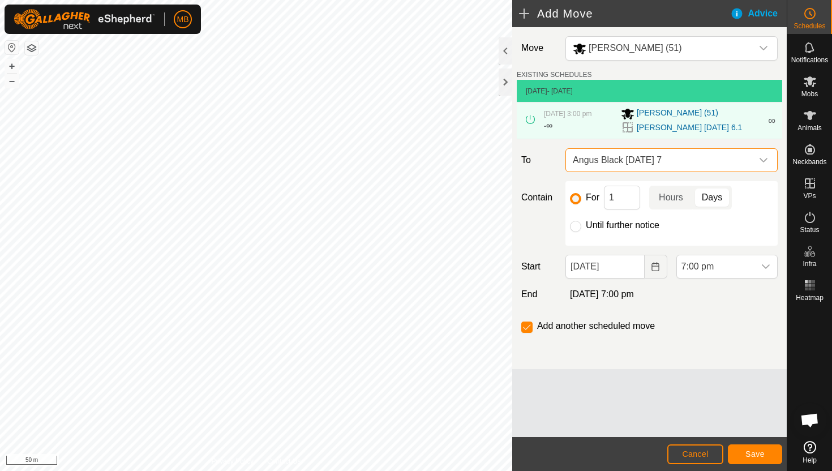
click at [605, 226] on label "Until further notice" at bounding box center [623, 225] width 74 height 9
click at [581, 226] on input "Until further notice" at bounding box center [575, 226] width 11 height 11
radio input "true"
checkbox input "false"
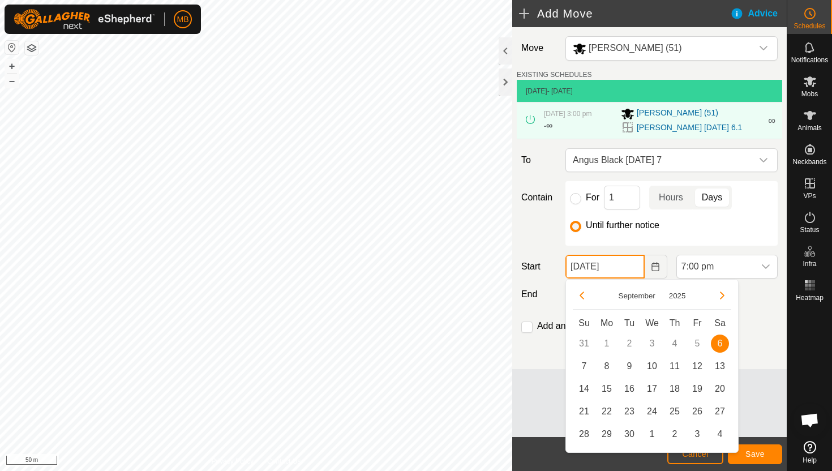
click at [633, 266] on input "06 Sep, 2025" at bounding box center [604, 267] width 79 height 24
click at [587, 363] on span "7" at bounding box center [584, 366] width 18 height 18
type input "07 Sep, 2025"
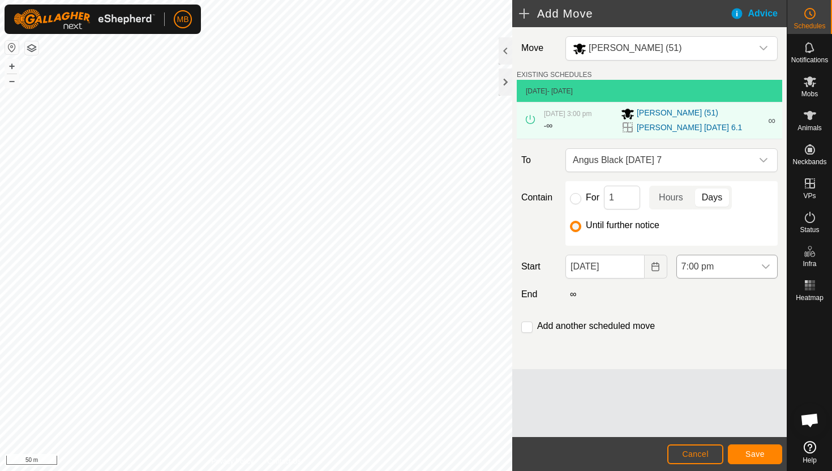
click at [745, 261] on span "7:00 pm" at bounding box center [716, 266] width 78 height 23
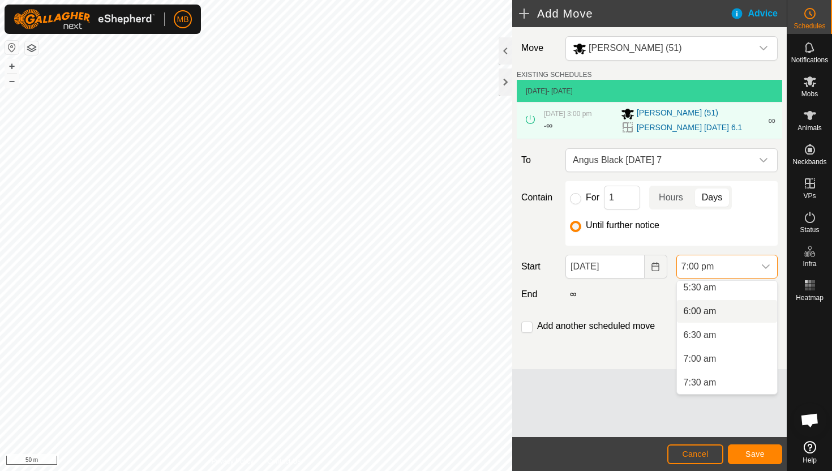
scroll to position [261, 0]
click at [744, 293] on li "5:30 am" at bounding box center [727, 292] width 100 height 23
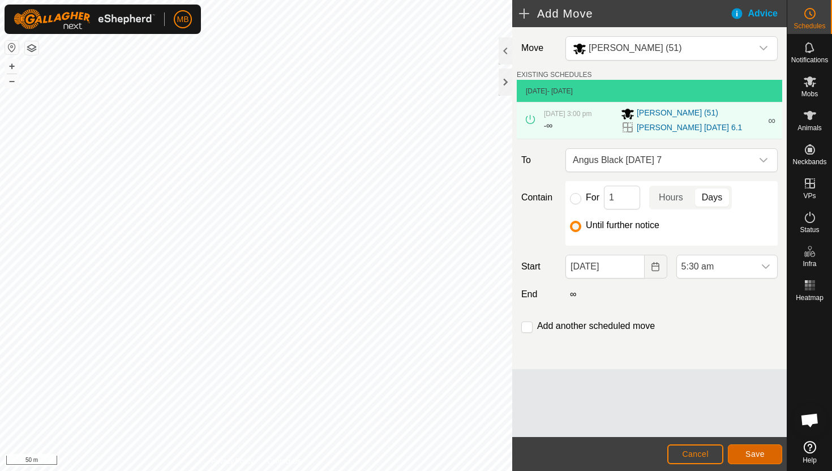
click at [750, 449] on span "Save" at bounding box center [754, 453] width 19 height 9
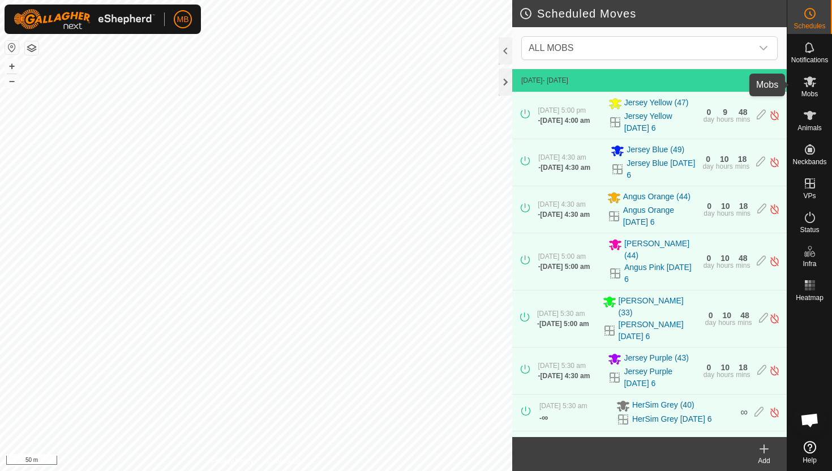
click at [806, 85] on icon at bounding box center [810, 81] width 12 height 11
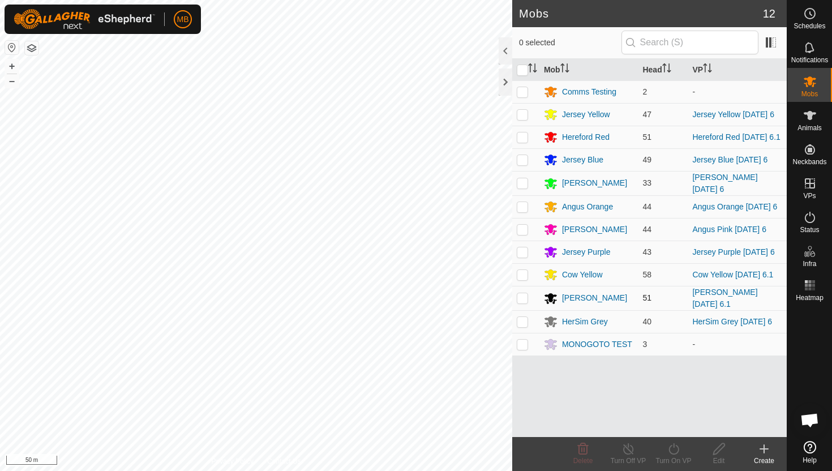
click at [522, 297] on p-checkbox at bounding box center [522, 297] width 11 height 9
checkbox input "true"
click at [671, 449] on icon at bounding box center [674, 449] width 14 height 14
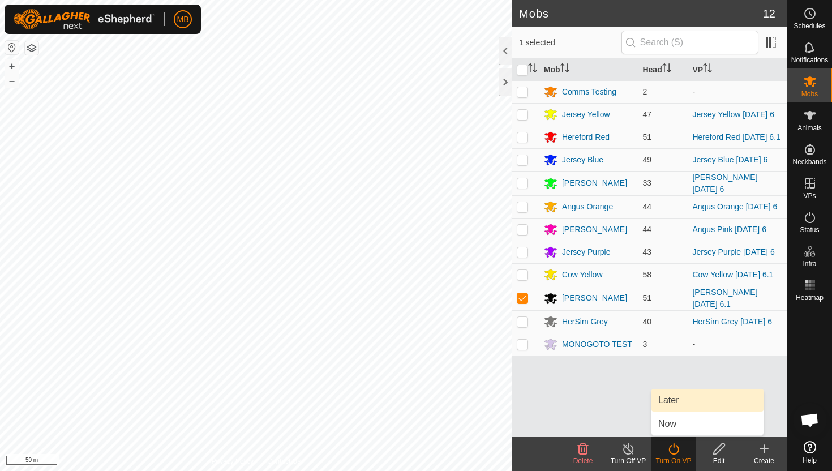
click at [678, 407] on link "Later" at bounding box center [707, 400] width 112 height 23
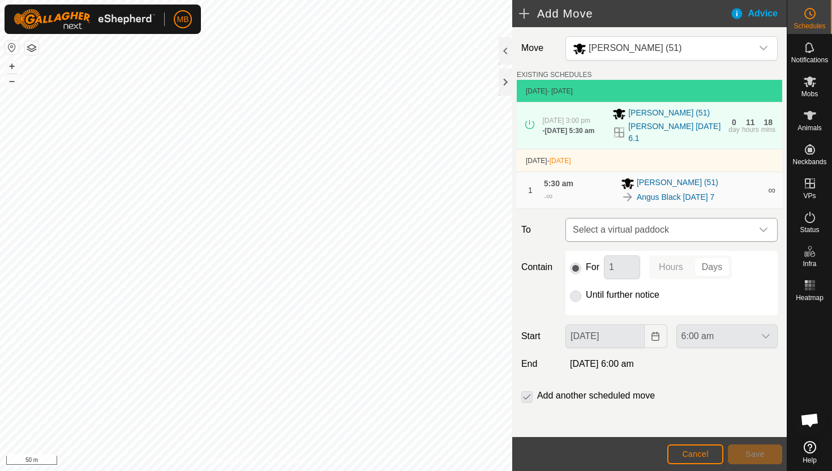
click at [765, 228] on icon "dropdown trigger" at bounding box center [763, 229] width 9 height 9
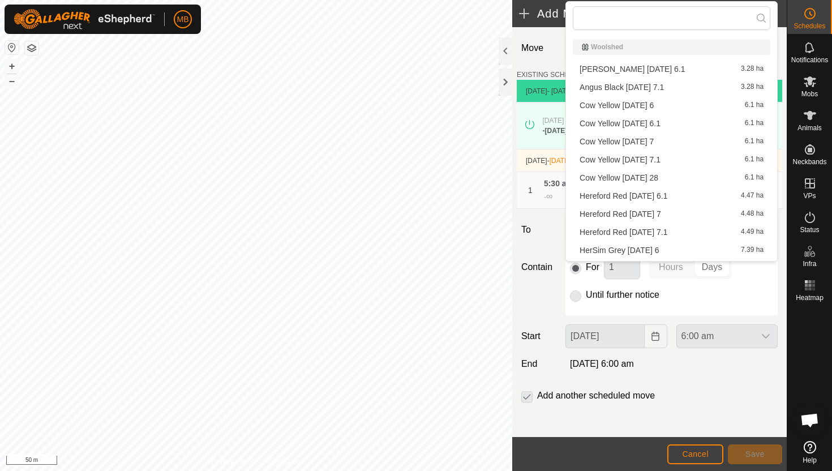
click at [681, 85] on li "Angus Black Sunday 7.1 3.28 ha" at bounding box center [671, 87] width 197 height 17
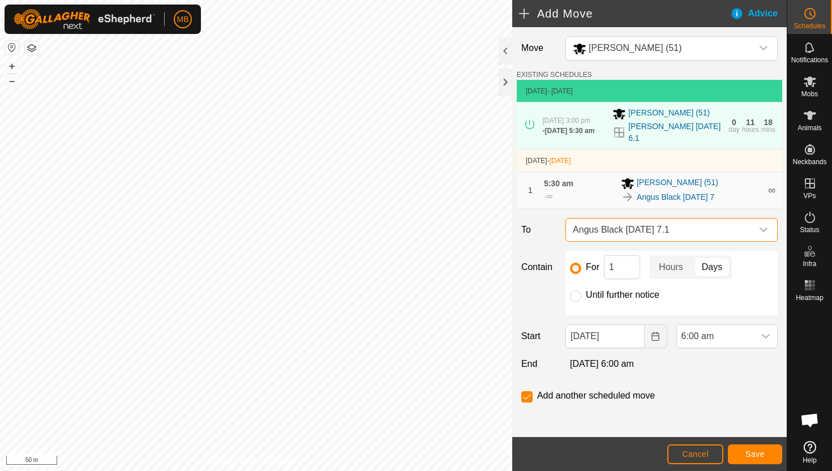
click at [594, 293] on label "Until further notice" at bounding box center [623, 294] width 74 height 9
click at [581, 293] on input "Until further notice" at bounding box center [575, 295] width 11 height 11
radio input "true"
checkbox input "false"
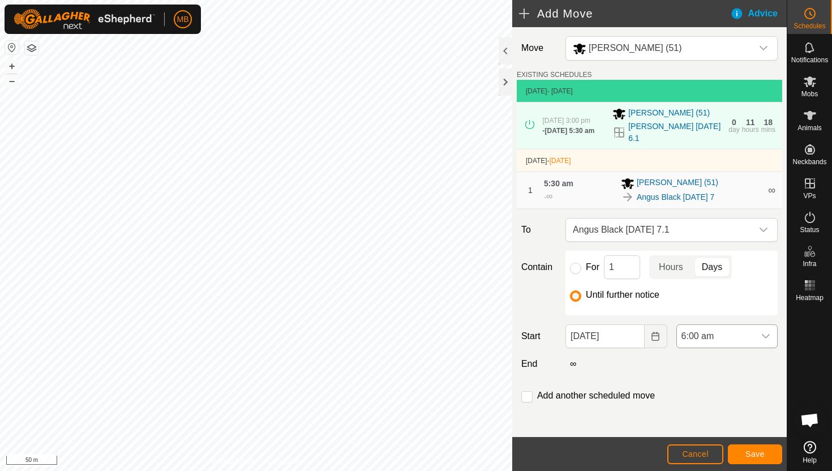
click at [747, 336] on span "6:00 am" at bounding box center [716, 336] width 78 height 23
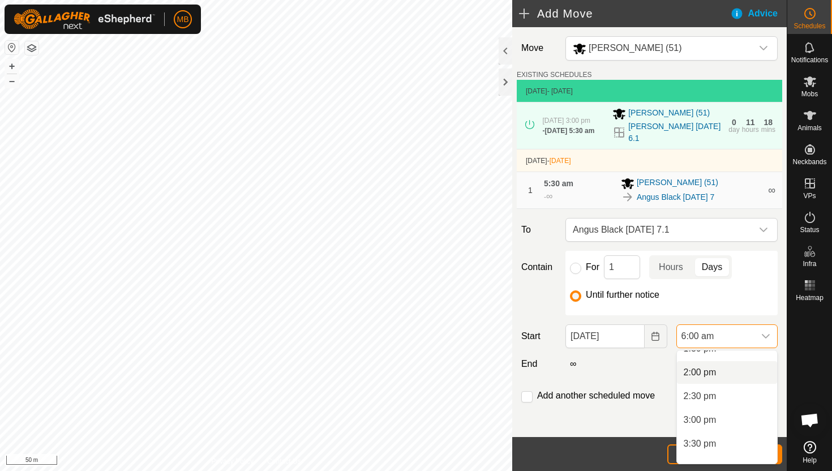
scroll to position [667, 0]
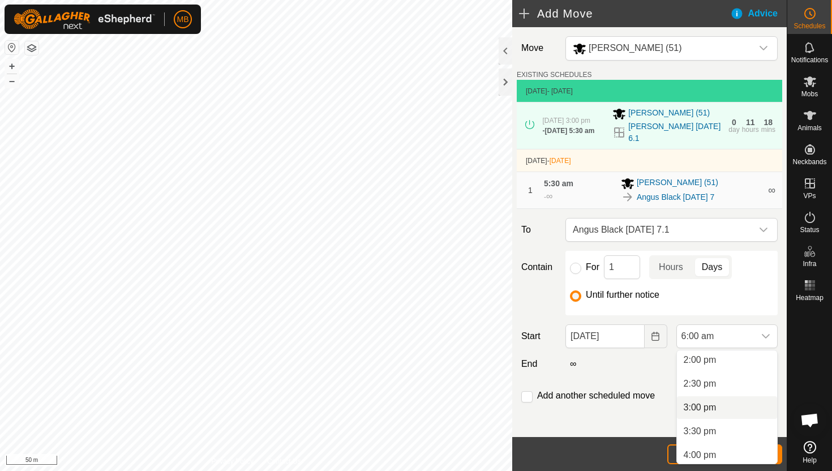
click at [738, 408] on li "3:00 pm" at bounding box center [727, 407] width 100 height 23
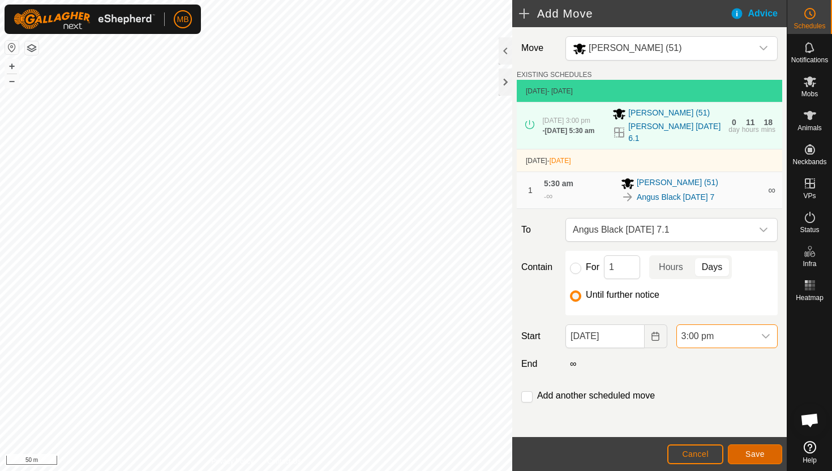
click at [757, 455] on span "Save" at bounding box center [754, 453] width 19 height 9
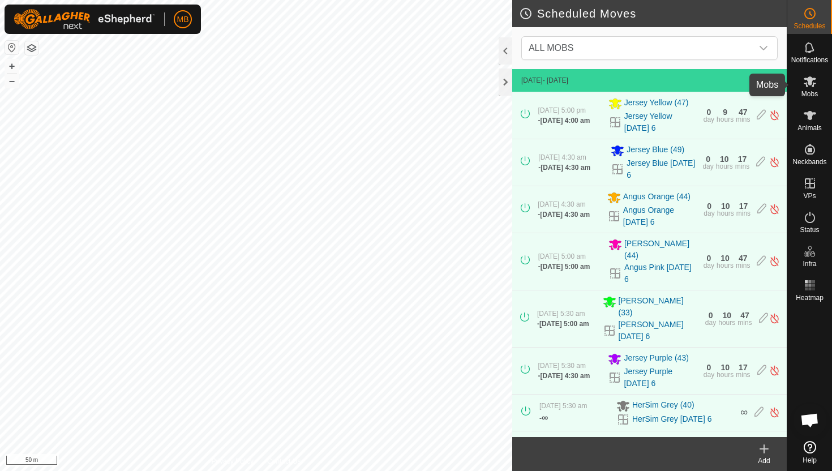
click at [809, 85] on icon at bounding box center [810, 81] width 12 height 11
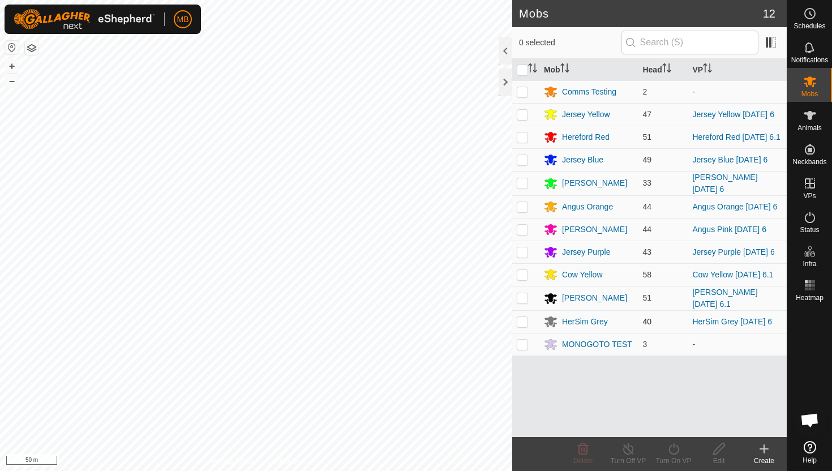
click at [523, 324] on p-checkbox at bounding box center [522, 321] width 11 height 9
checkbox input "true"
click at [673, 446] on icon at bounding box center [673, 448] width 10 height 11
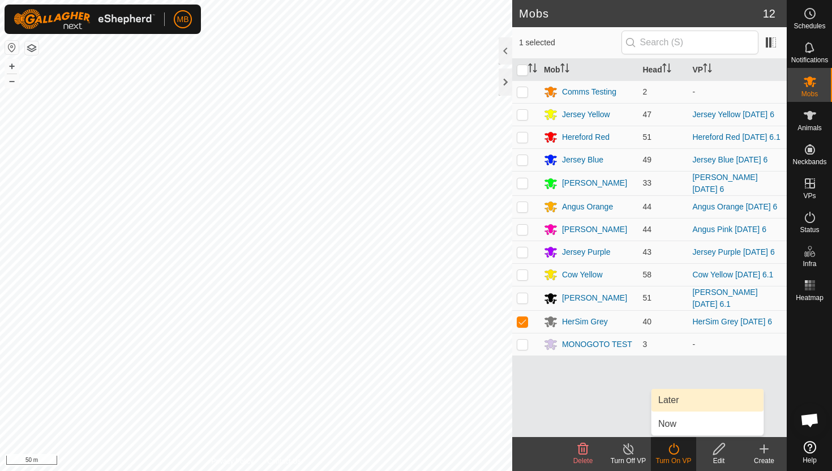
click at [681, 398] on link "Later" at bounding box center [707, 400] width 112 height 23
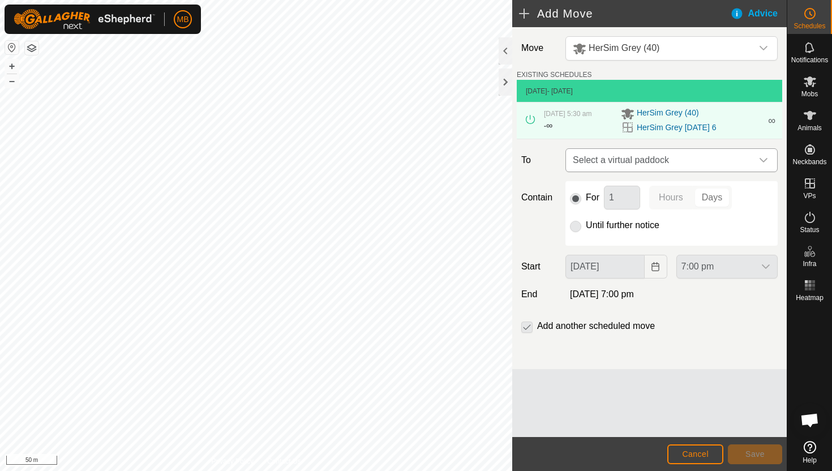
click at [755, 164] on div "dropdown trigger" at bounding box center [763, 160] width 23 height 23
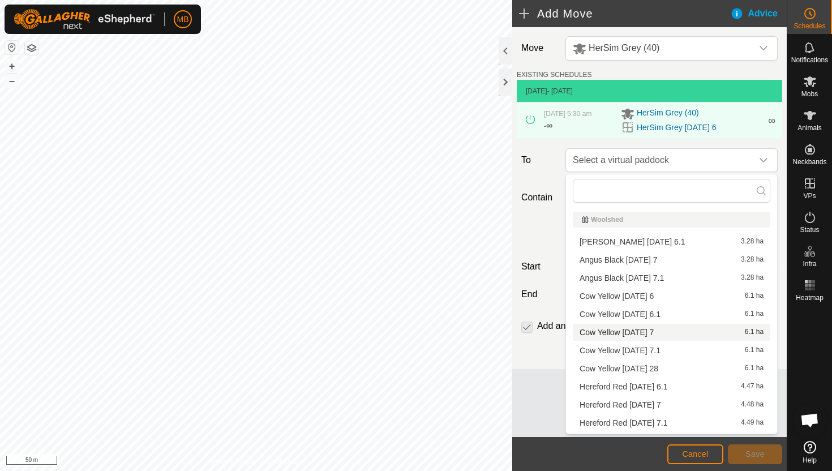
scroll to position [16, 0]
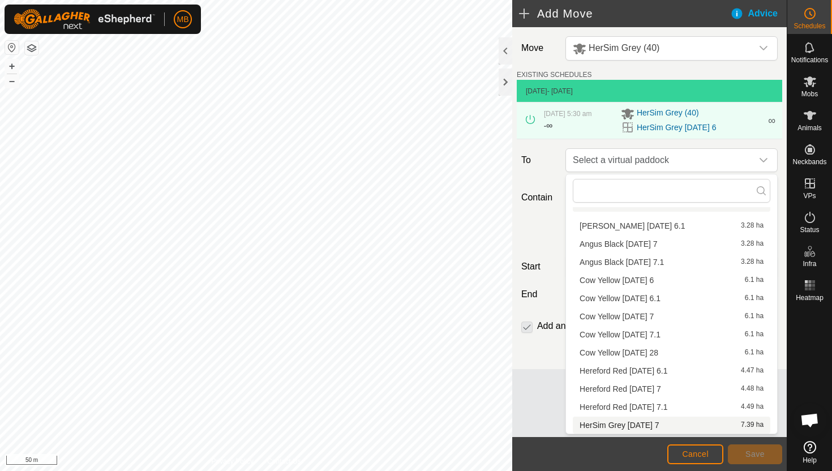
click at [656, 425] on li "HerSim Grey Sunday 7 7.39 ha" at bounding box center [671, 424] width 197 height 17
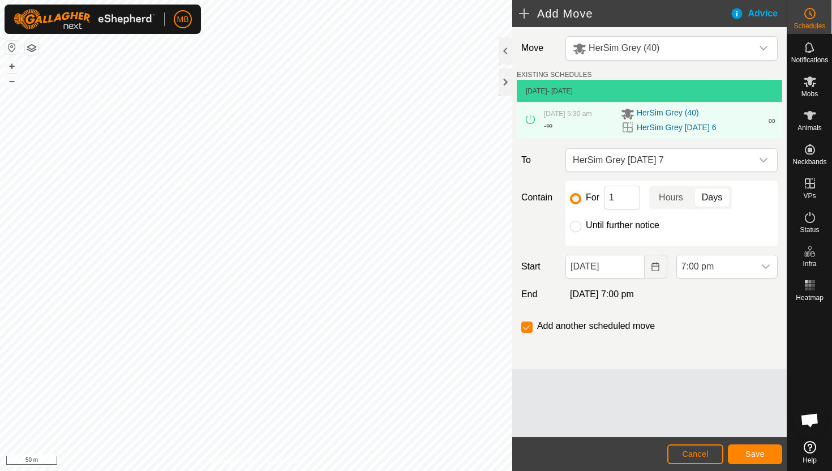
click at [630, 228] on label "Until further notice" at bounding box center [623, 225] width 74 height 9
click at [581, 228] on input "Until further notice" at bounding box center [575, 226] width 11 height 11
radio input "true"
checkbox input "false"
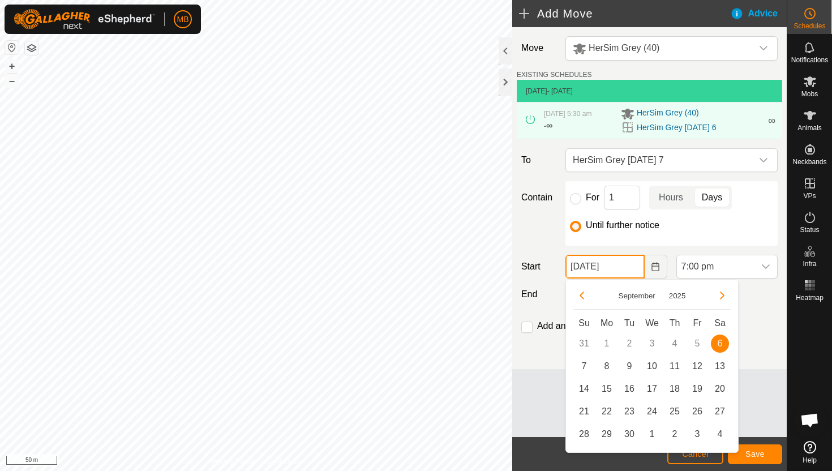
click at [635, 267] on input "06 Sep, 2025" at bounding box center [604, 267] width 79 height 24
click at [585, 363] on span "7" at bounding box center [584, 366] width 18 height 18
type input "07 Sep, 2025"
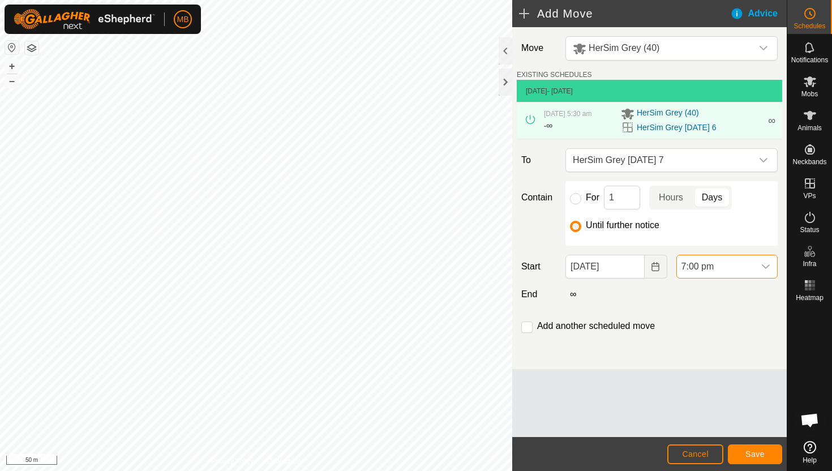
click at [738, 266] on span "7:00 pm" at bounding box center [716, 266] width 78 height 23
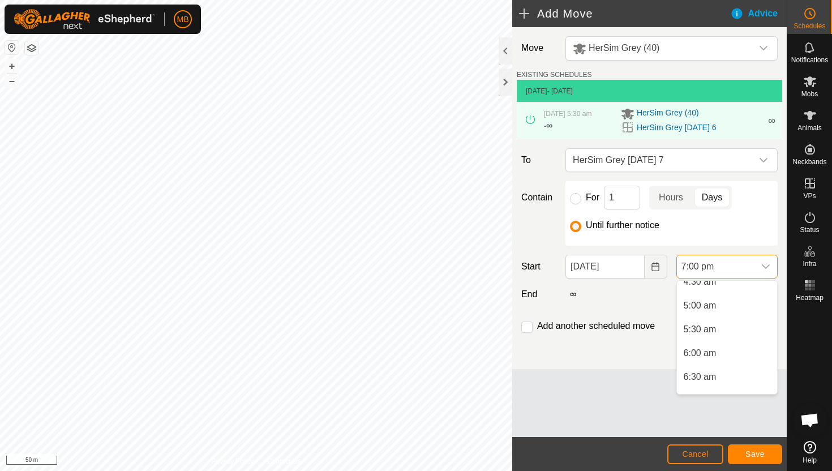
scroll to position [222, 0]
click at [731, 331] on li "5:30 am" at bounding box center [727, 331] width 100 height 23
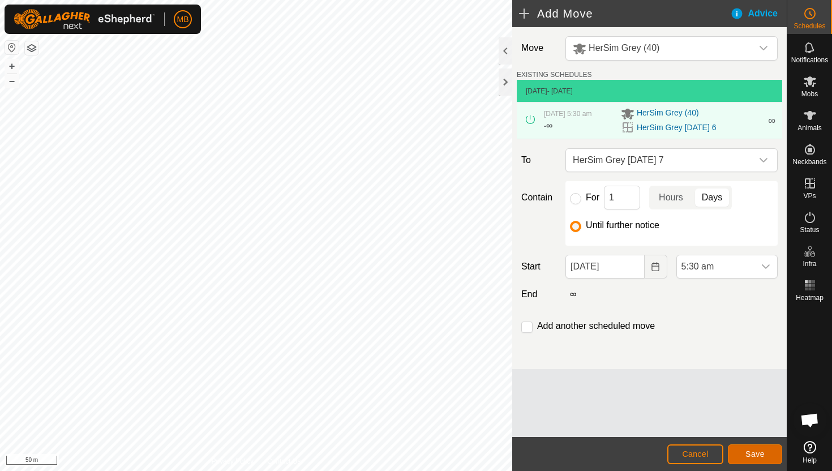
click at [755, 458] on span "Save" at bounding box center [754, 453] width 19 height 9
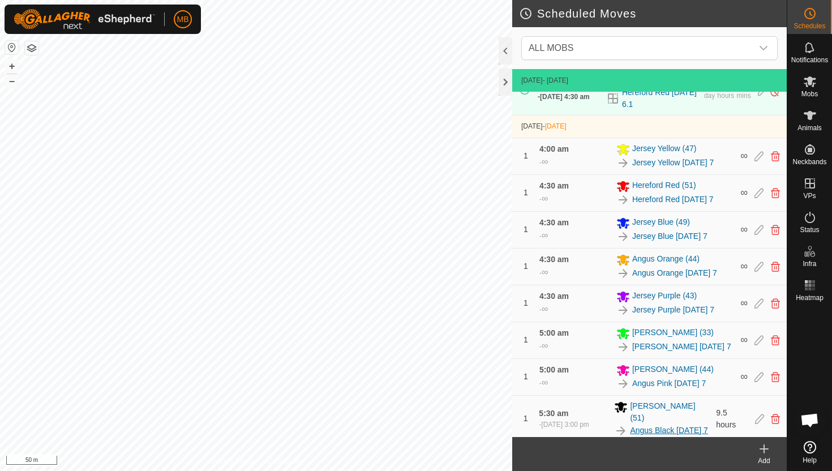
scroll to position [458, 0]
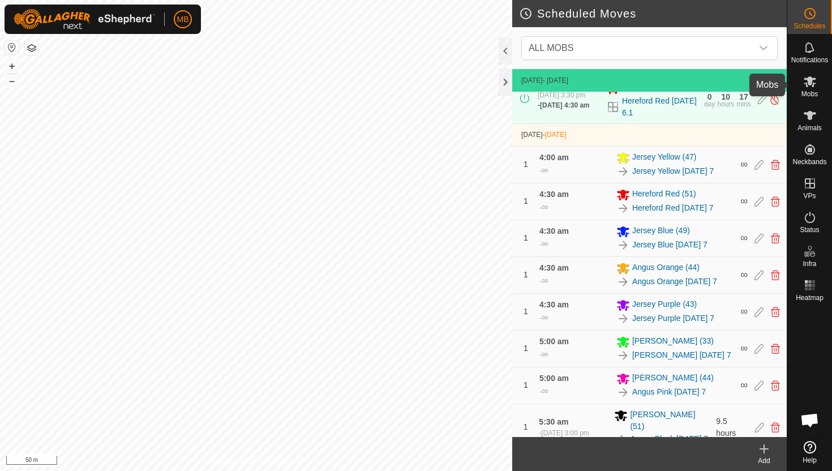
click at [815, 83] on icon at bounding box center [810, 82] width 14 height 14
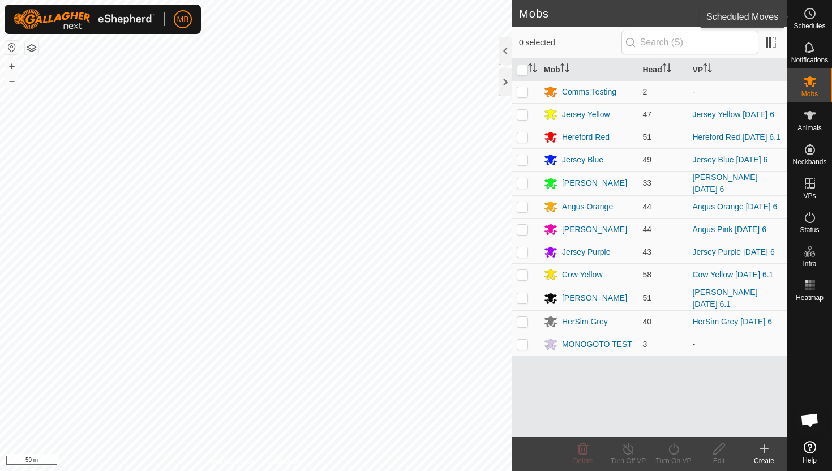
click at [810, 15] on icon at bounding box center [810, 14] width 14 height 14
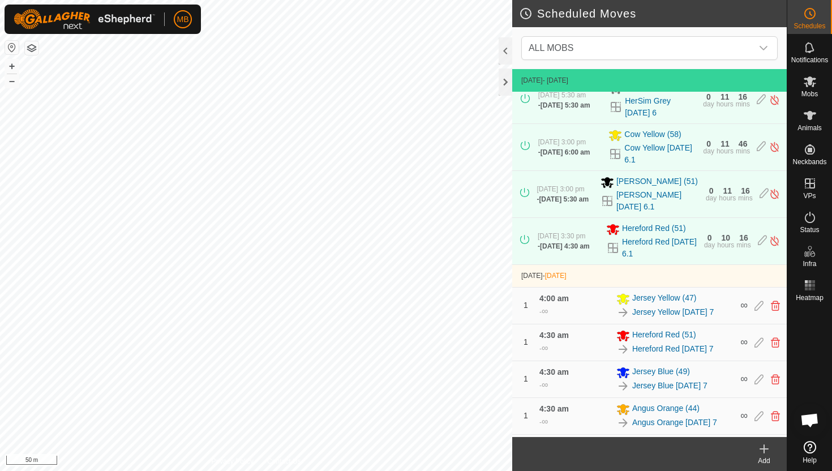
scroll to position [323, 0]
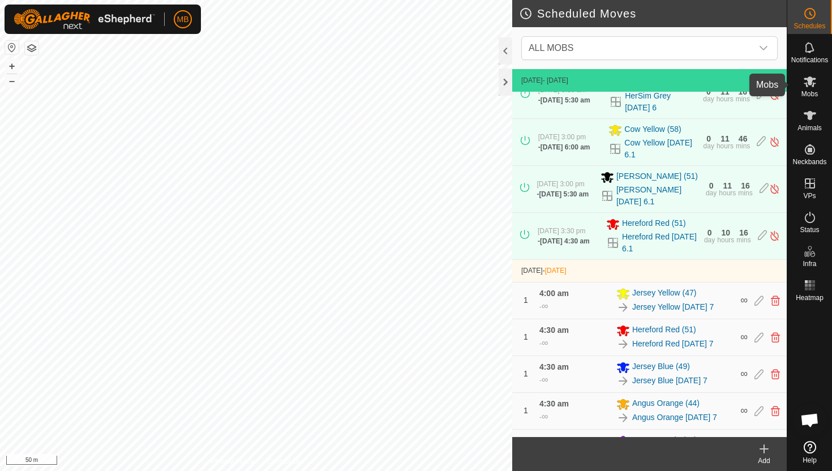
click at [813, 86] on icon at bounding box center [810, 81] width 12 height 11
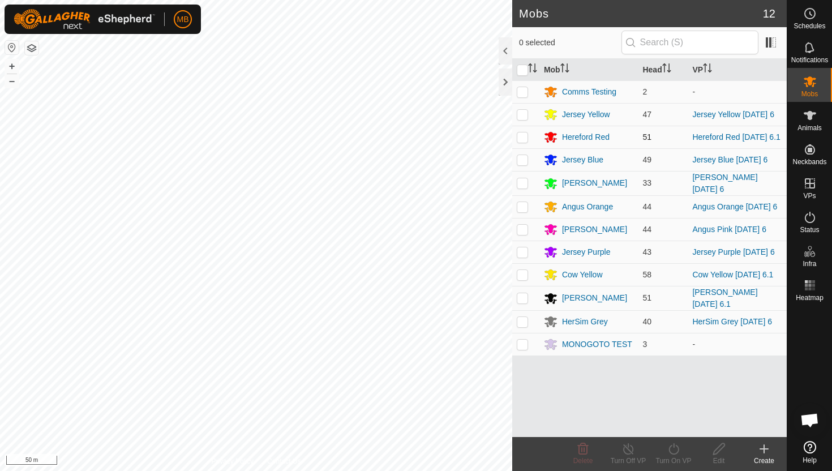
click at [524, 140] on p-checkbox at bounding box center [522, 136] width 11 height 9
checkbox input "true"
click at [678, 450] on icon at bounding box center [673, 448] width 10 height 11
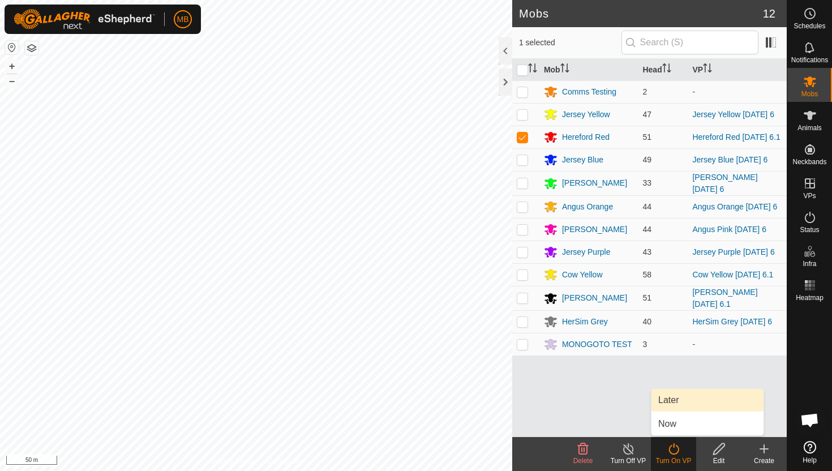
click at [680, 399] on link "Later" at bounding box center [707, 400] width 112 height 23
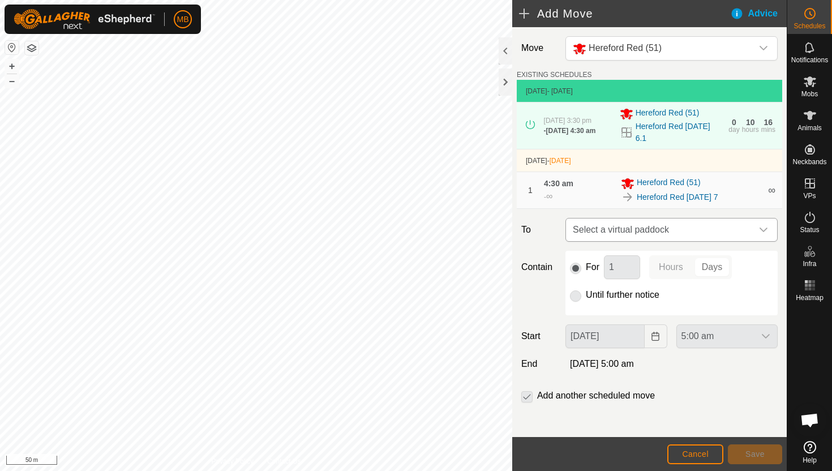
click at [747, 231] on span "Select a virtual paddock" at bounding box center [660, 229] width 184 height 23
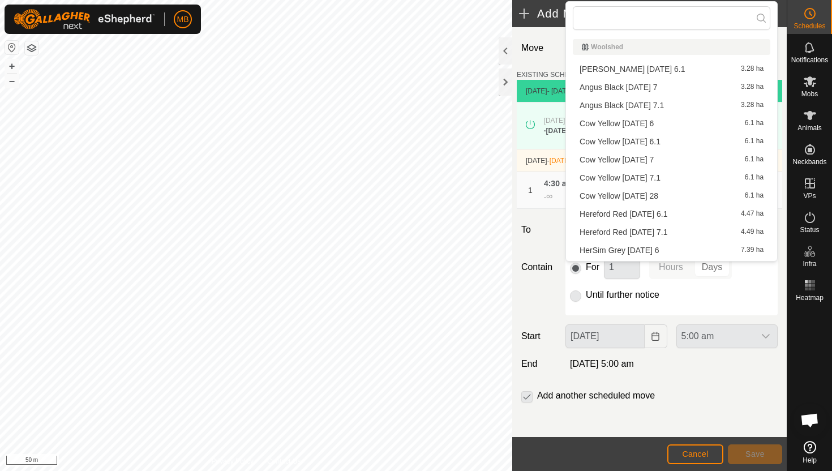
click at [693, 233] on li "Hereford Red Sunday 7.1 4.49 ha" at bounding box center [671, 232] width 197 height 17
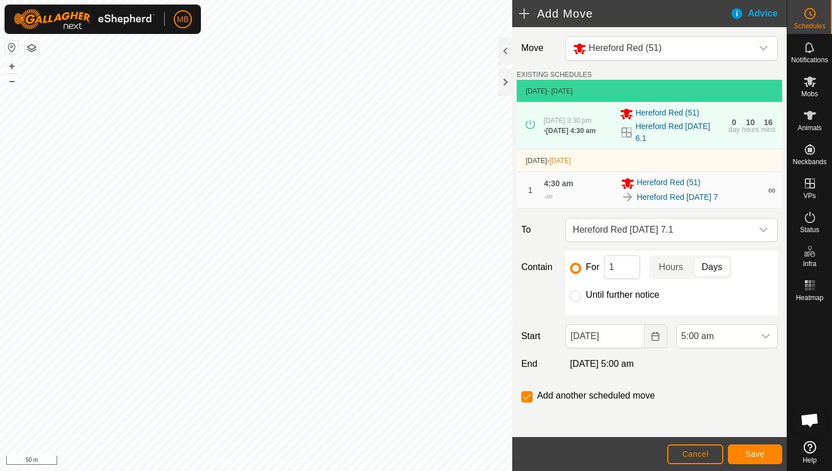
click at [609, 294] on label "Until further notice" at bounding box center [623, 294] width 74 height 9
click at [581, 294] on input "Until further notice" at bounding box center [575, 295] width 11 height 11
radio input "true"
checkbox input "false"
click at [733, 332] on span "5:00 am" at bounding box center [716, 336] width 78 height 23
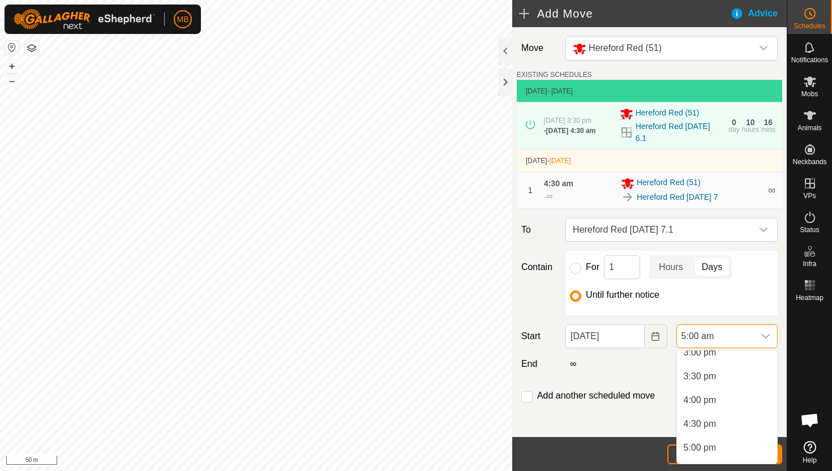
scroll to position [729, 0]
click at [733, 372] on li "3:30 pm" at bounding box center [727, 369] width 100 height 23
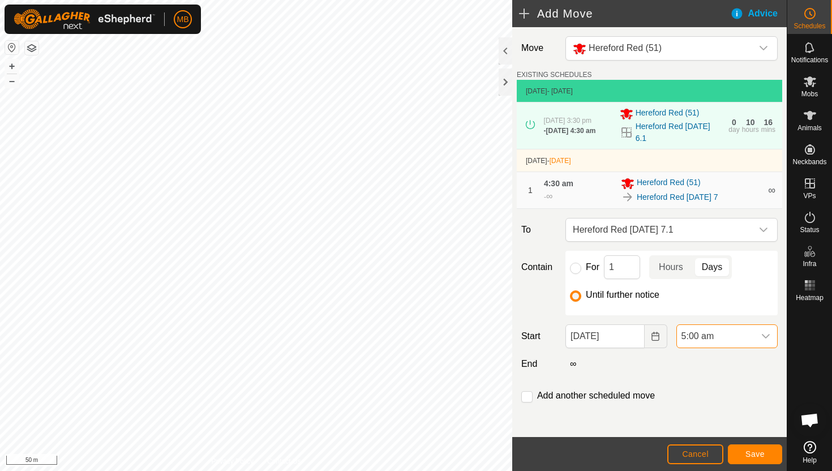
scroll to position [238, 0]
click at [763, 337] on icon "dropdown trigger" at bounding box center [765, 336] width 9 height 9
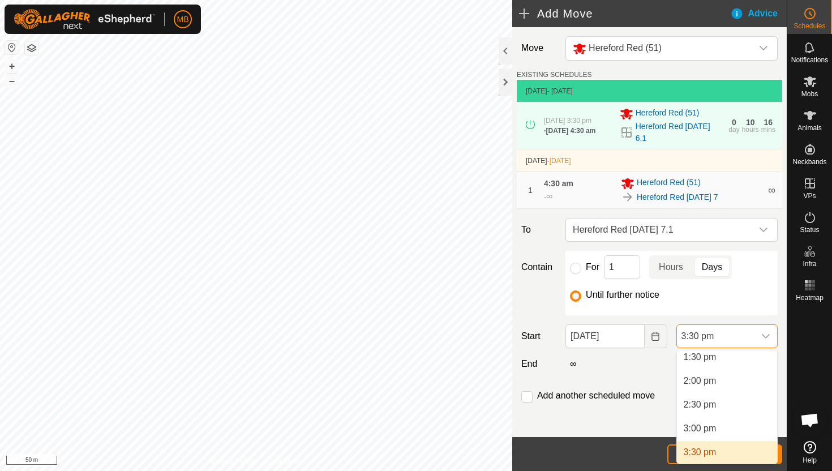
scroll to position [642, 0]
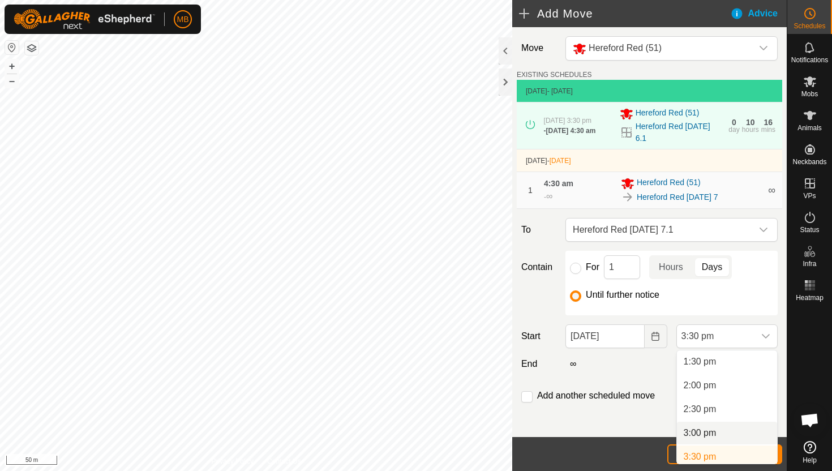
click at [723, 433] on li "3:00 pm" at bounding box center [727, 433] width 100 height 23
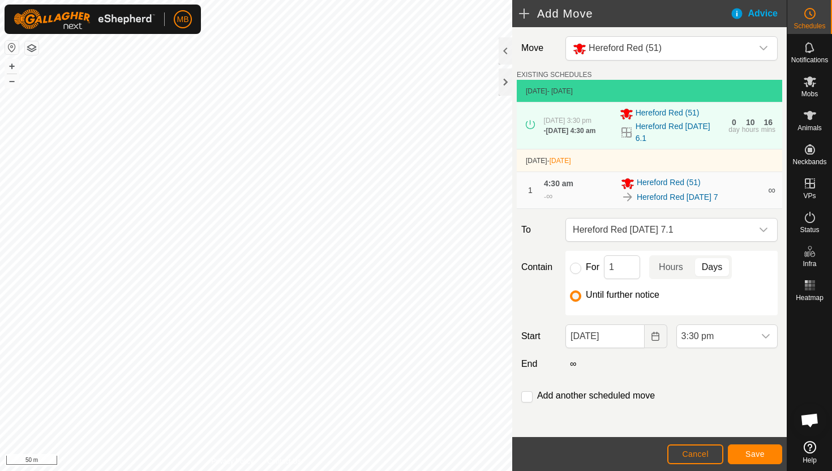
scroll to position [646, 0]
click at [758, 450] on span "Save" at bounding box center [754, 453] width 19 height 9
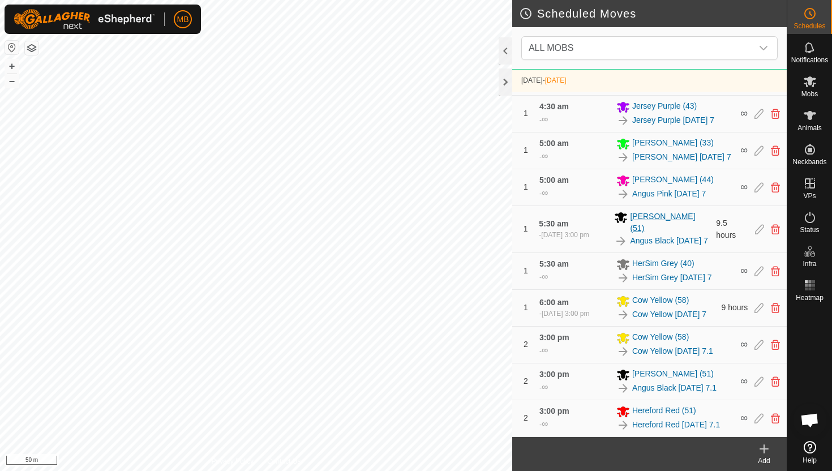
scroll to position [680, 0]
